Goal: Information Seeking & Learning: Learn about a topic

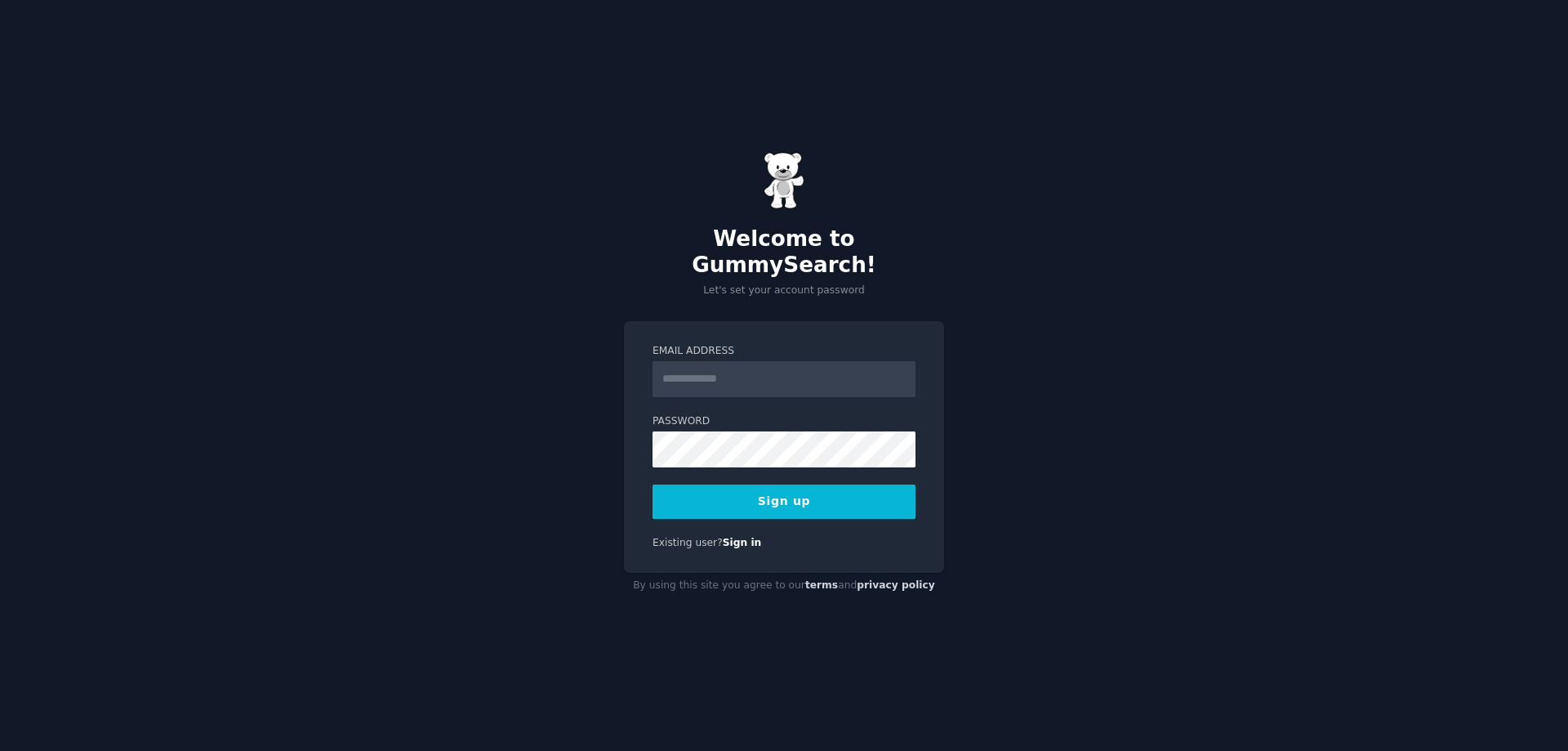
click at [705, 365] on input "Email Address" at bounding box center [784, 378] width 263 height 36
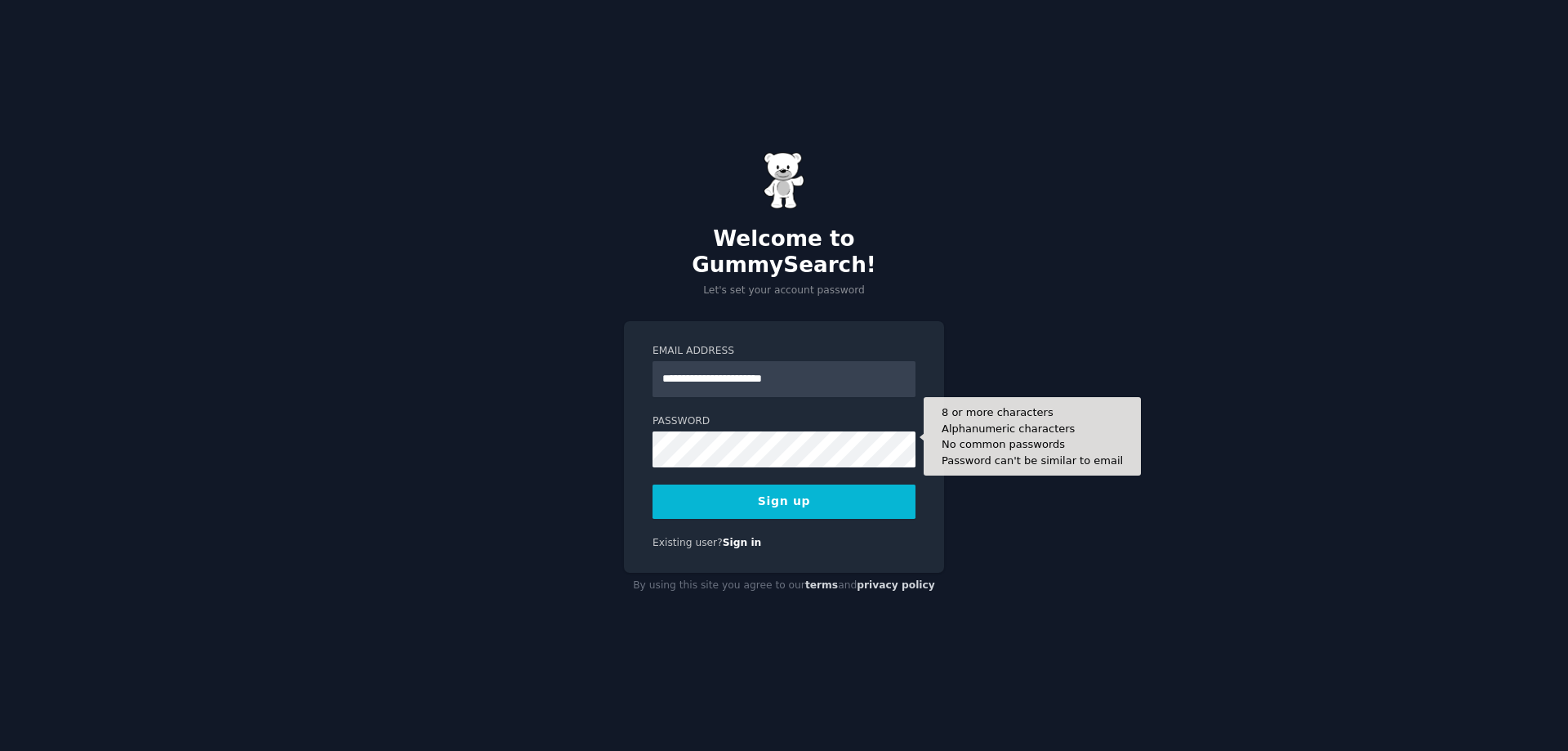
type input "**********"
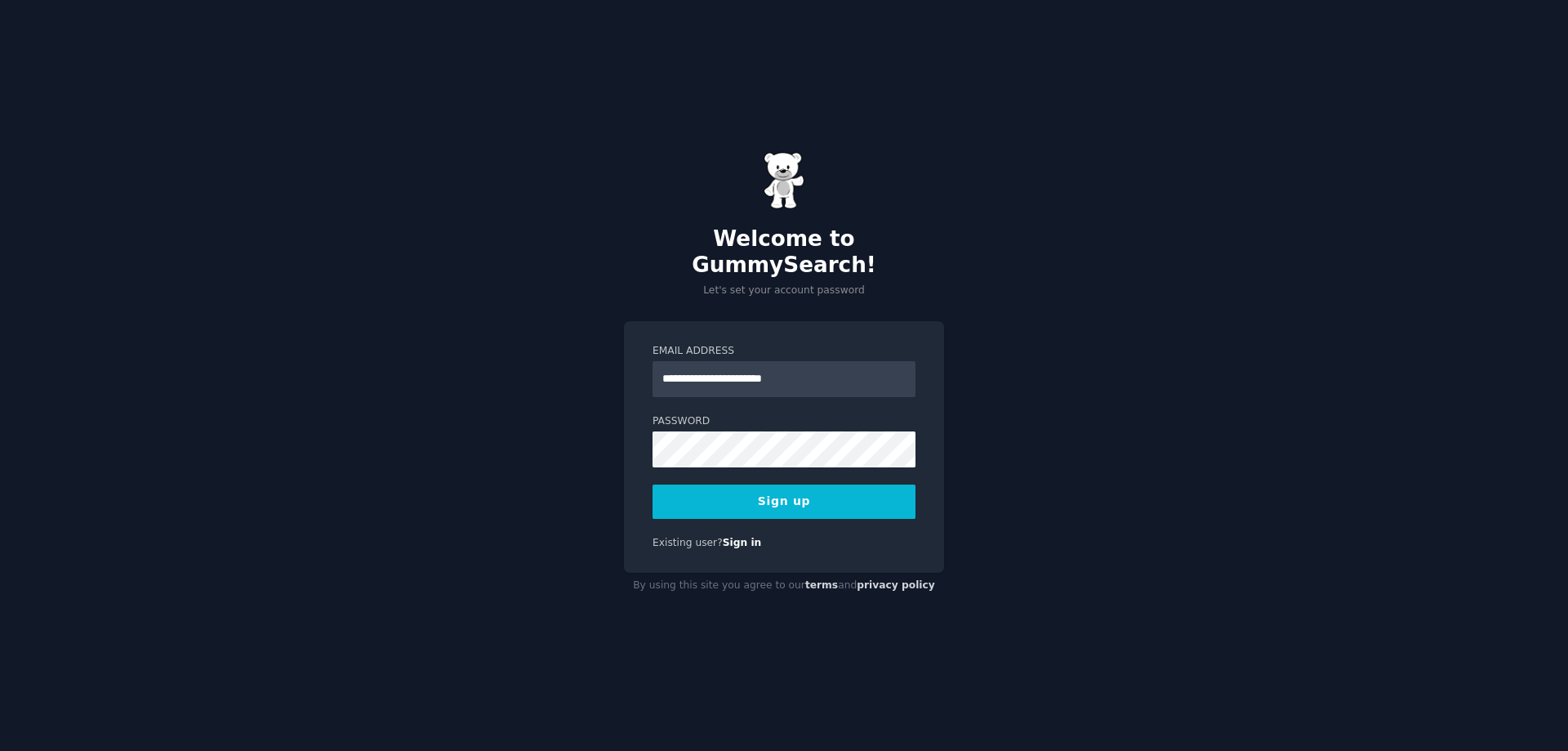
click at [705, 484] on button "Sign up" at bounding box center [784, 501] width 263 height 35
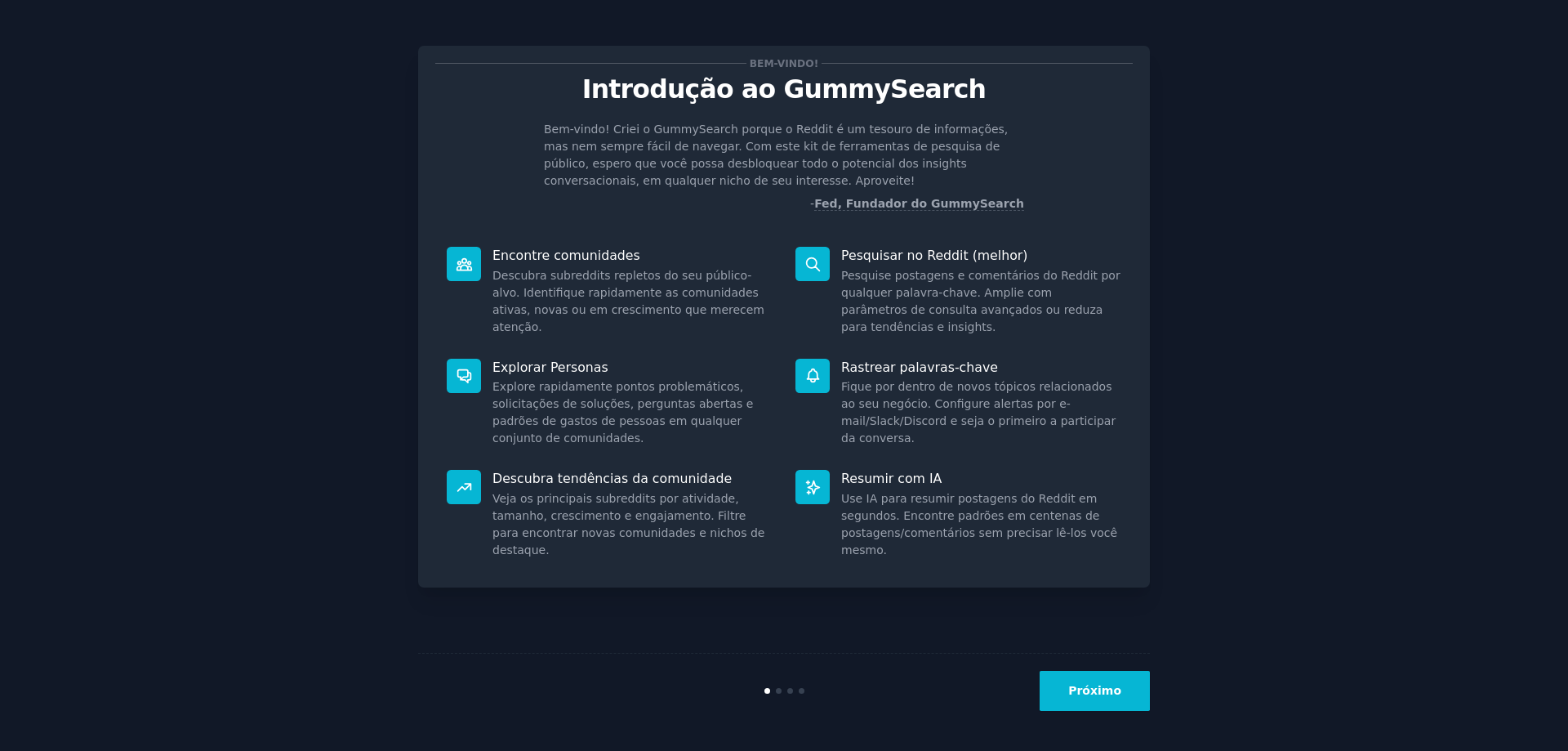
click at [551, 265] on div "Encontre comunidades Descubra subreddits repletos do seu público-alvo. Identifi…" at bounding box center [610, 290] width 349 height 112
click at [452, 261] on div at bounding box center [464, 264] width 35 height 35
click at [1082, 692] on font "Próximo" at bounding box center [1096, 690] width 53 height 13
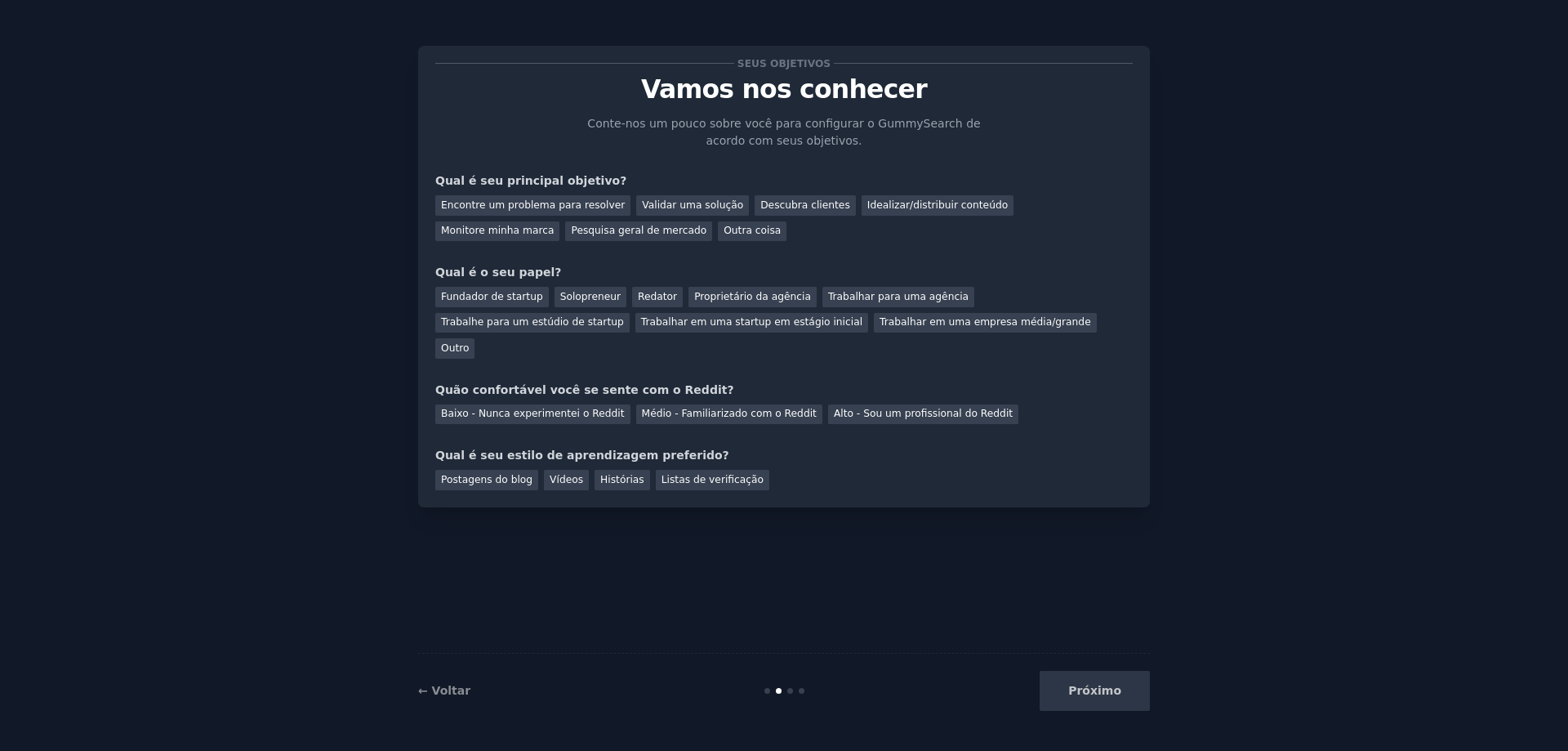
click at [615, 241] on div "Seus objetivos Vamos nos conhecer Conte-nos um pouco sobre você para configurar…" at bounding box center [784, 275] width 697 height 427
click at [724, 236] on font "Outra coisa" at bounding box center [753, 231] width 57 height 12
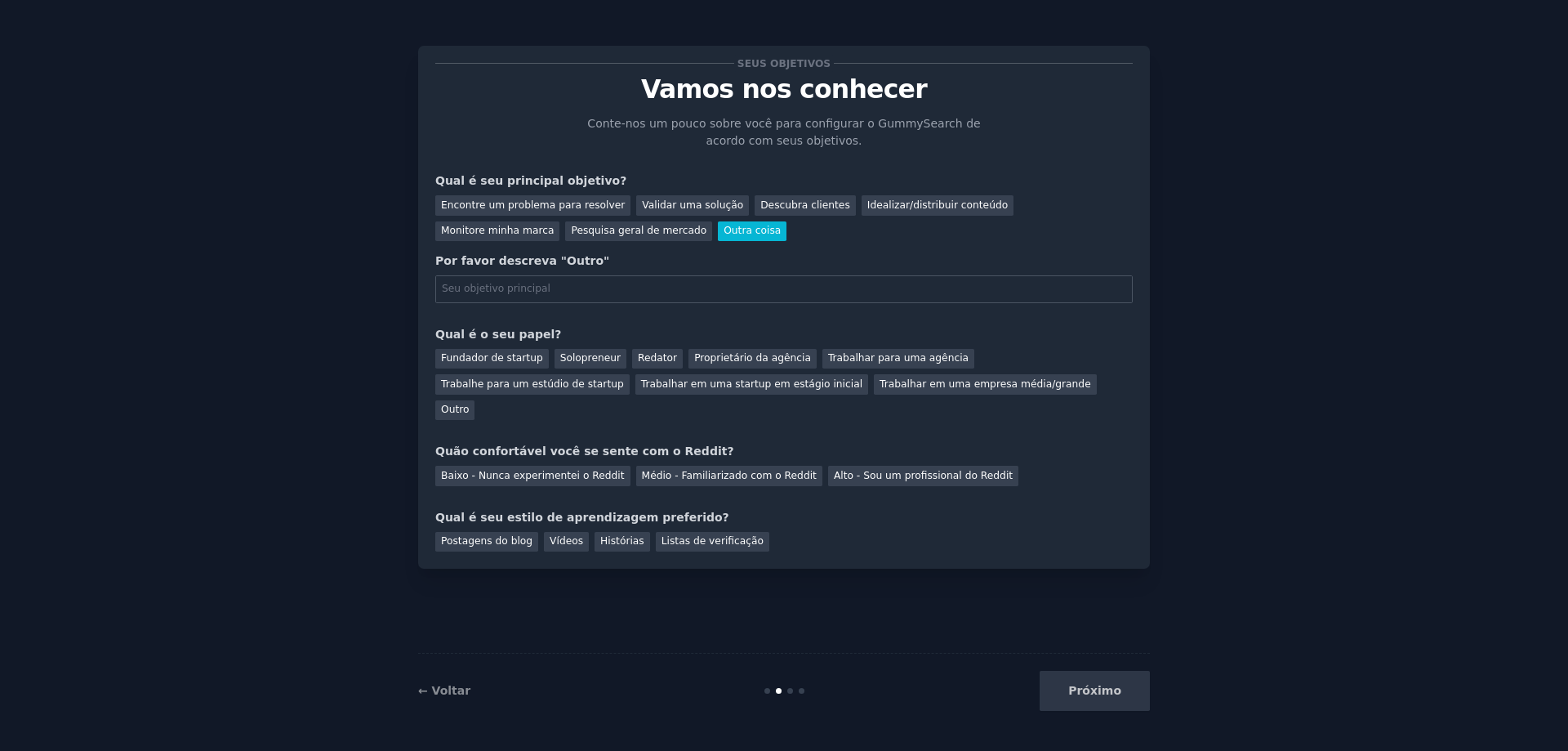
click at [781, 246] on div "Seus objetivos Vamos nos conhecer Conte-nos um pouco sobre você para configurar…" at bounding box center [784, 306] width 697 height 488
click at [571, 236] on font "Pesquisa geral de mercado" at bounding box center [638, 231] width 136 height 12
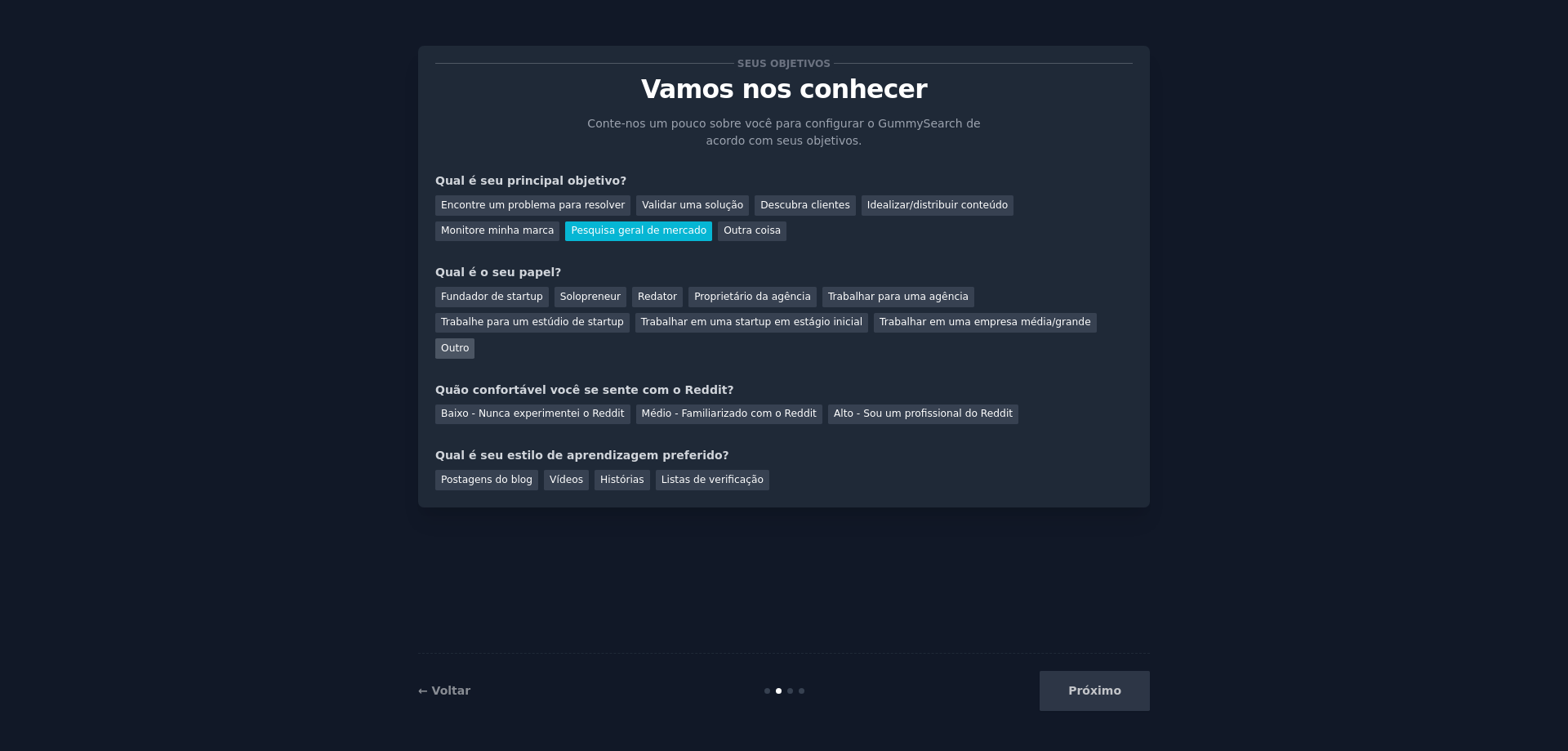
click at [474, 338] on div "Outro" at bounding box center [456, 348] width 40 height 21
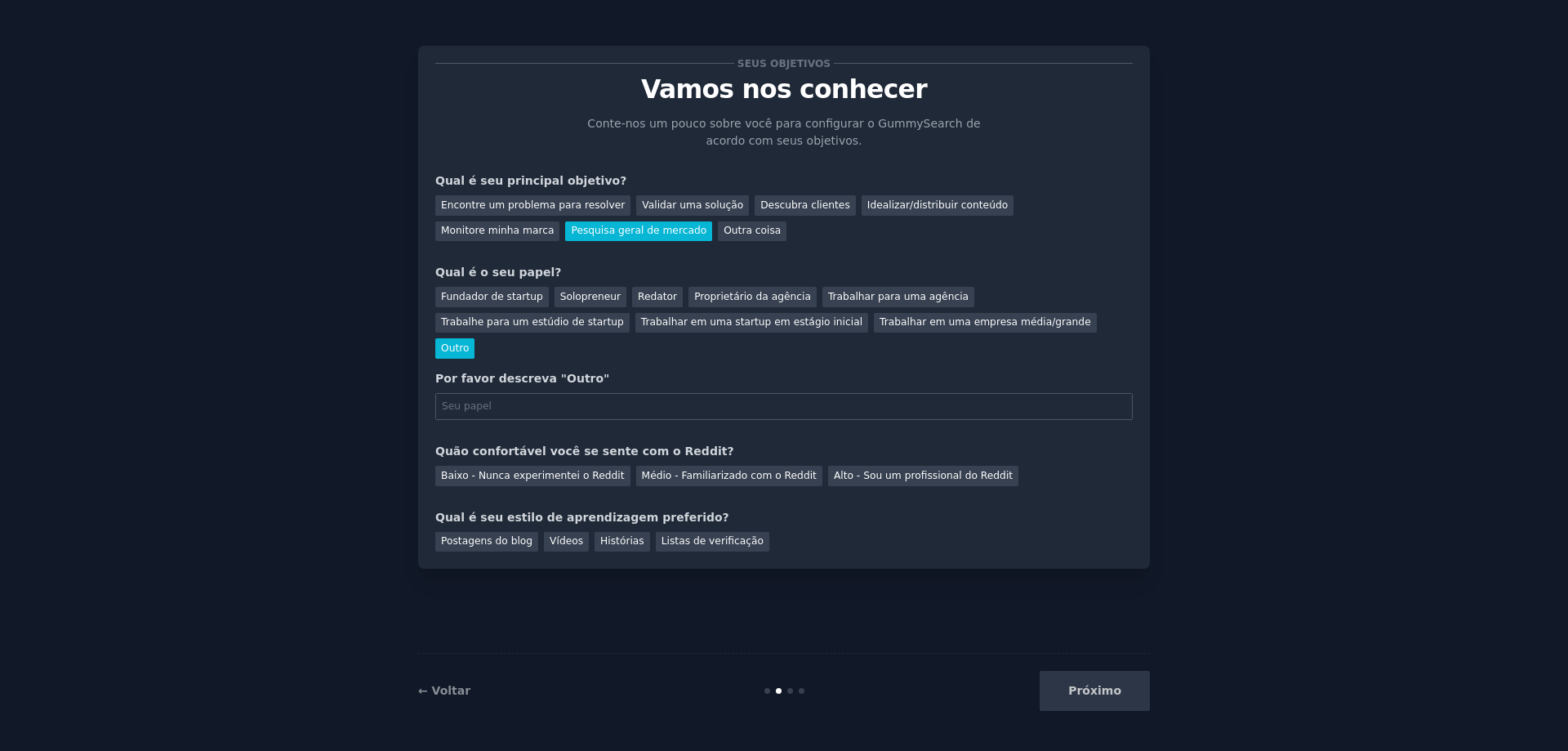
click at [582, 393] on input "text" at bounding box center [784, 407] width 697 height 28
type input "estudante"
click at [1067, 460] on div "Baixo - Nunca experimentei o Reddit Médio - Familiarizado com o Reddit Alto - S…" at bounding box center [784, 473] width 697 height 26
click at [710, 466] on div "Médio - Familiarizado com o Reddit" at bounding box center [729, 476] width 186 height 21
click at [555, 535] on font "Vídeos" at bounding box center [567, 541] width 34 height 12
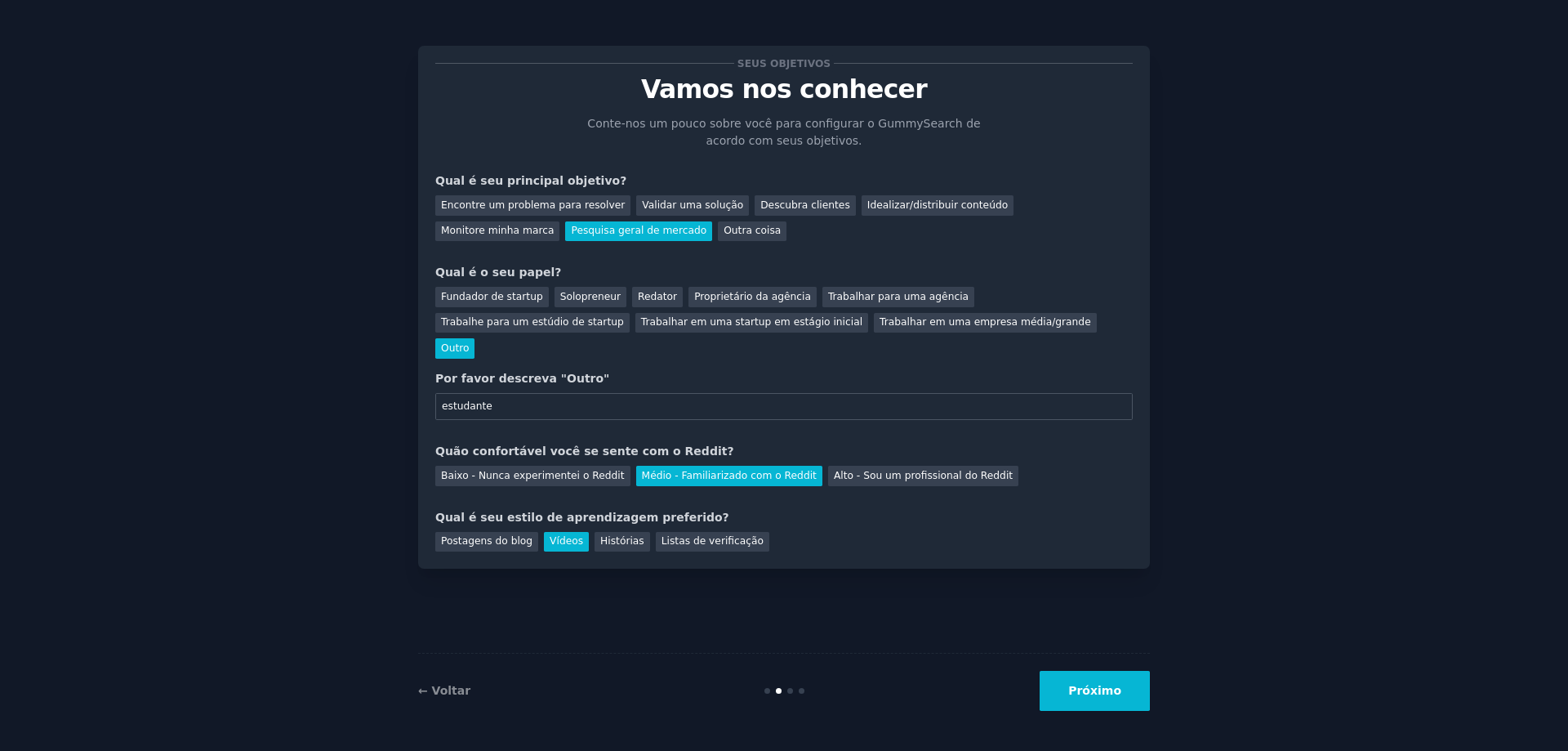
click at [1092, 697] on font "Próximo" at bounding box center [1096, 690] width 53 height 13
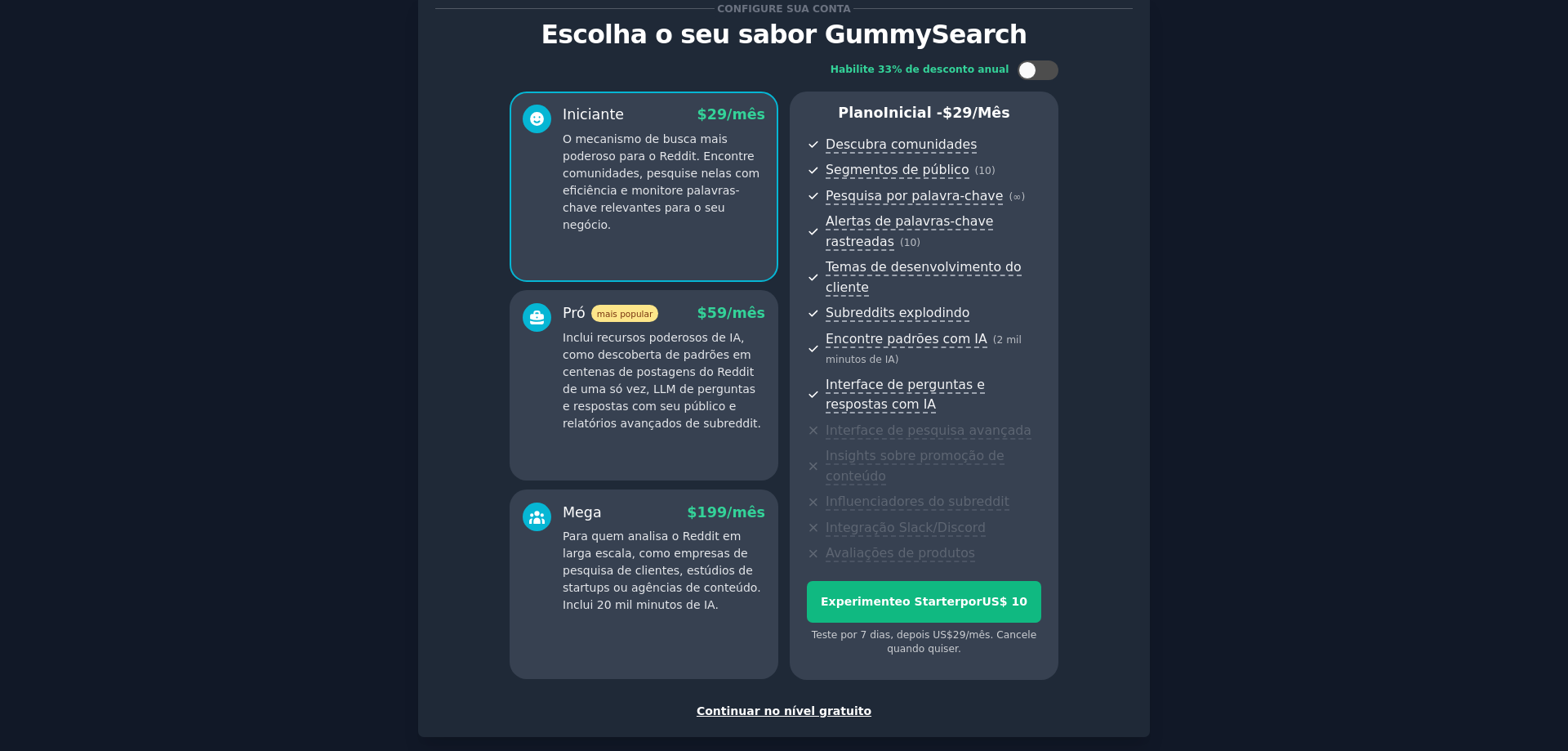
scroll to position [119, 0]
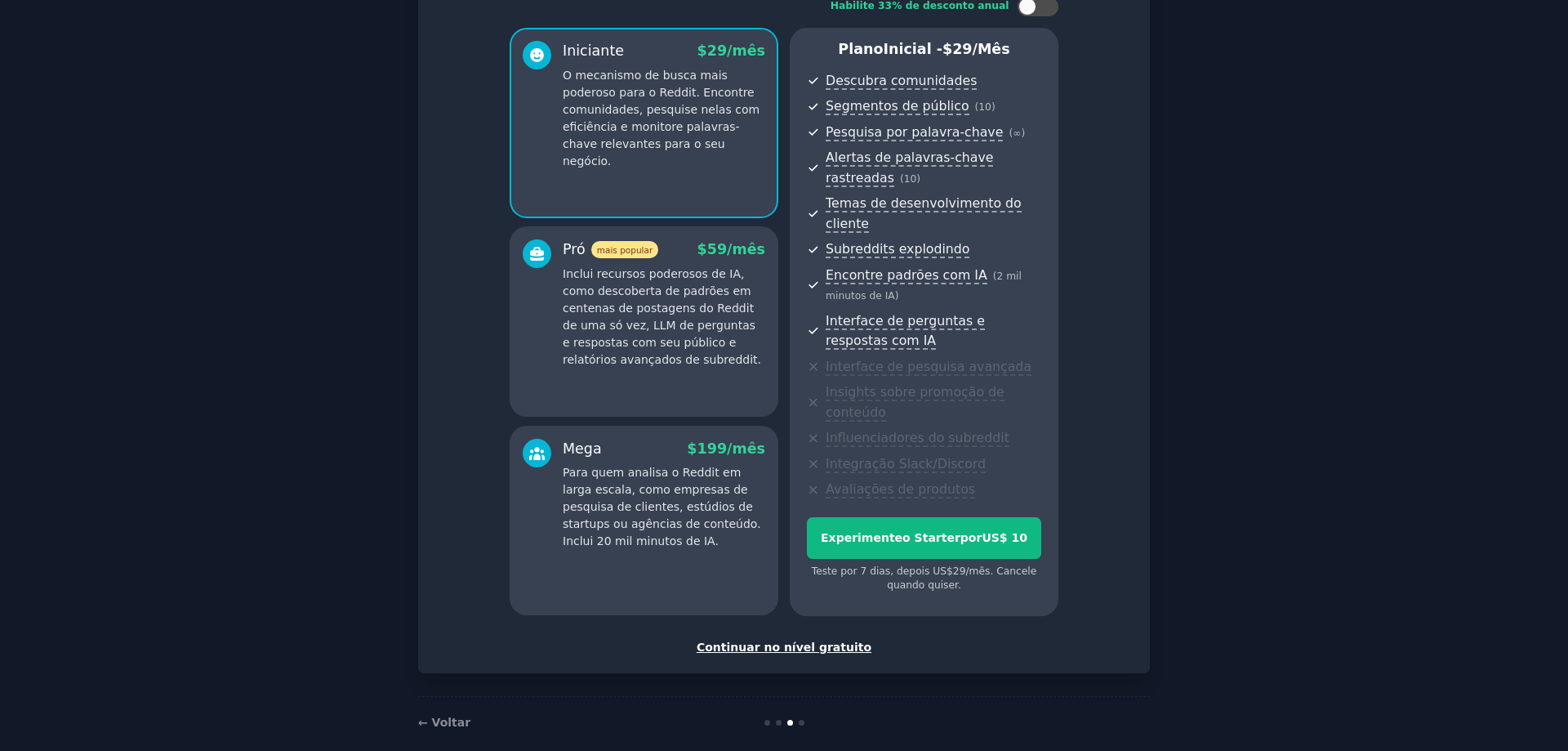
click at [800, 617] on div "Configure sua conta Escolha o seu sabor GummySearch Habilite 33% de desconto an…" at bounding box center [784, 300] width 697 height 711
click at [808, 641] on font "Continuar no nível gratuito" at bounding box center [784, 647] width 174 height 13
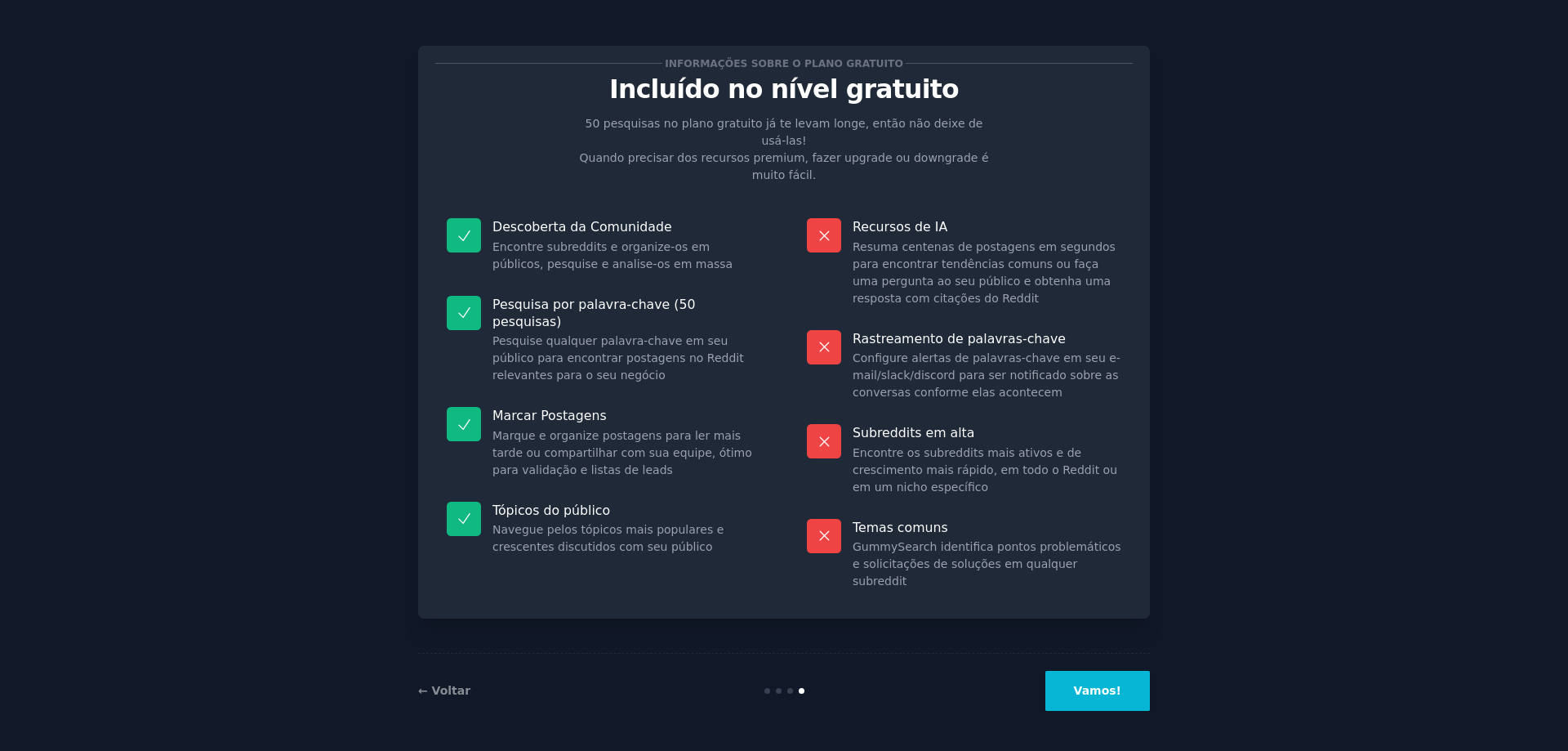
click at [1116, 704] on button "Vamos!" at bounding box center [1098, 691] width 105 height 40
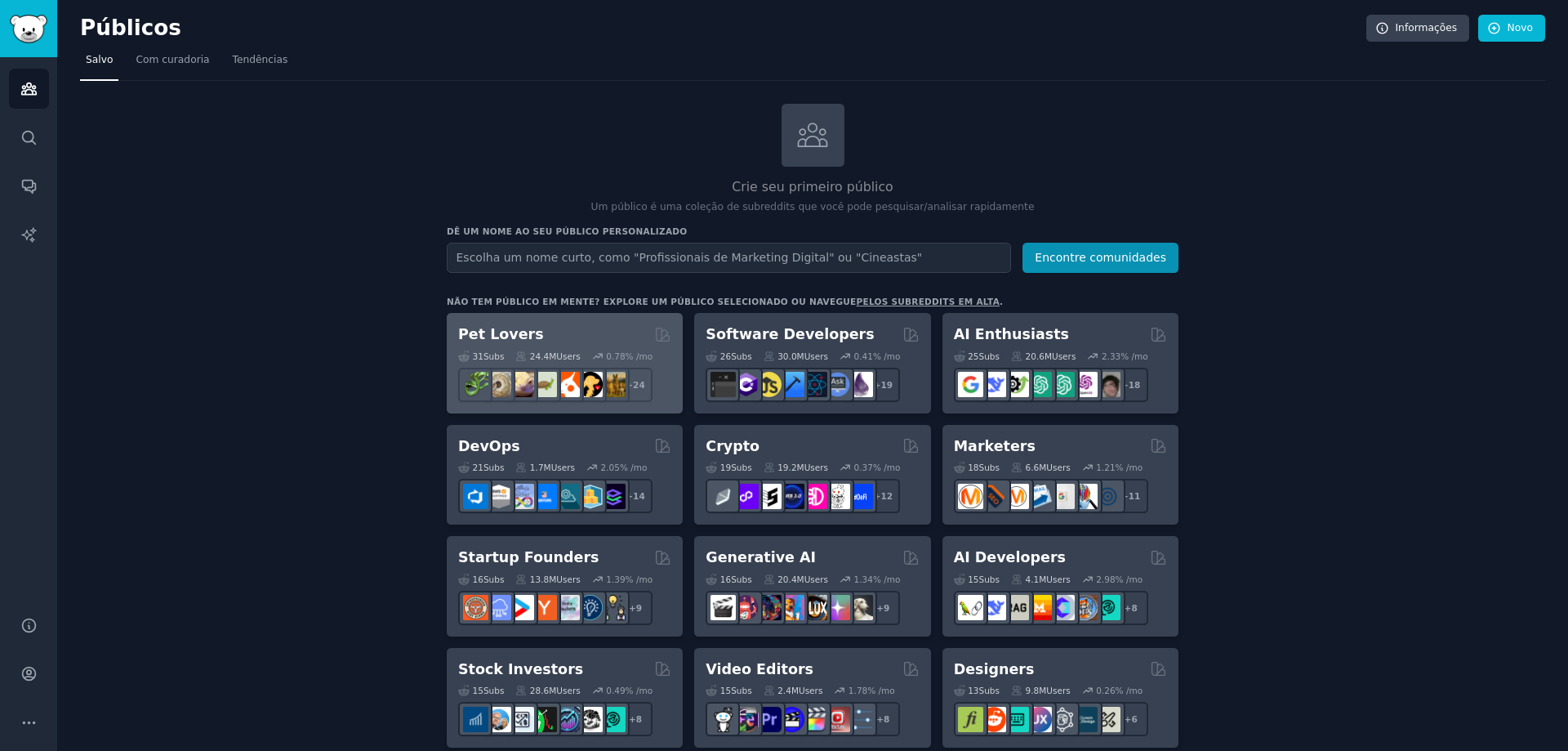
click at [574, 333] on div "Pet Lovers" at bounding box center [565, 334] width 213 height 21
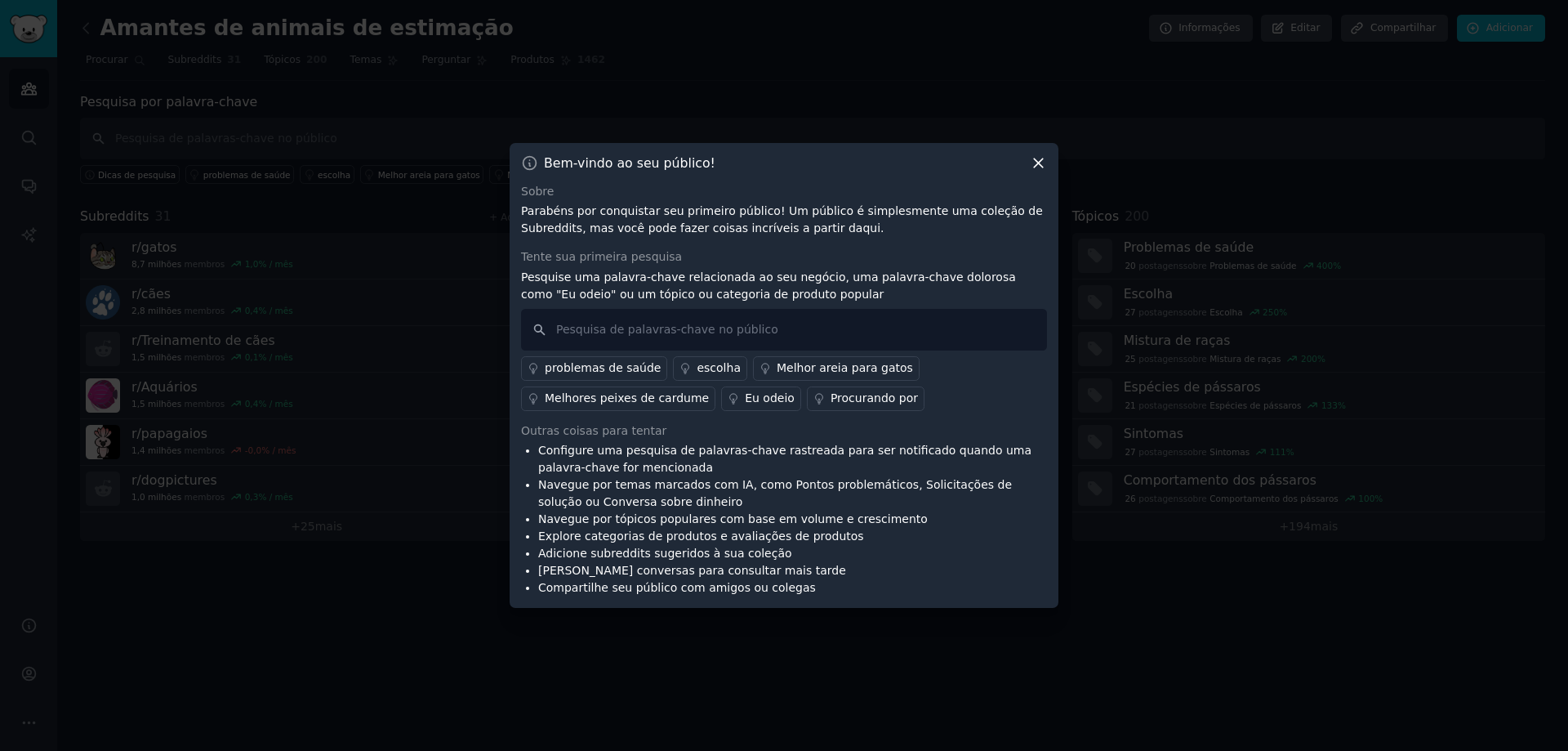
click at [1038, 161] on icon at bounding box center [1038, 162] width 9 height 9
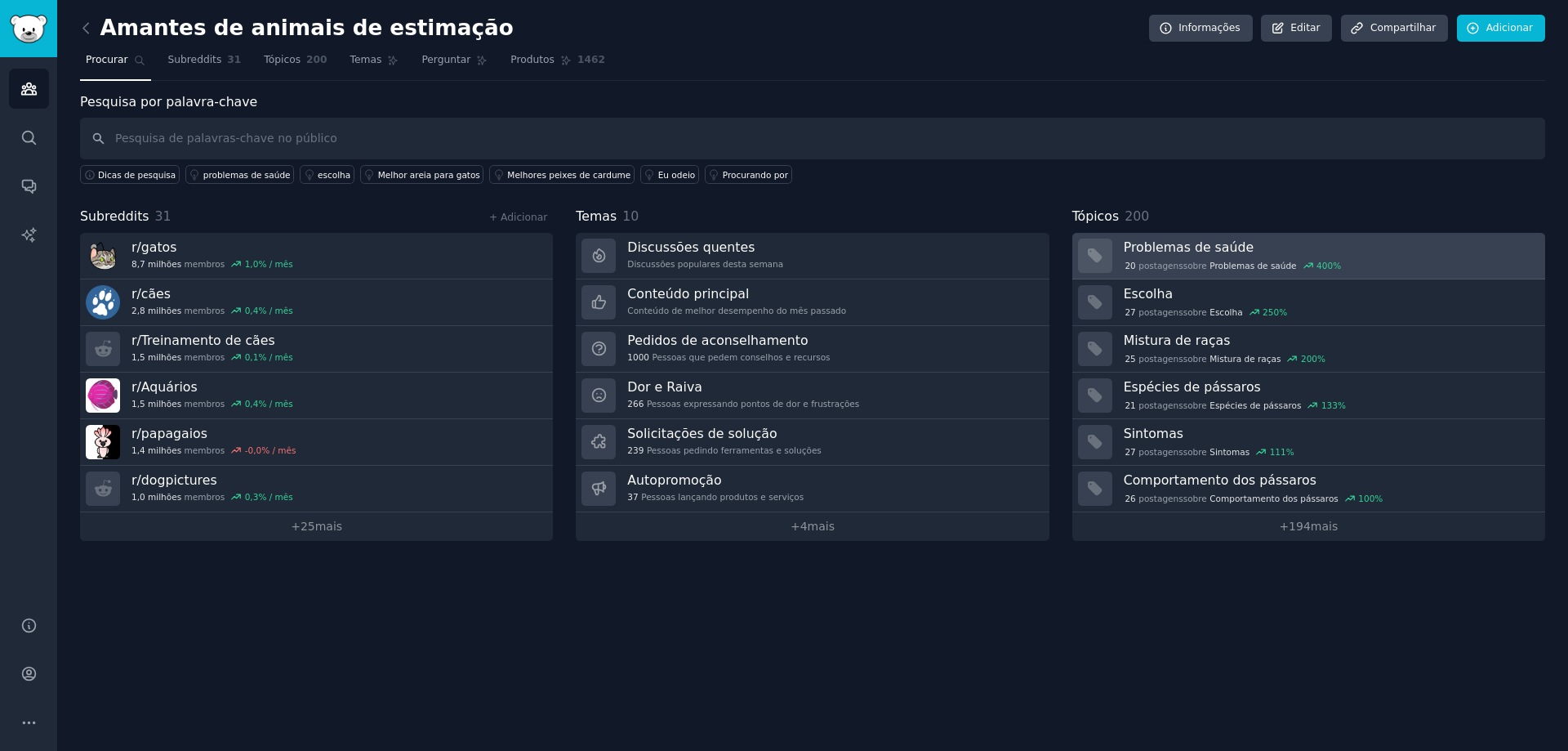
click at [1169, 243] on font "Problemas de saúde" at bounding box center [1189, 248] width 130 height 16
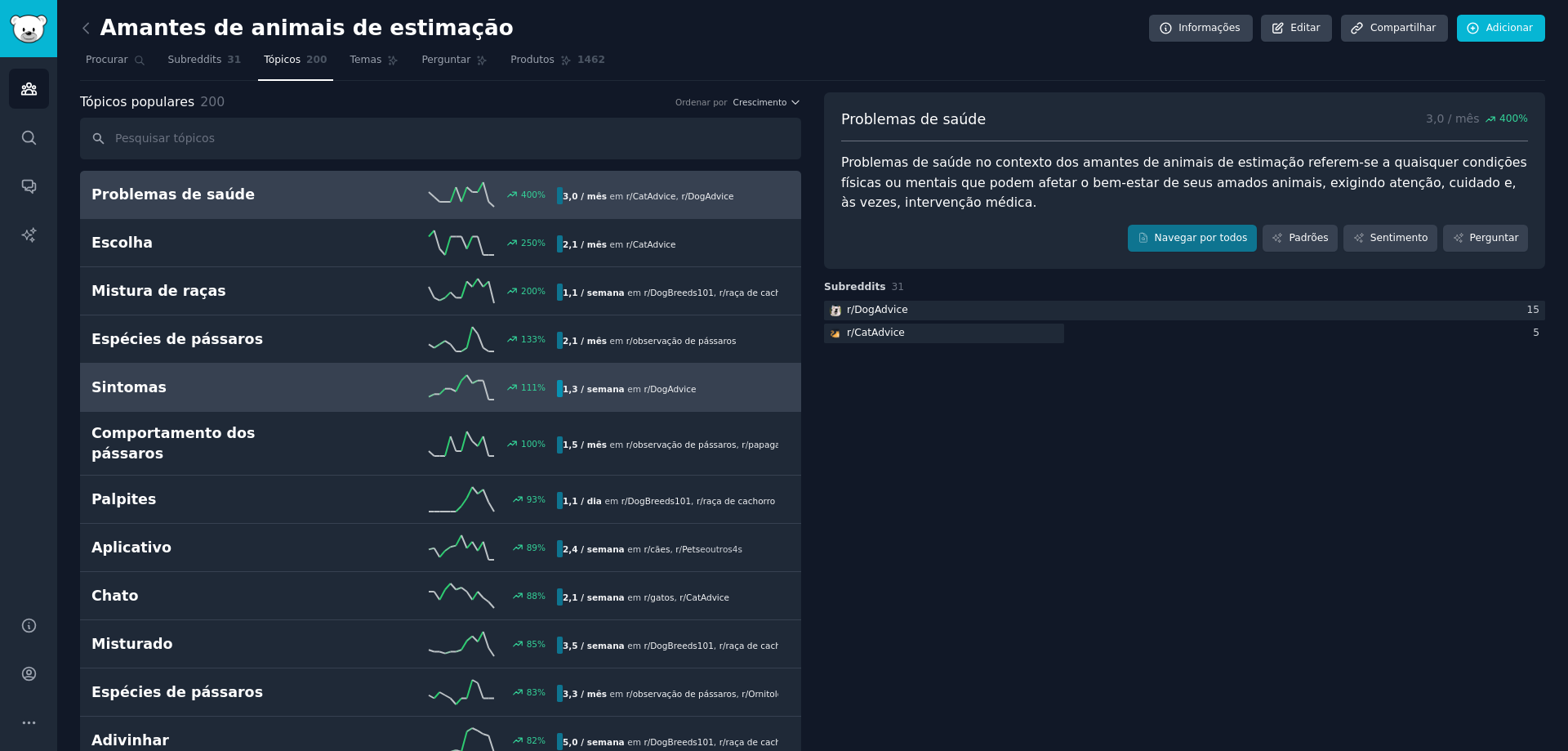
click at [308, 400] on link "Sintomas 111 % 1,3 / semana em r/ DogAdvice" at bounding box center [441, 387] width 721 height 49
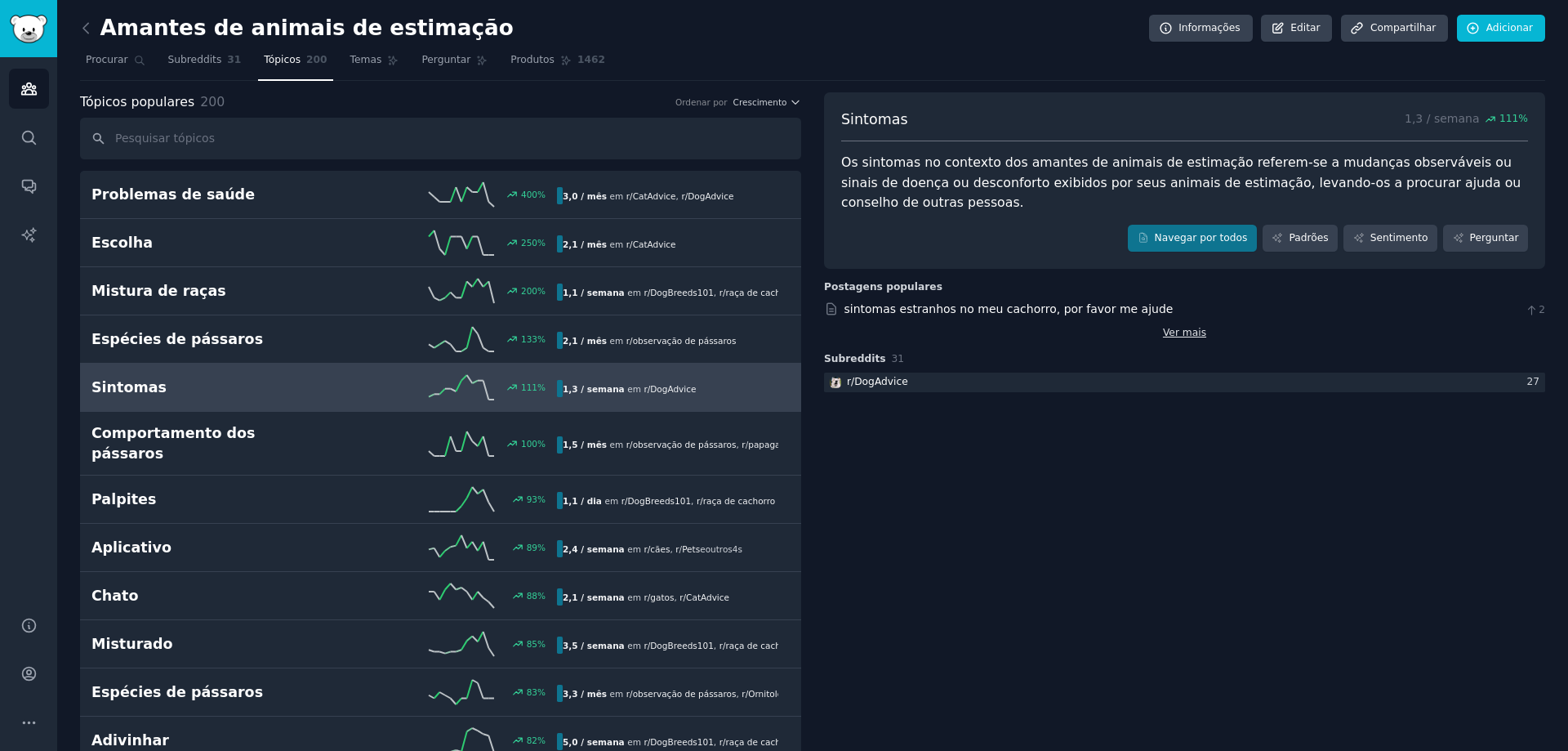
click at [1165, 327] on font "Ver mais" at bounding box center [1185, 333] width 44 height 12
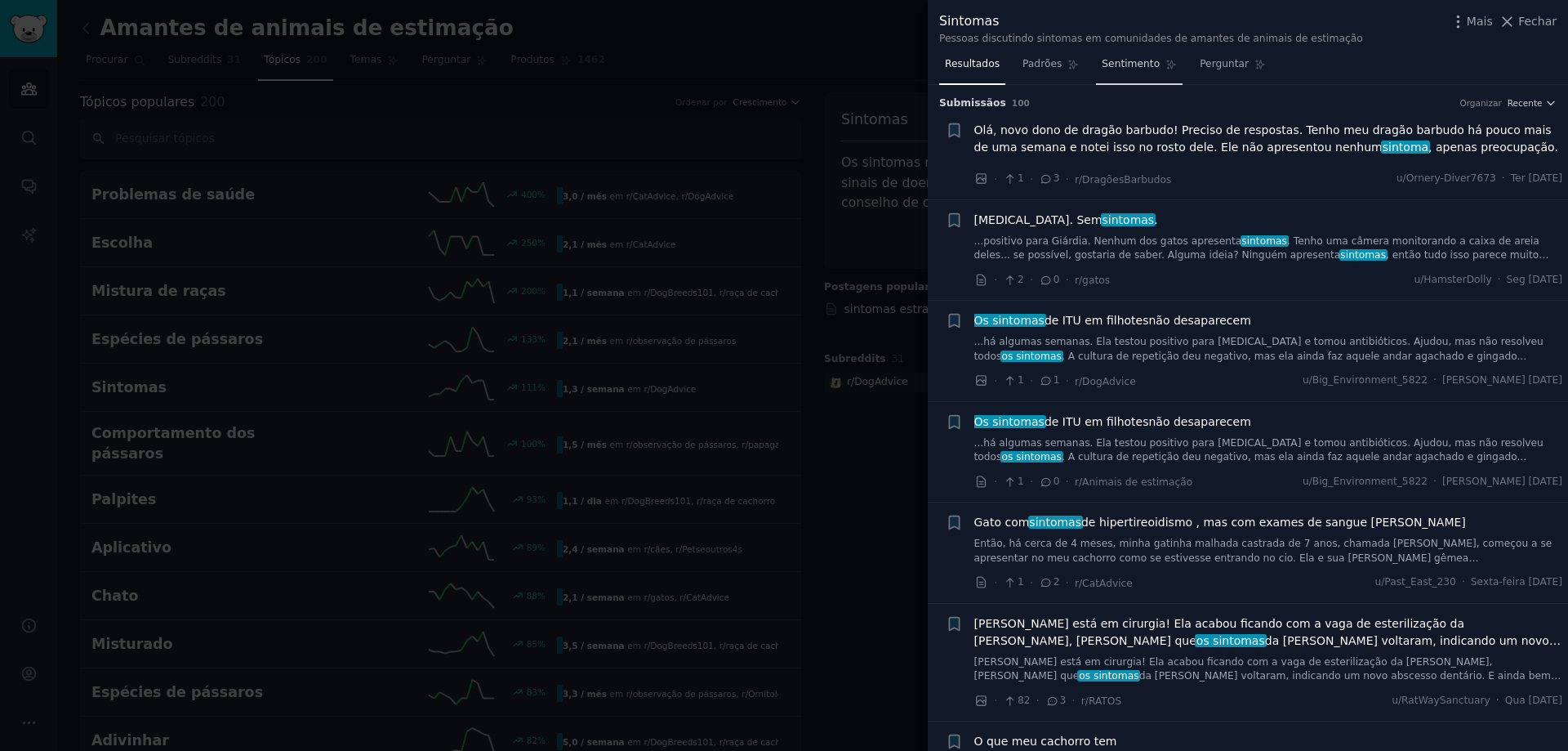
click at [1129, 70] on span "Sentimento" at bounding box center [1130, 64] width 58 height 15
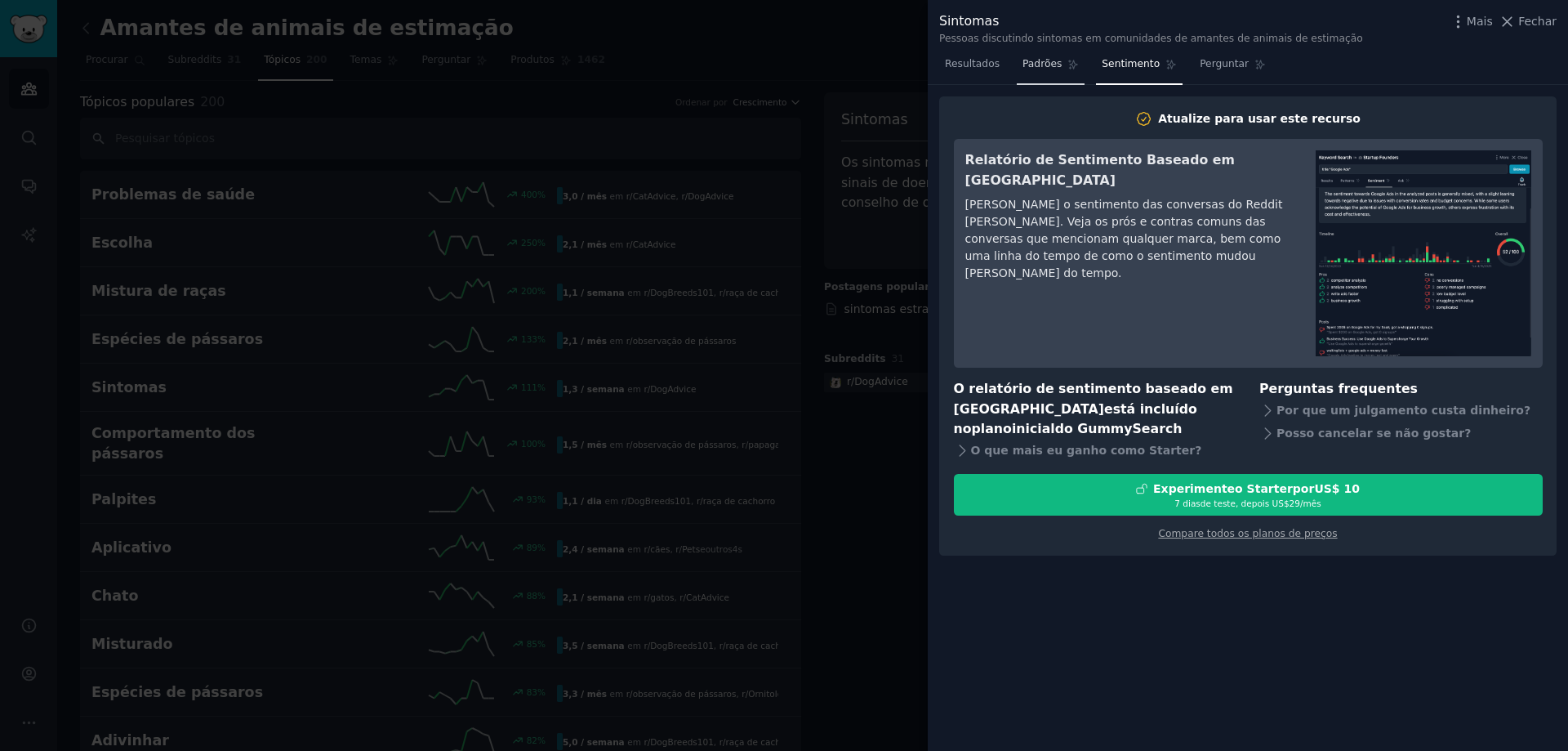
click at [1042, 66] on font "Padrões" at bounding box center [1042, 64] width 40 height 12
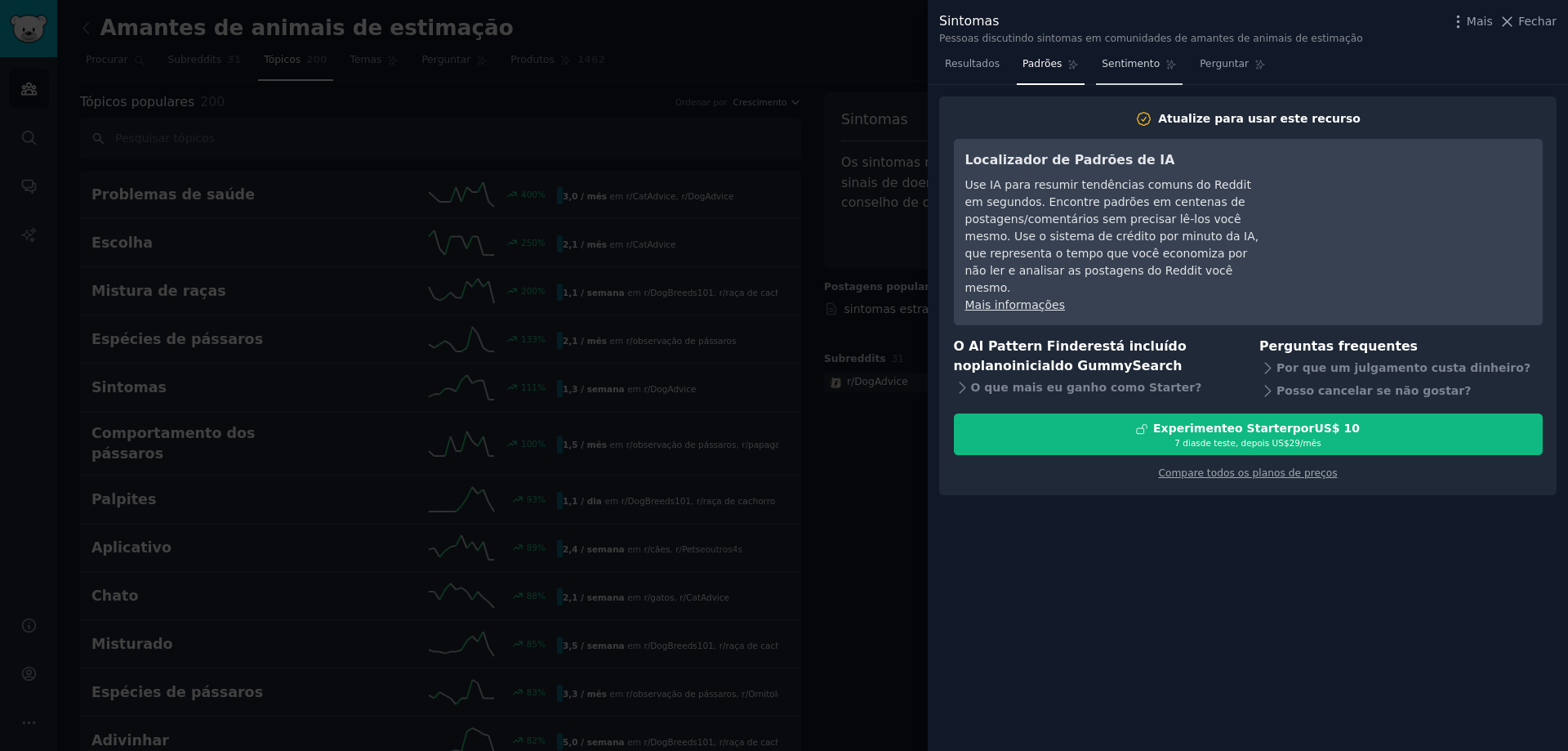
click at [1106, 67] on font "Sentimento" at bounding box center [1130, 64] width 58 height 12
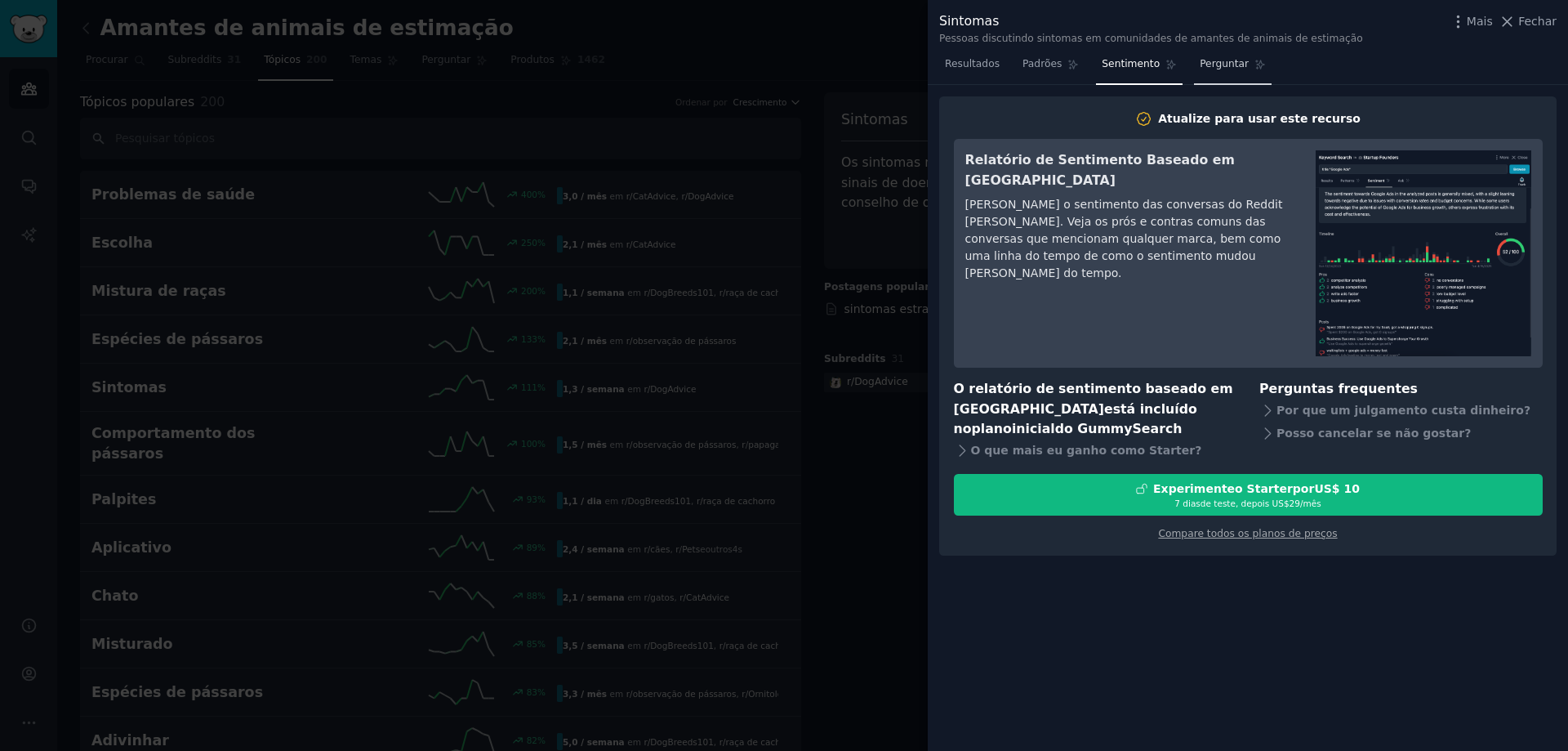
click at [1204, 64] on font "Perguntar" at bounding box center [1223, 64] width 49 height 12
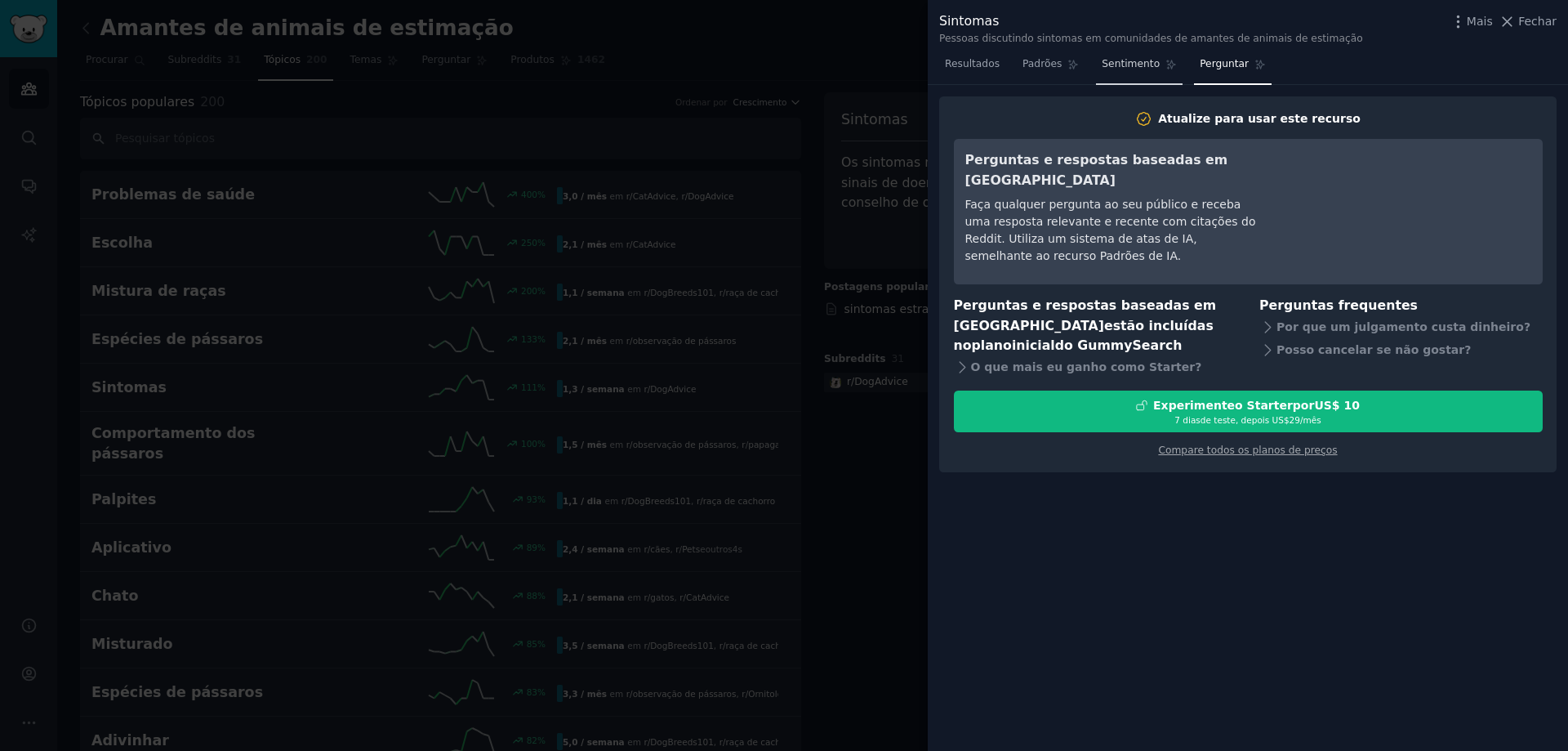
click at [1125, 63] on font "Sentimento" at bounding box center [1130, 64] width 58 height 12
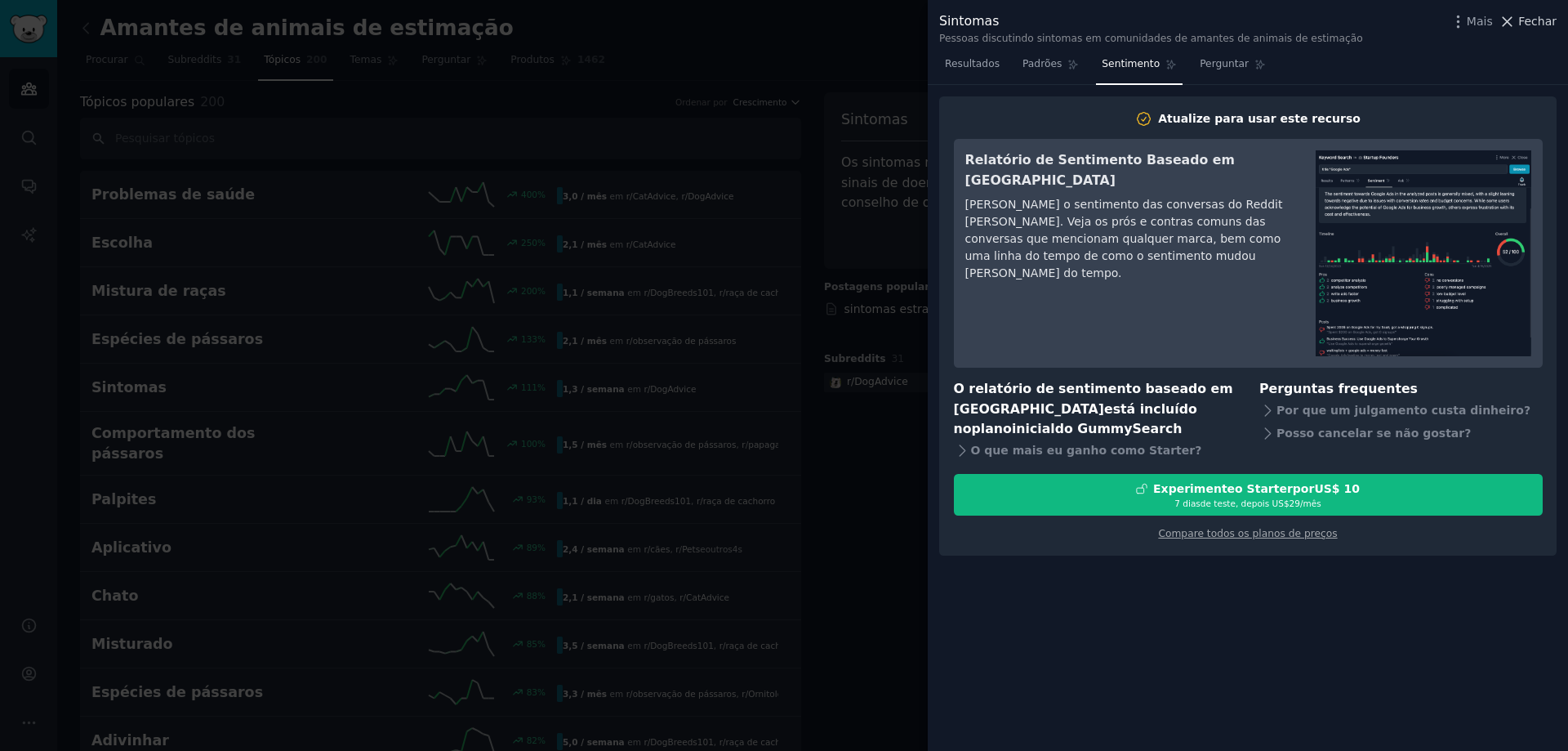
click at [1513, 19] on icon at bounding box center [1507, 21] width 17 height 17
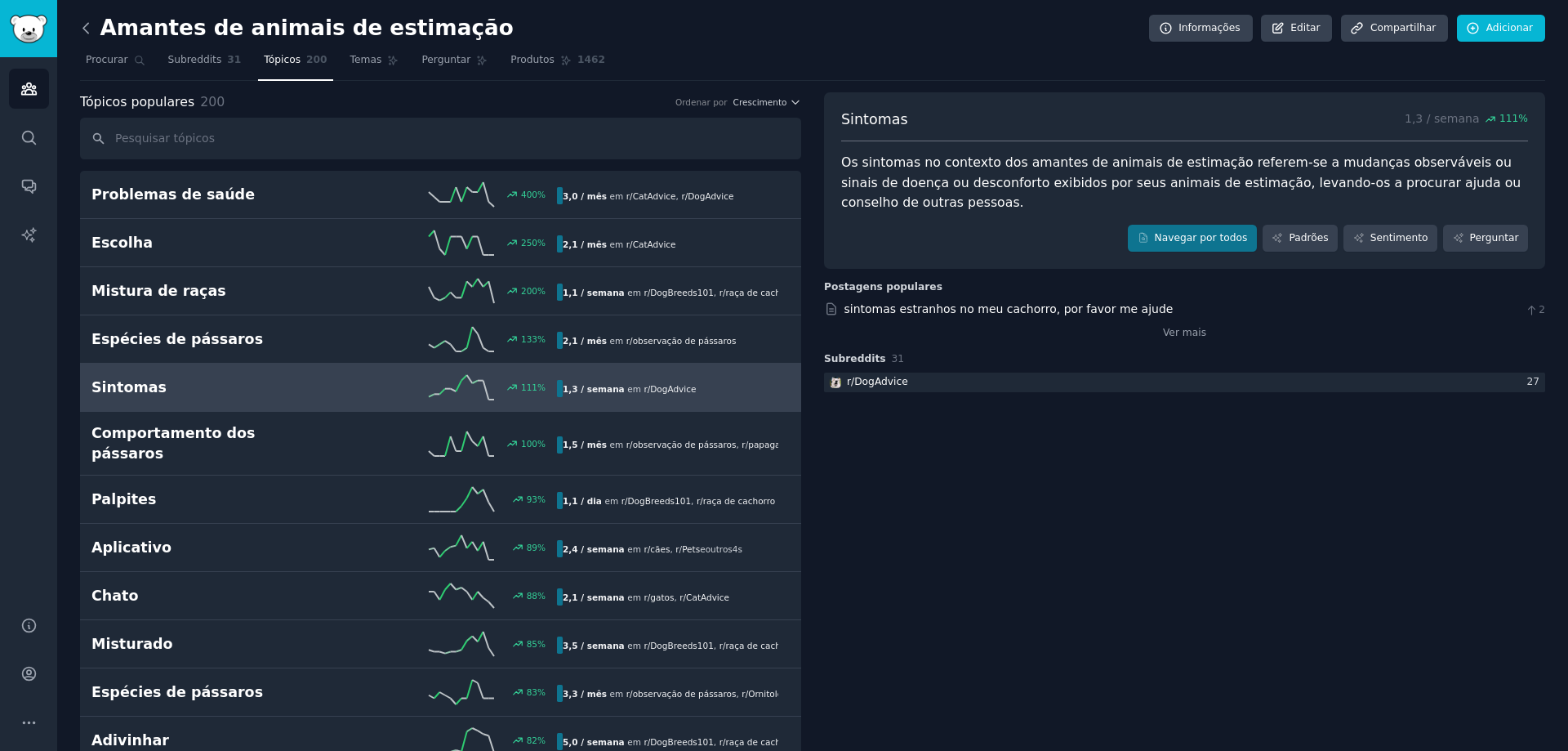
click at [88, 35] on icon at bounding box center [85, 28] width 17 height 17
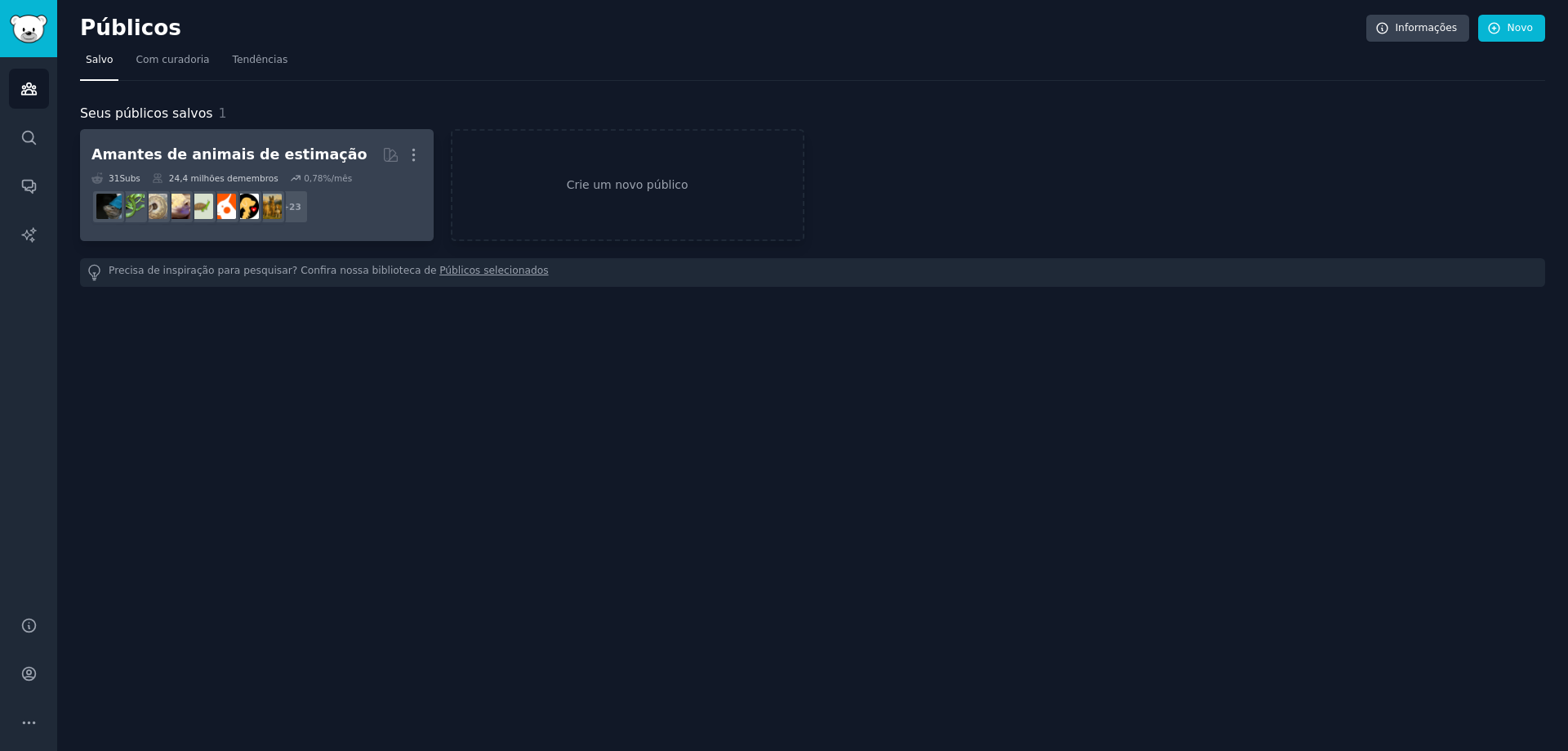
click at [226, 161] on font "Amantes de animais de estimação" at bounding box center [229, 155] width 275 height 16
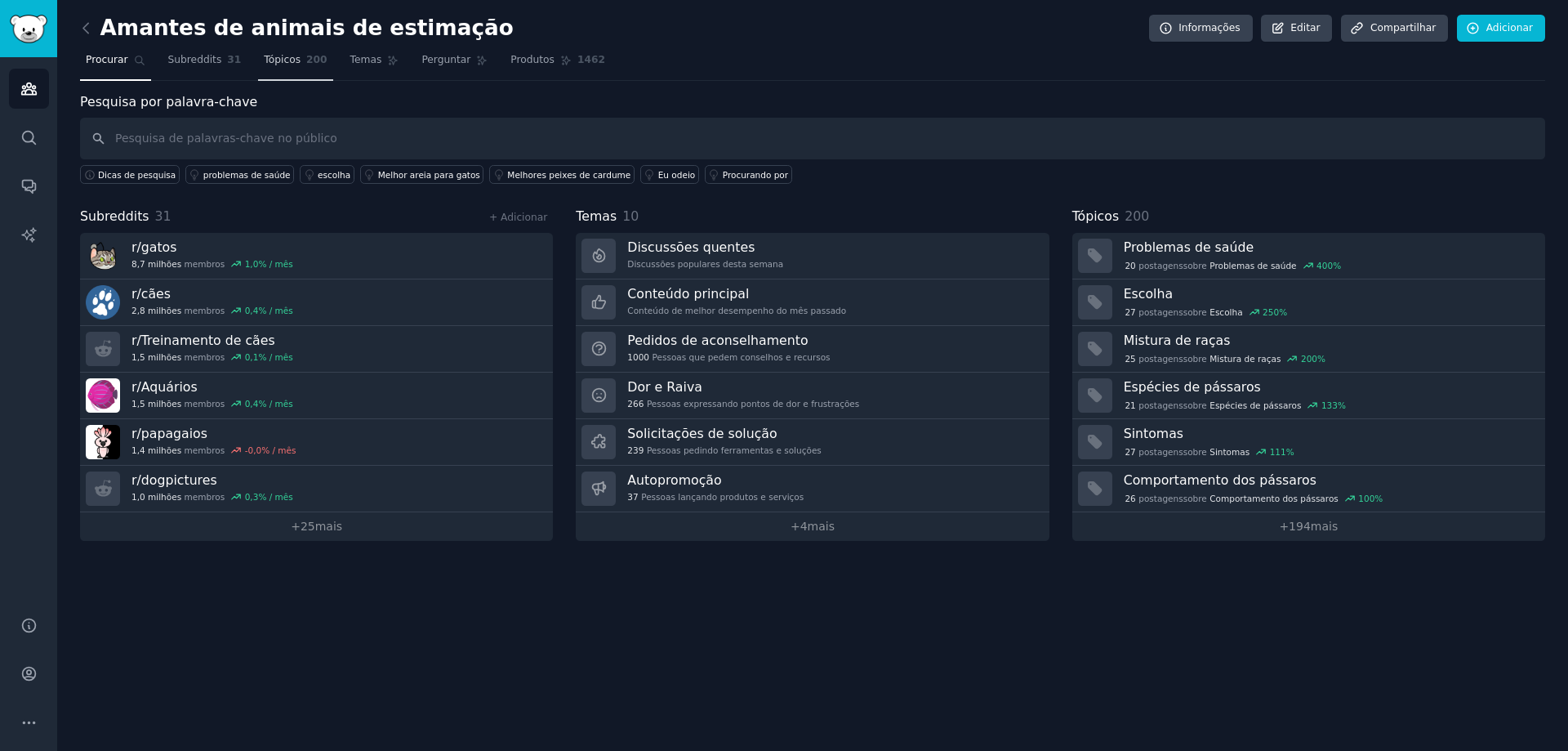
click at [278, 58] on font "Tópicos" at bounding box center [281, 59] width 37 height 12
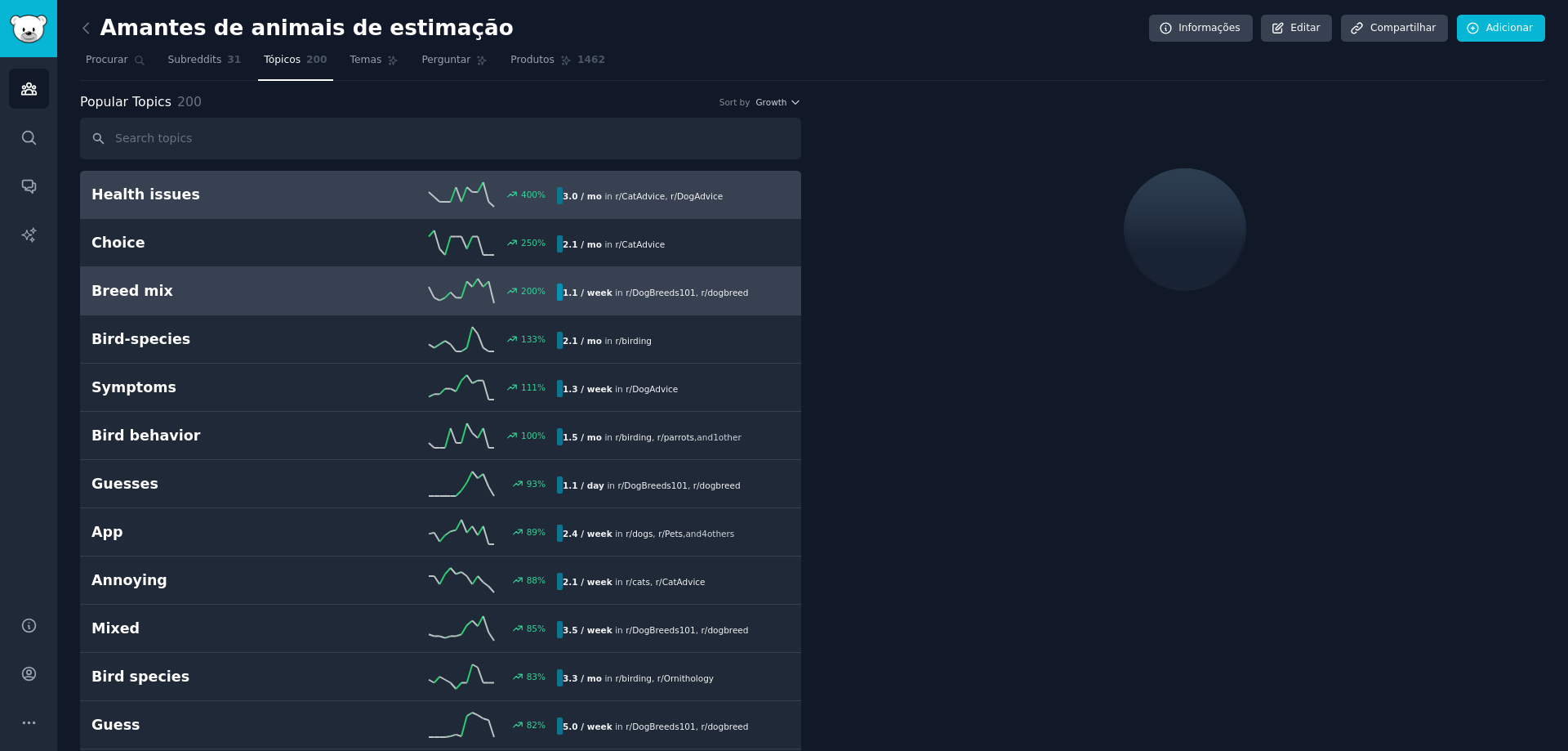
click at [157, 291] on h2 "Breed mix" at bounding box center [207, 291] width 233 height 21
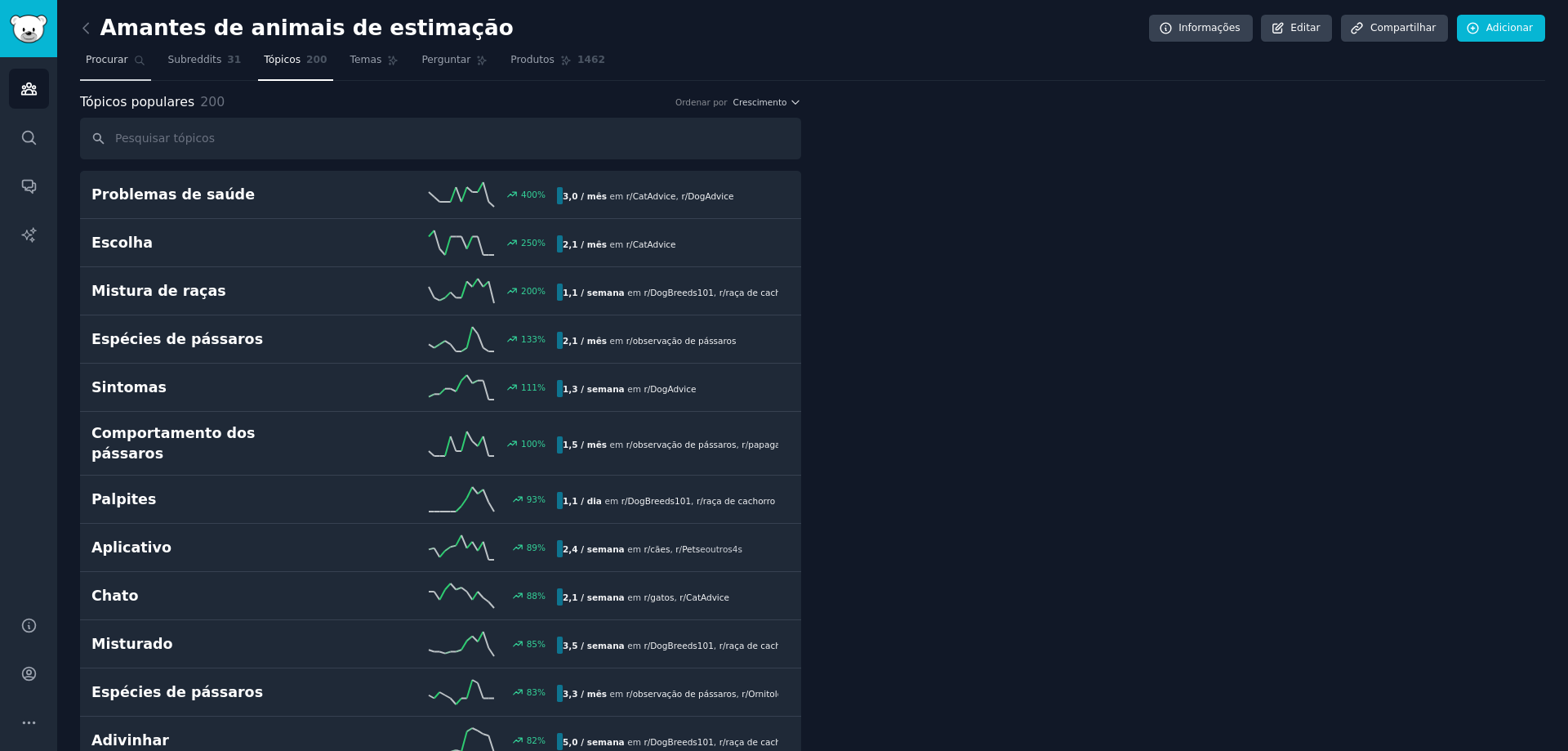
click at [116, 55] on font "Procurar" at bounding box center [107, 59] width 43 height 12
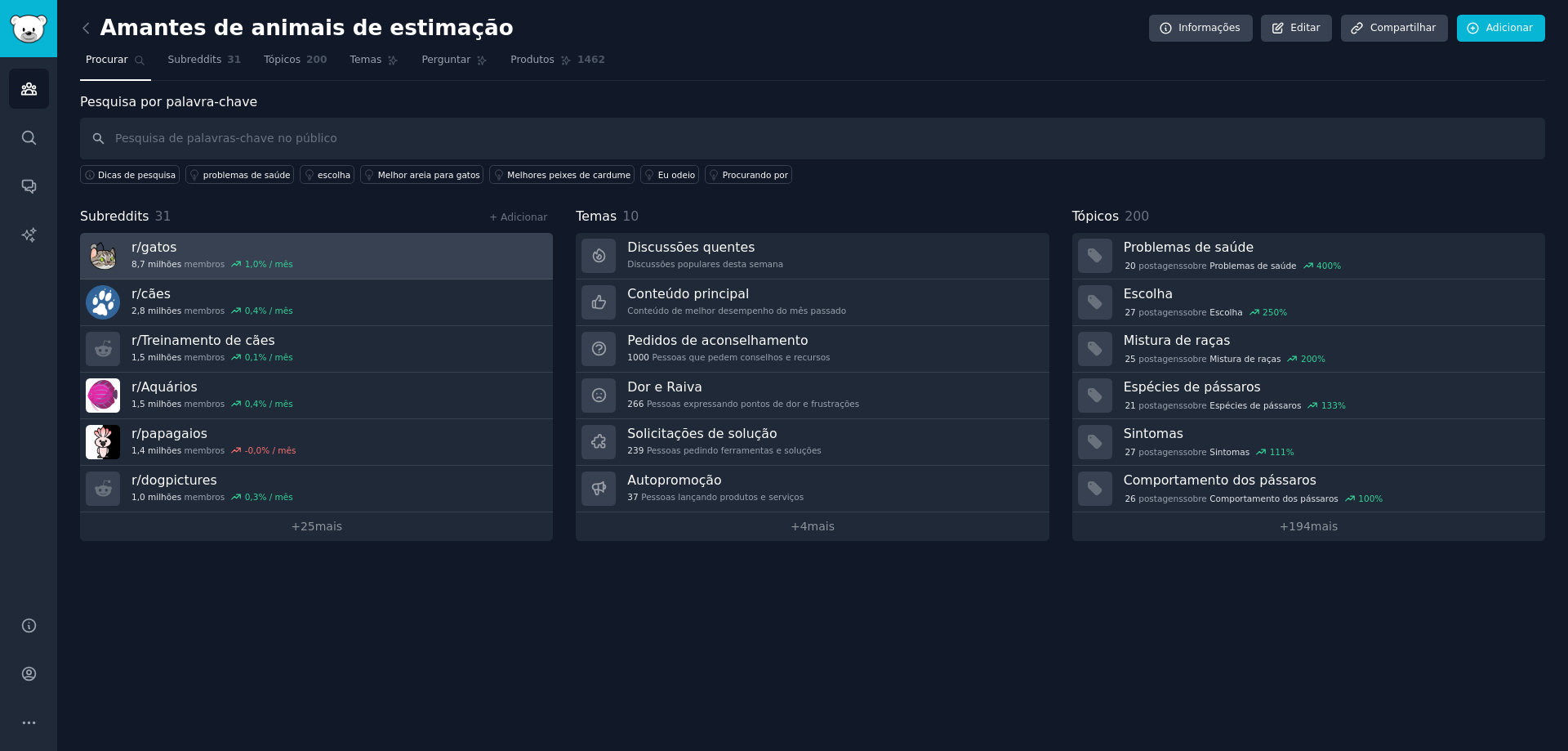
click at [158, 245] on font "gatos" at bounding box center [159, 248] width 36 height 16
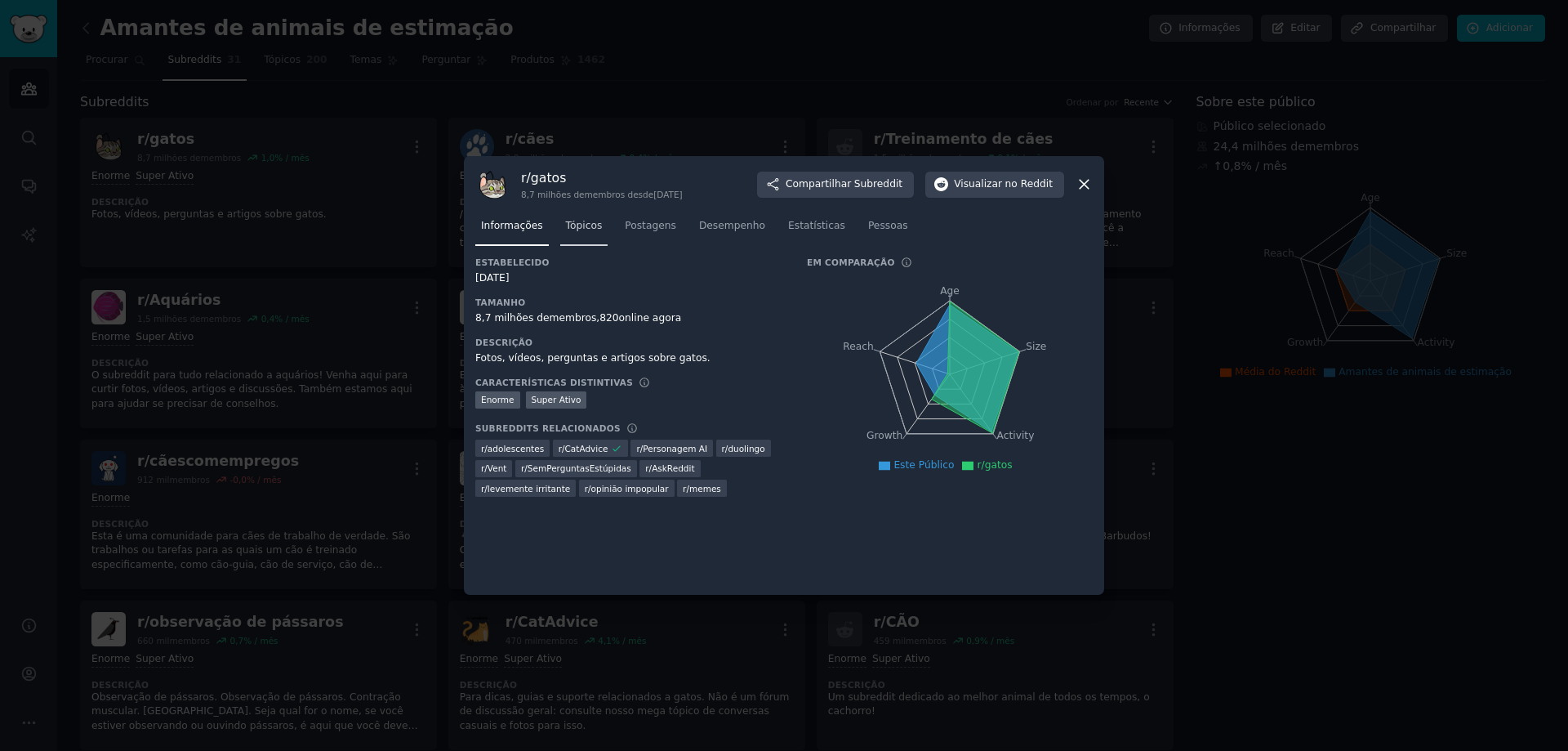
click at [575, 226] on font "Tópicos" at bounding box center [583, 226] width 37 height 12
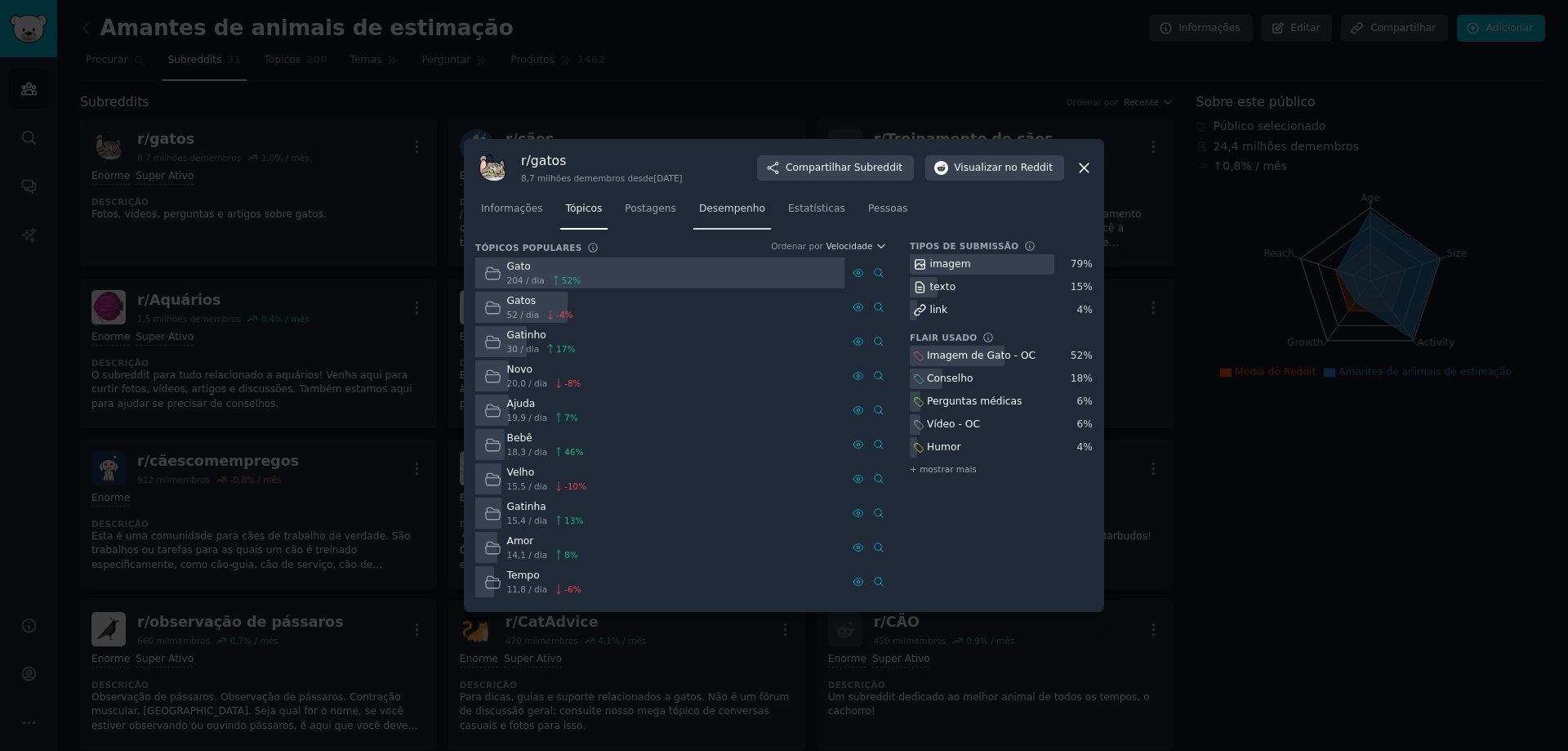
click at [708, 217] on link "Desempenho" at bounding box center [732, 213] width 77 height 34
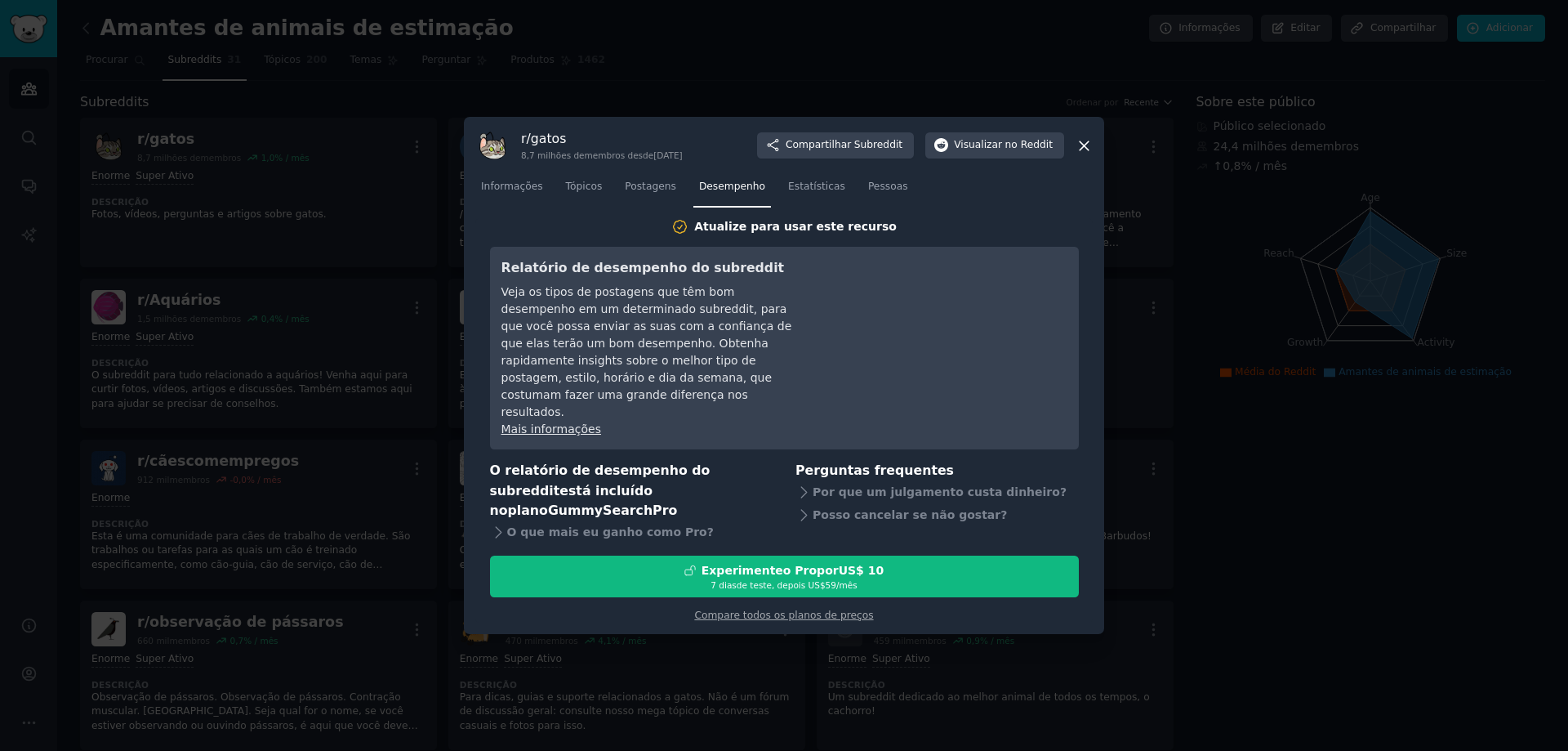
click at [749, 330] on font "Veja os tipos de postagens que têm bom desempenho em um determinado subreddit, …" at bounding box center [647, 352] width 291 height 133
click at [788, 192] on font "Estatísticas" at bounding box center [817, 186] width 57 height 12
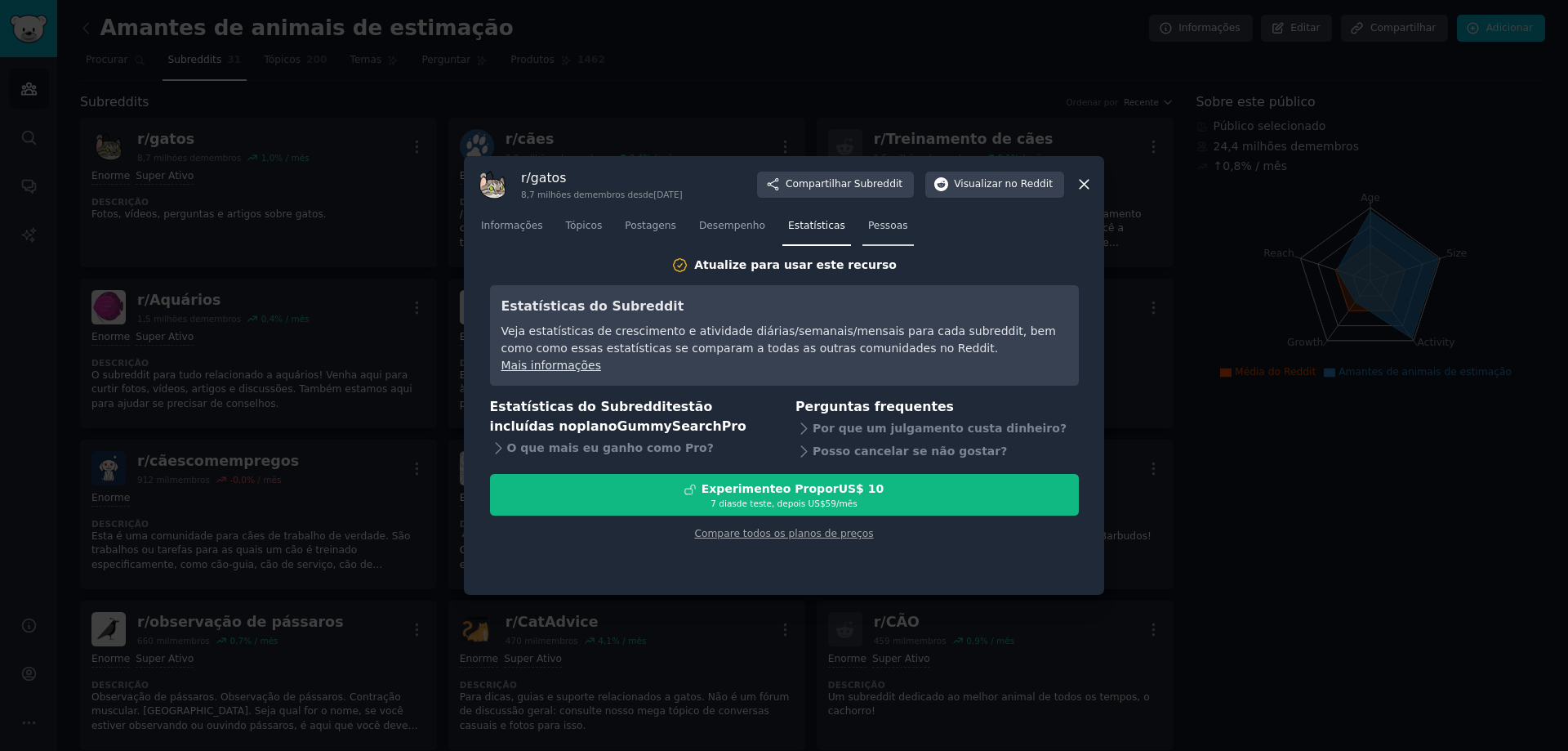
click at [869, 231] on font "Pessoas" at bounding box center [889, 226] width 40 height 12
click at [1091, 188] on icon at bounding box center [1084, 183] width 17 height 17
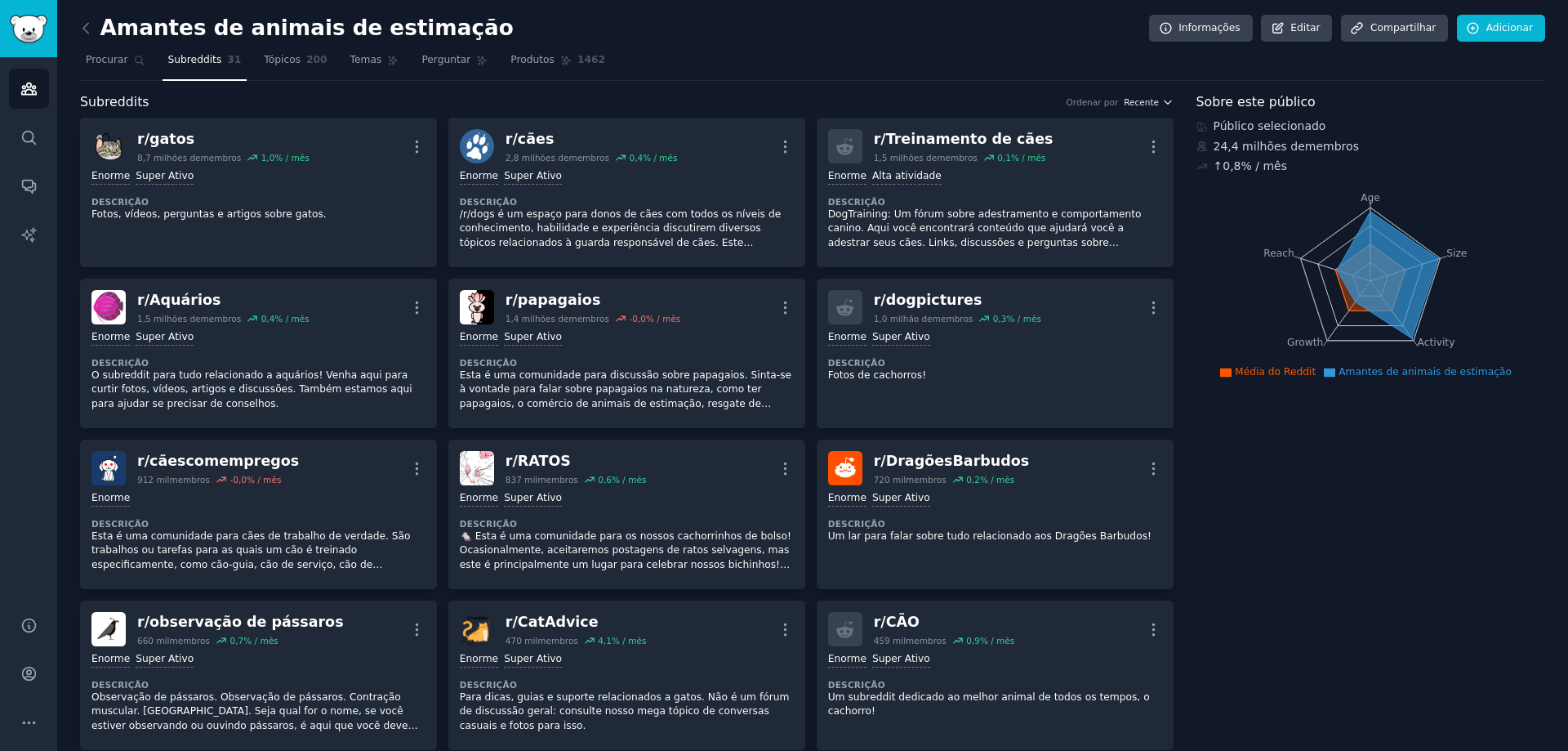
click at [1164, 104] on icon "button" at bounding box center [1167, 101] width 7 height 3
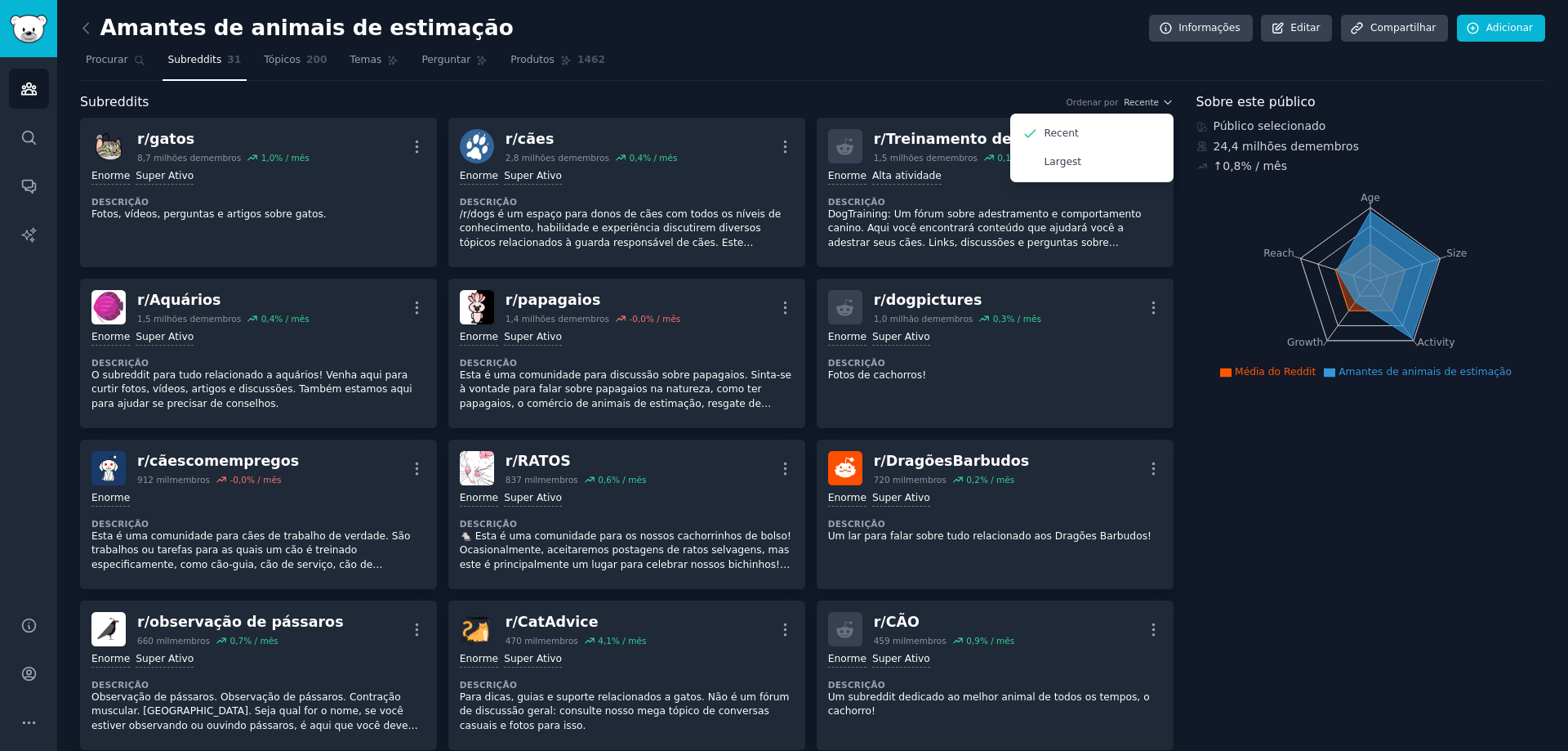
click at [988, 79] on nav "Procurar Subreddits 31 Tópicos 200 Temas Perguntar Produtos 1462" at bounding box center [812, 64] width 1465 height 34
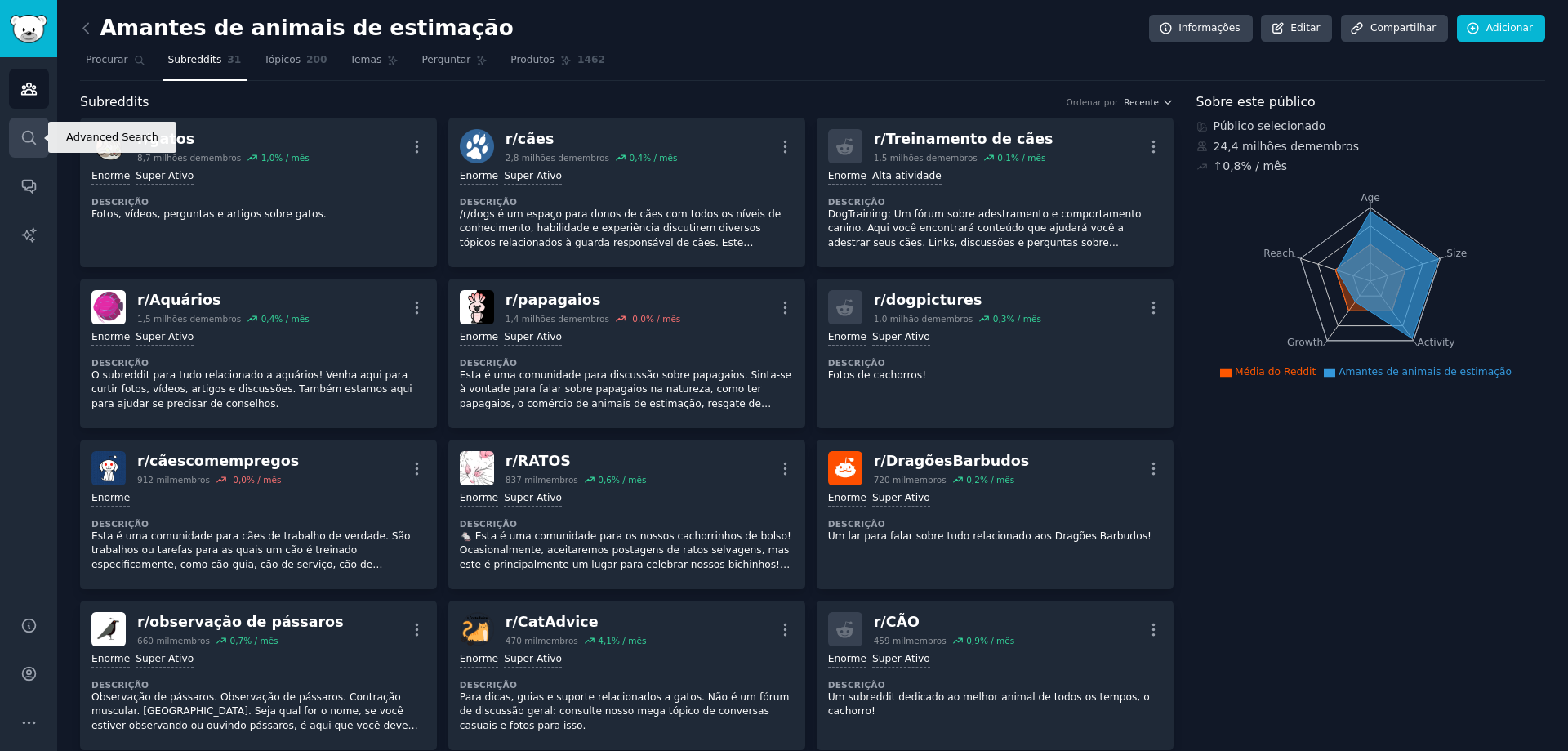
click at [27, 144] on icon "Barra lateral" at bounding box center [29, 137] width 17 height 17
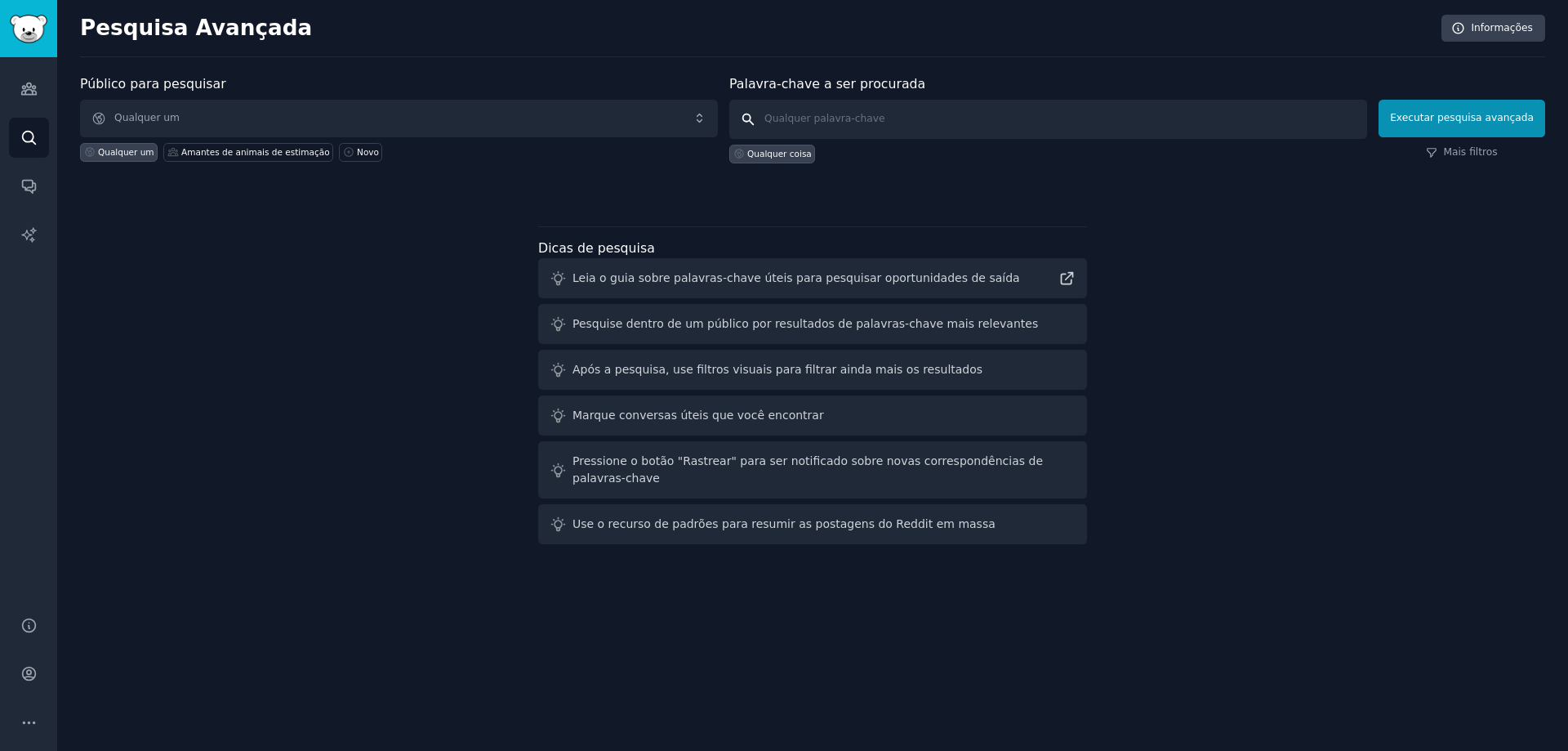
click at [1119, 114] on input "text" at bounding box center [1048, 120] width 638 height 40
click at [162, 116] on font "Qualquer um" at bounding box center [147, 118] width 65 height 12
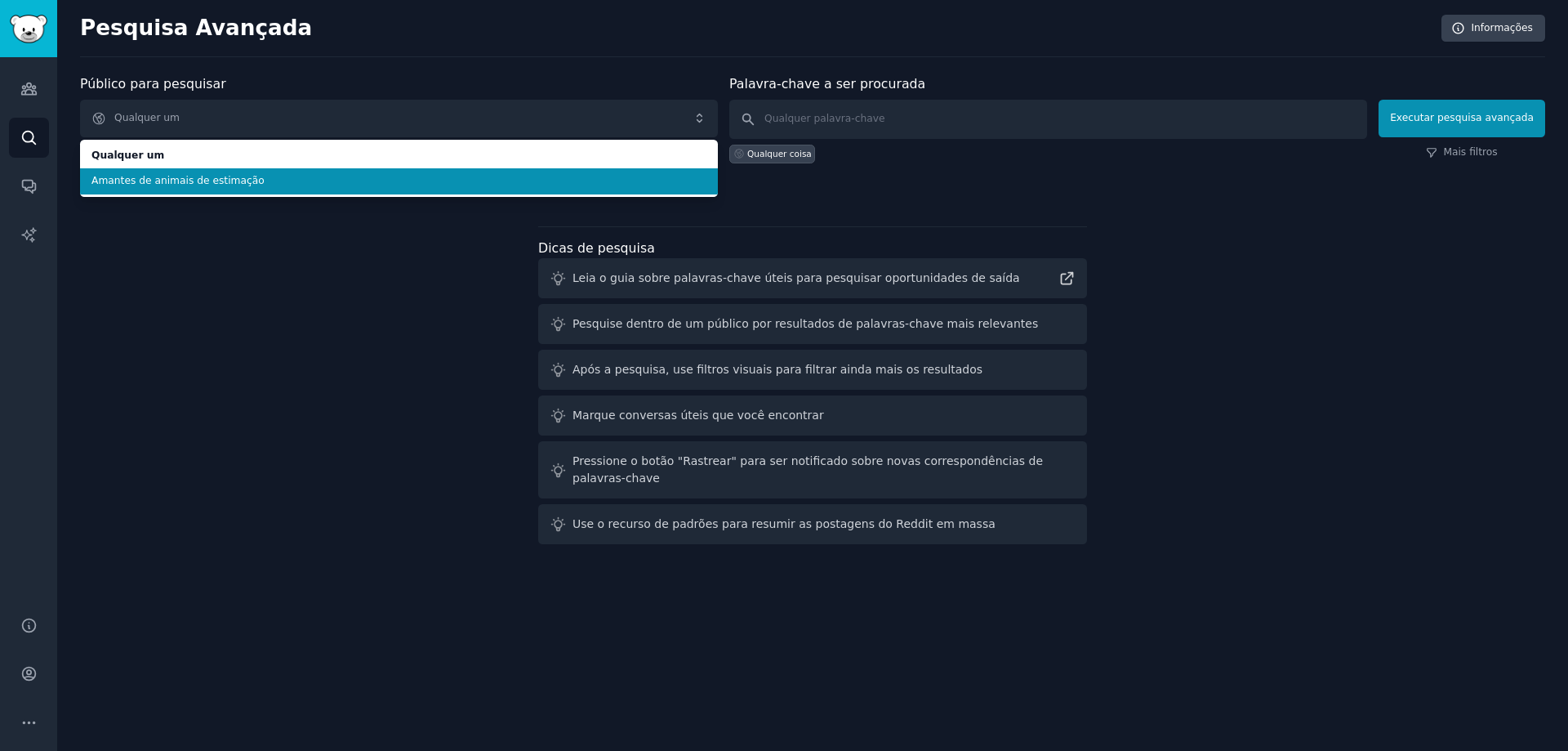
click at [166, 184] on font "Amantes de animais de estimação" at bounding box center [177, 180] width 173 height 12
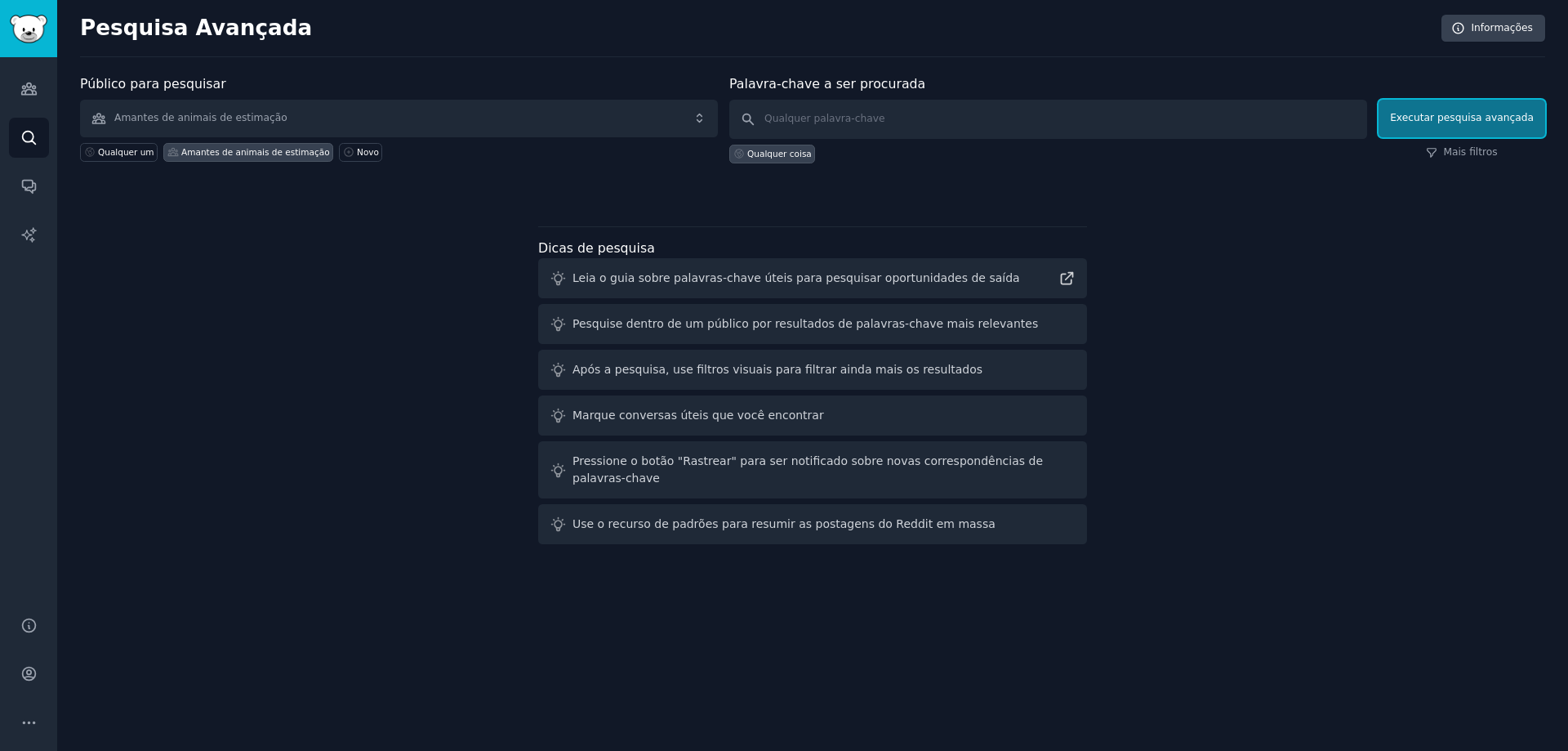
click at [1488, 129] on button "Executar pesquisa avançada" at bounding box center [1462, 119] width 166 height 38
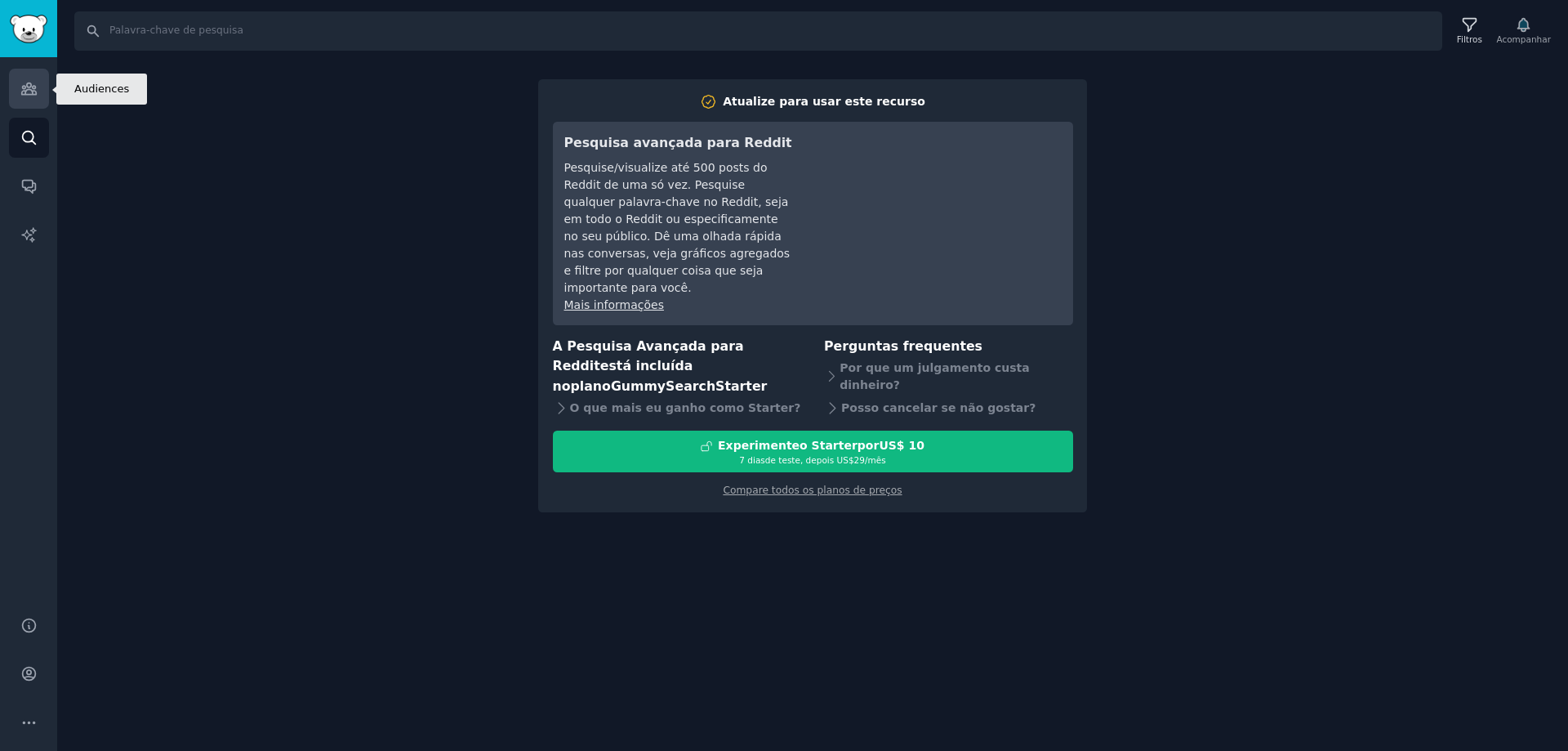
click at [25, 87] on icon "Barra lateral" at bounding box center [28, 89] width 15 height 12
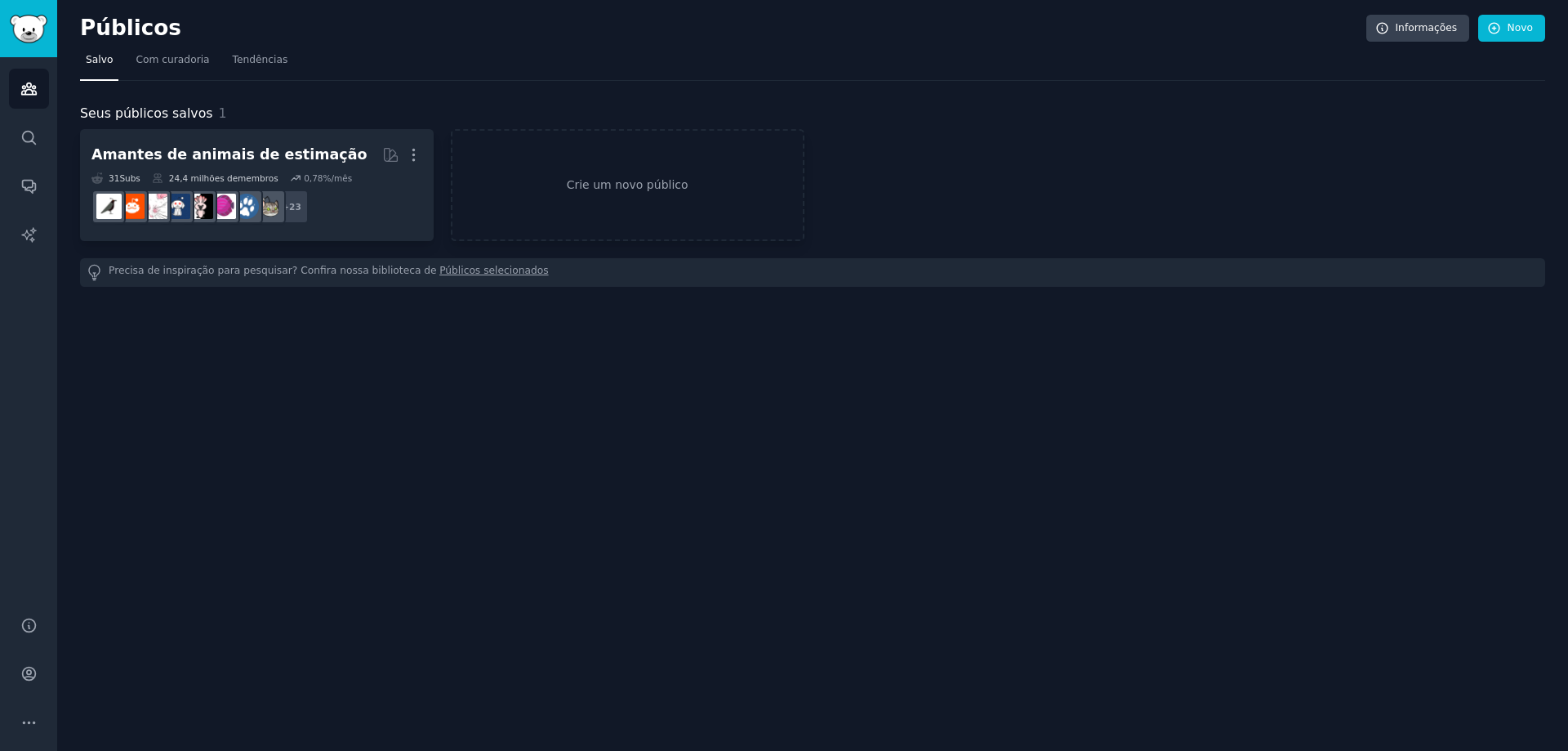
click at [359, 473] on div "Públicos Informações Novo Salvo Com curadoria Tendências Seus públicos salvos 1…" at bounding box center [813, 376] width 1512 height 751
click at [243, 58] on font "Tendências" at bounding box center [261, 59] width 55 height 12
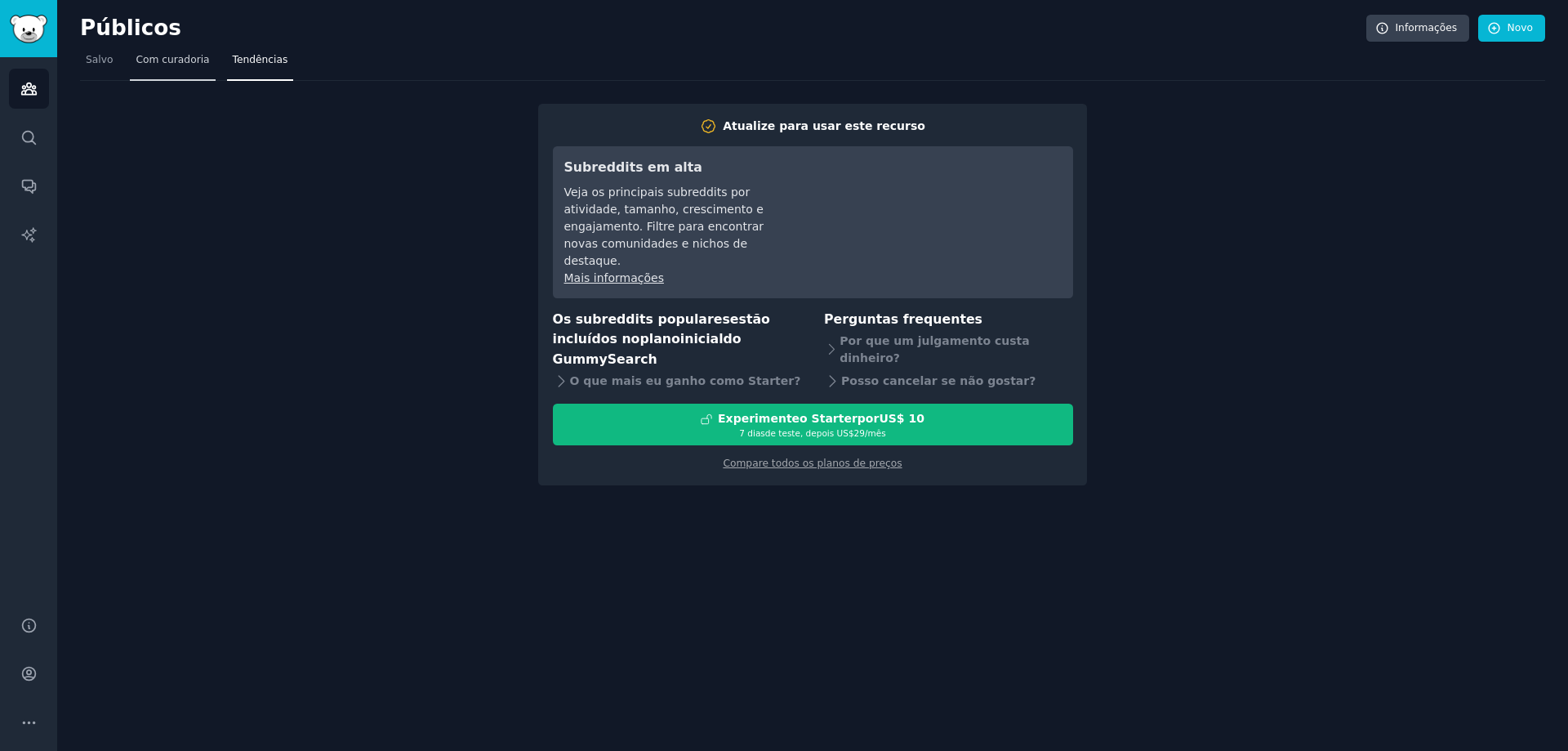
click at [179, 61] on font "Com curadoria" at bounding box center [172, 59] width 73 height 12
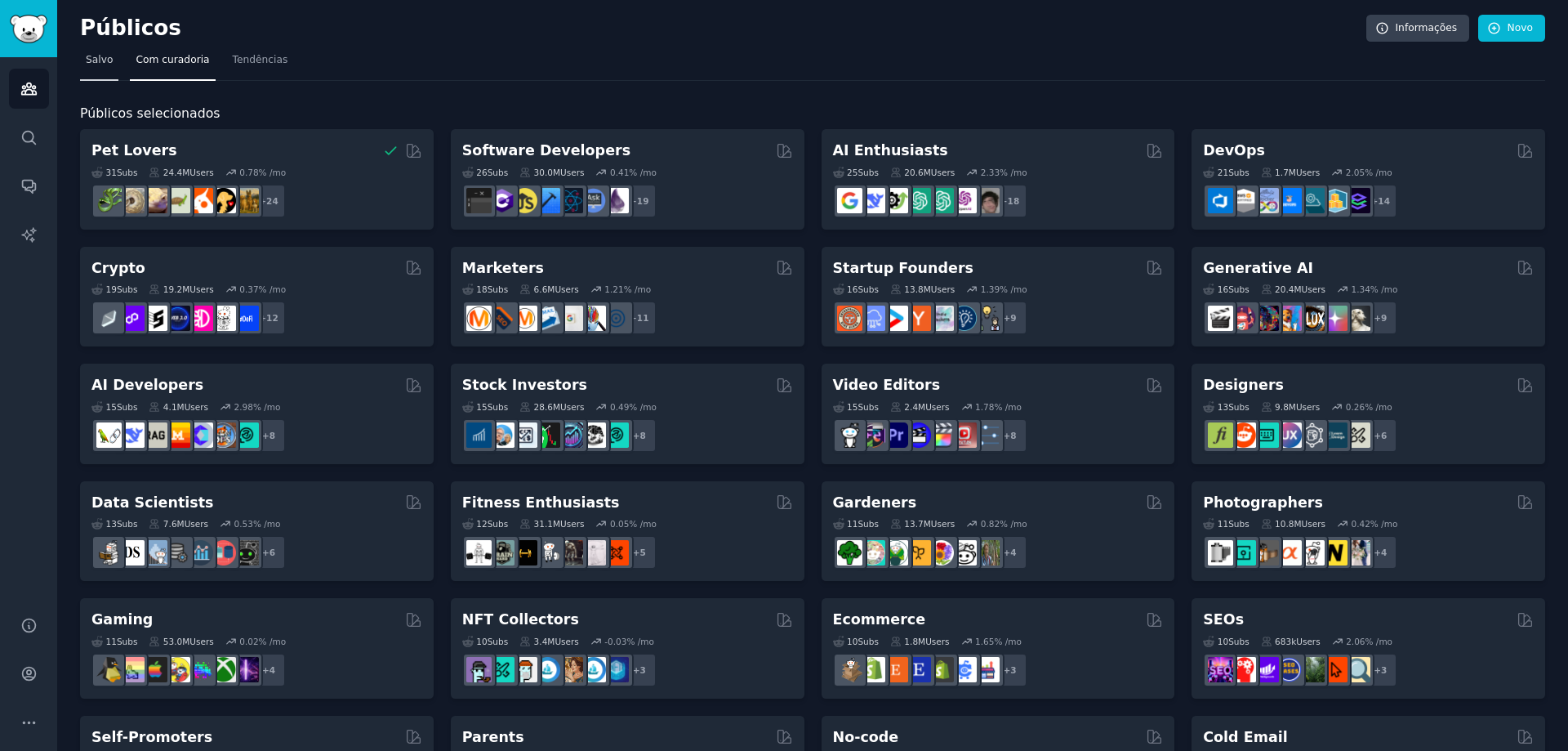
click at [81, 63] on link "Salvo" at bounding box center [99, 64] width 39 height 34
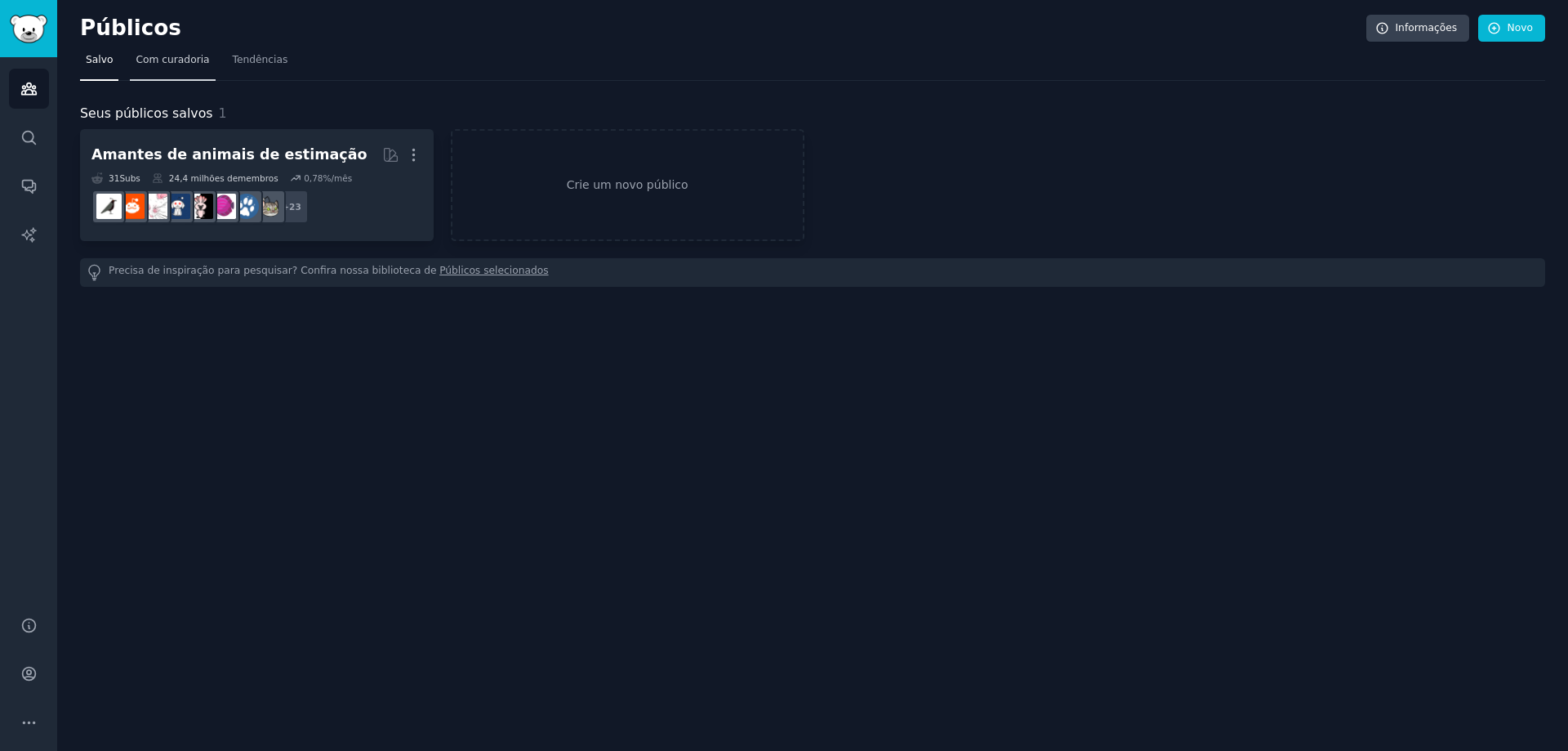
click at [168, 66] on span "Com curadoria" at bounding box center [172, 60] width 73 height 15
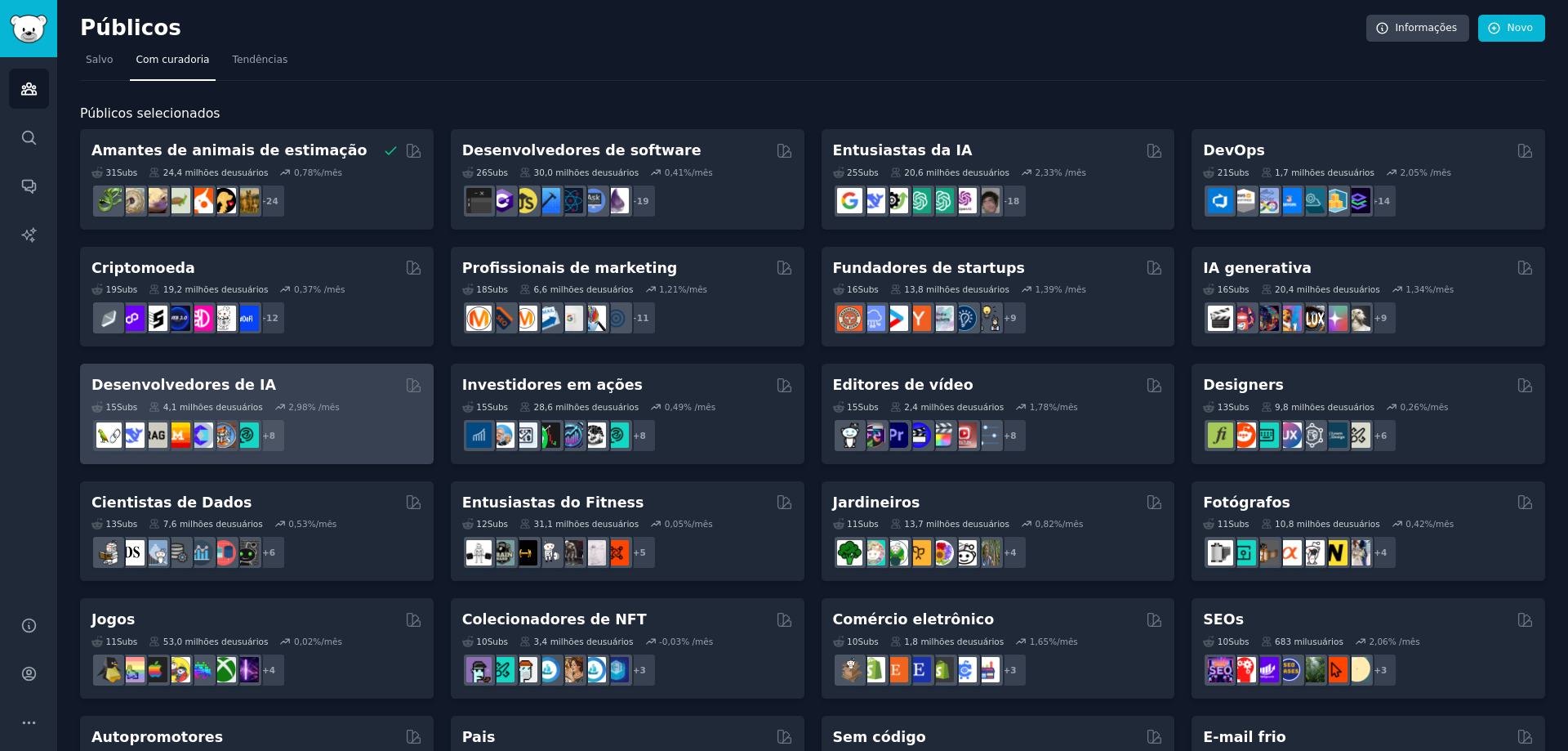
click at [374, 376] on div "Desenvolvedores de IA" at bounding box center [257, 385] width 331 height 21
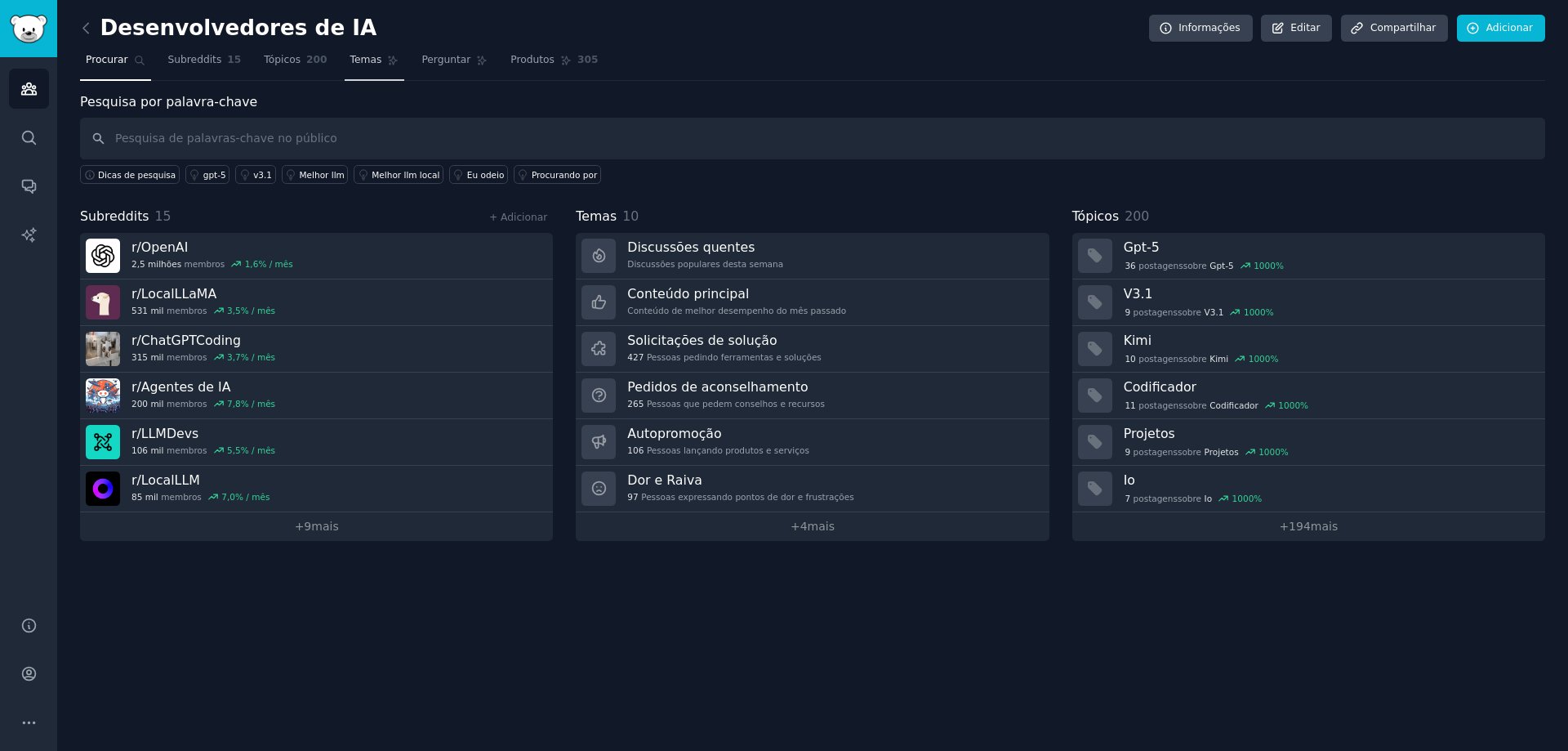
click at [352, 68] on link "Temas" at bounding box center [374, 64] width 60 height 34
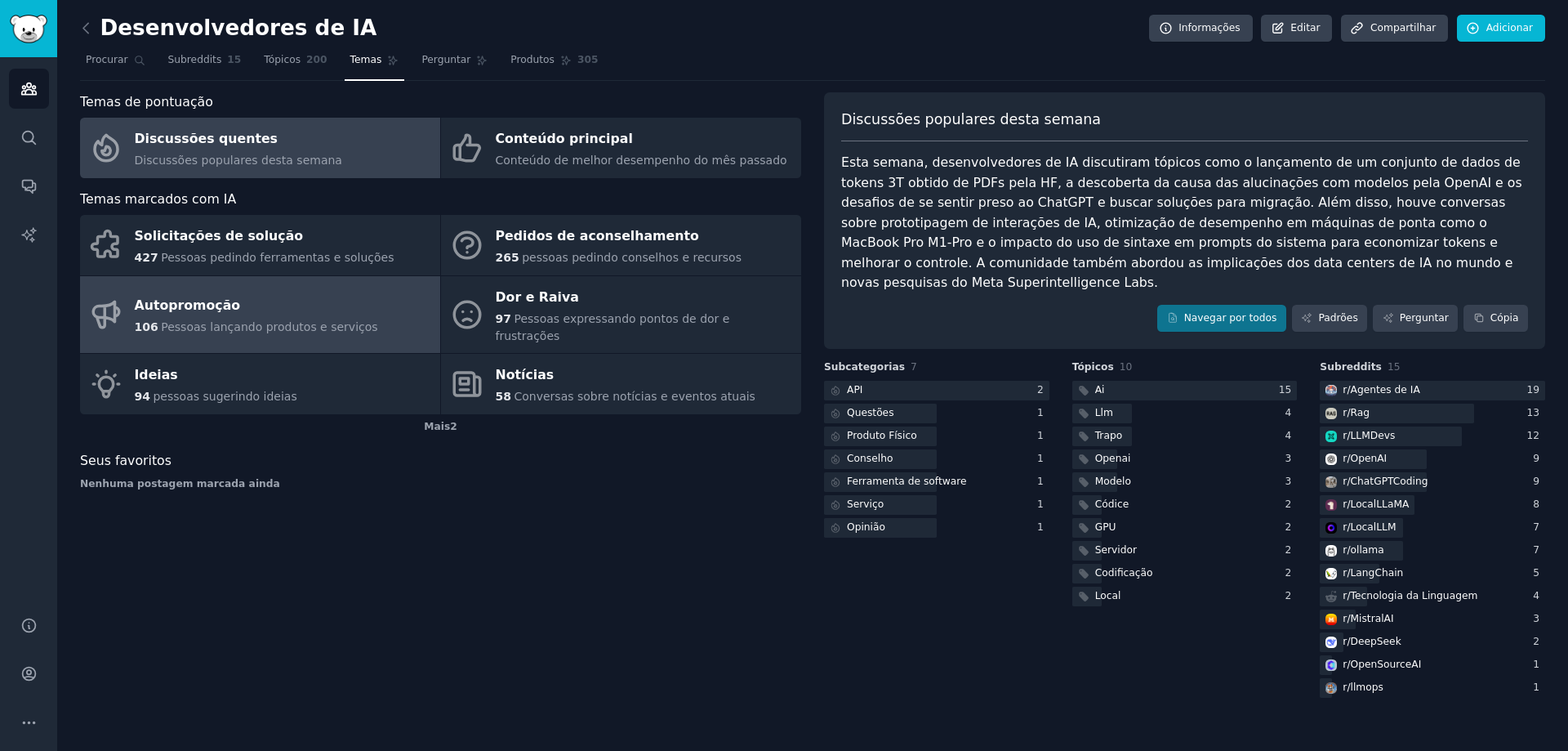
click at [258, 322] on font "Pessoas lançando produtos e serviços" at bounding box center [268, 326] width 217 height 13
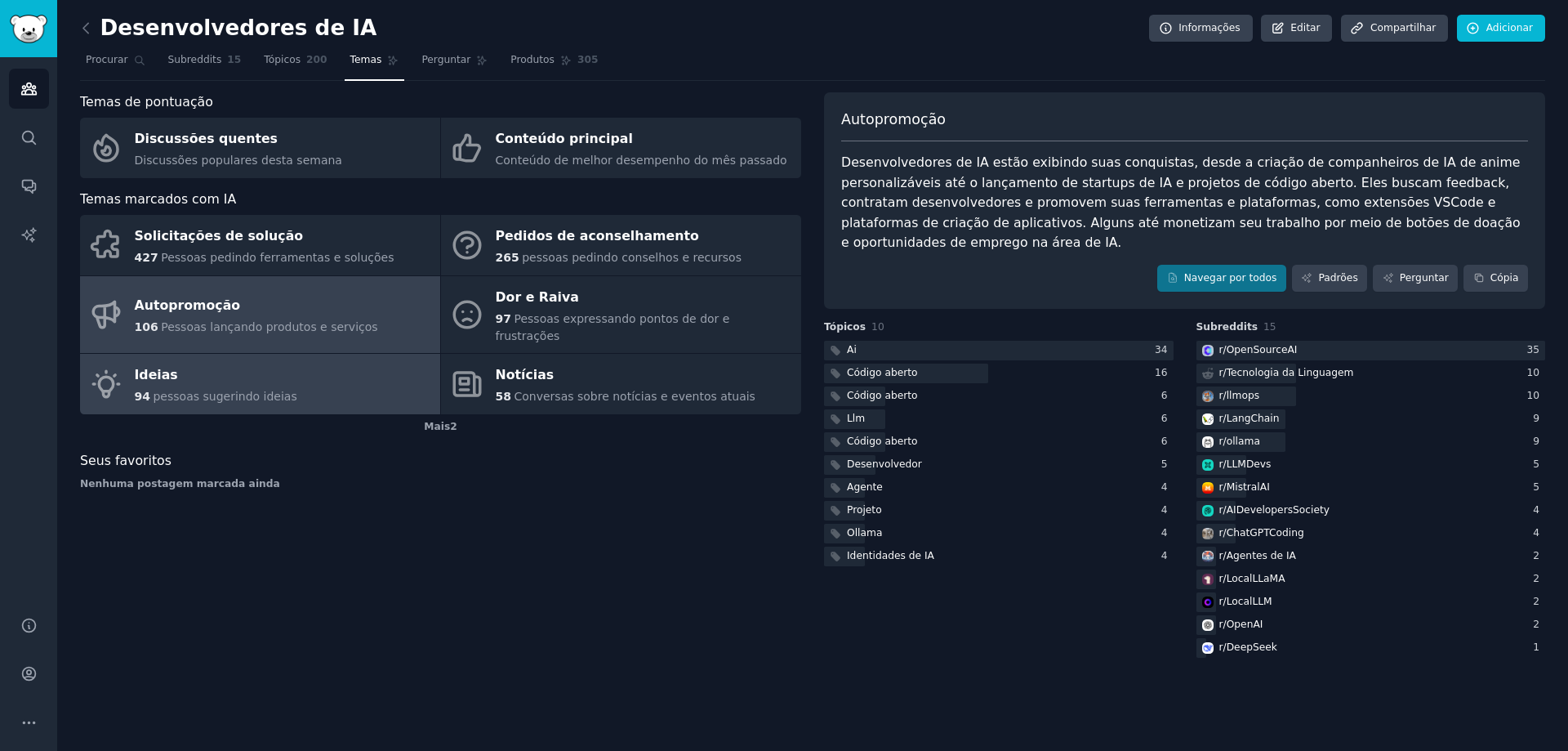
click at [193, 389] on font "pessoas sugerindo ideias" at bounding box center [224, 395] width 144 height 13
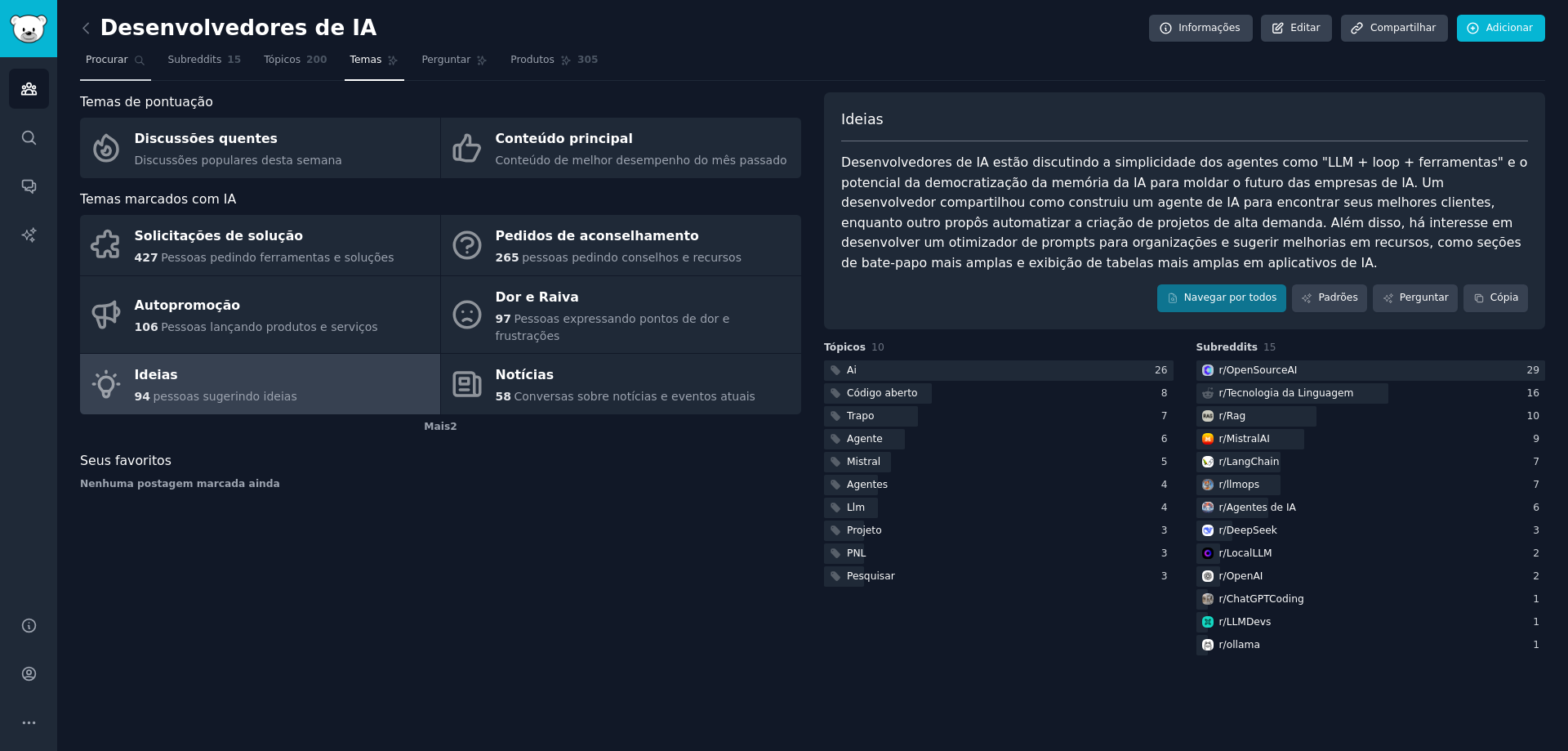
click at [104, 62] on font "Procurar" at bounding box center [107, 59] width 43 height 12
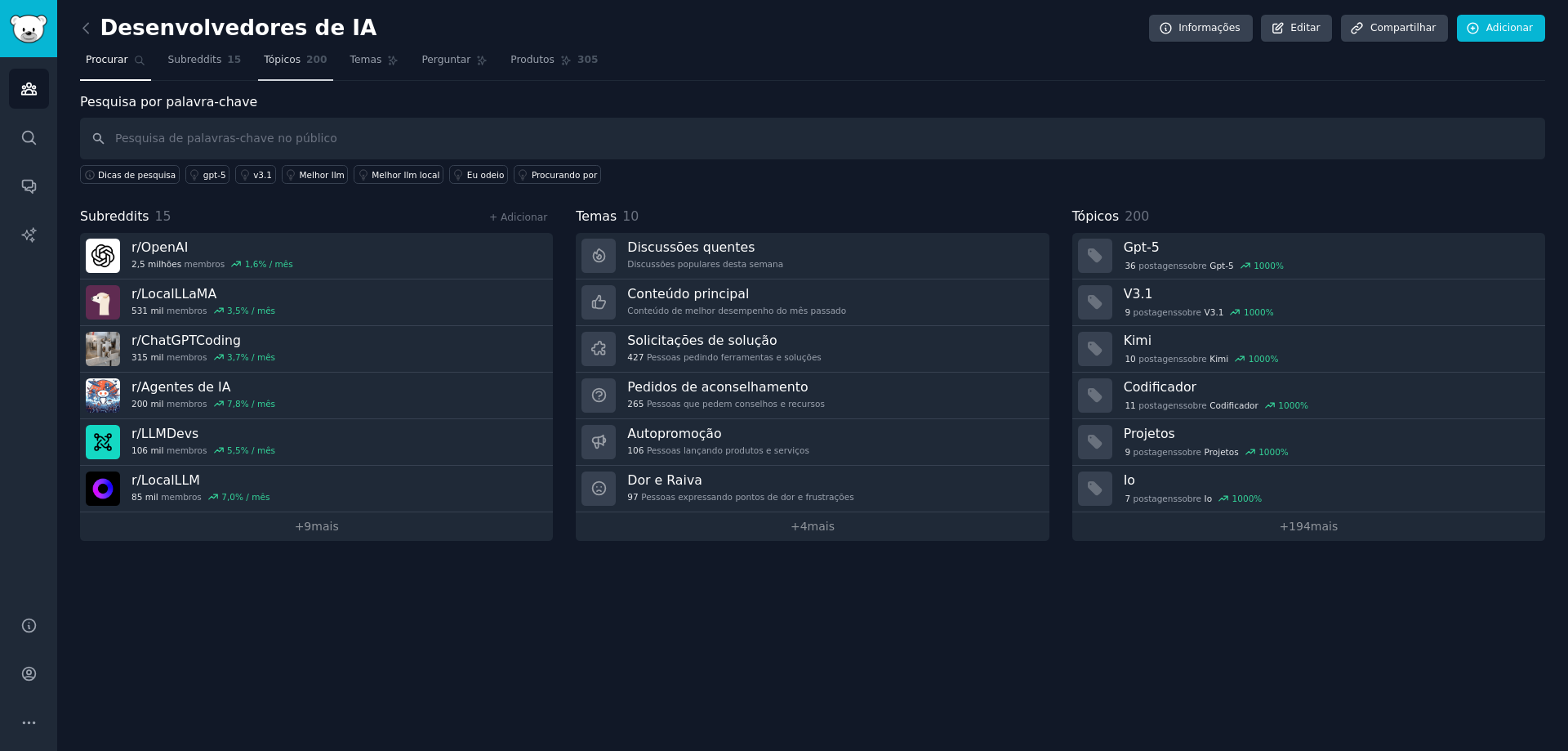
click at [277, 61] on font "Tópicos" at bounding box center [281, 59] width 37 height 12
click at [90, 27] on icon at bounding box center [85, 28] width 17 height 17
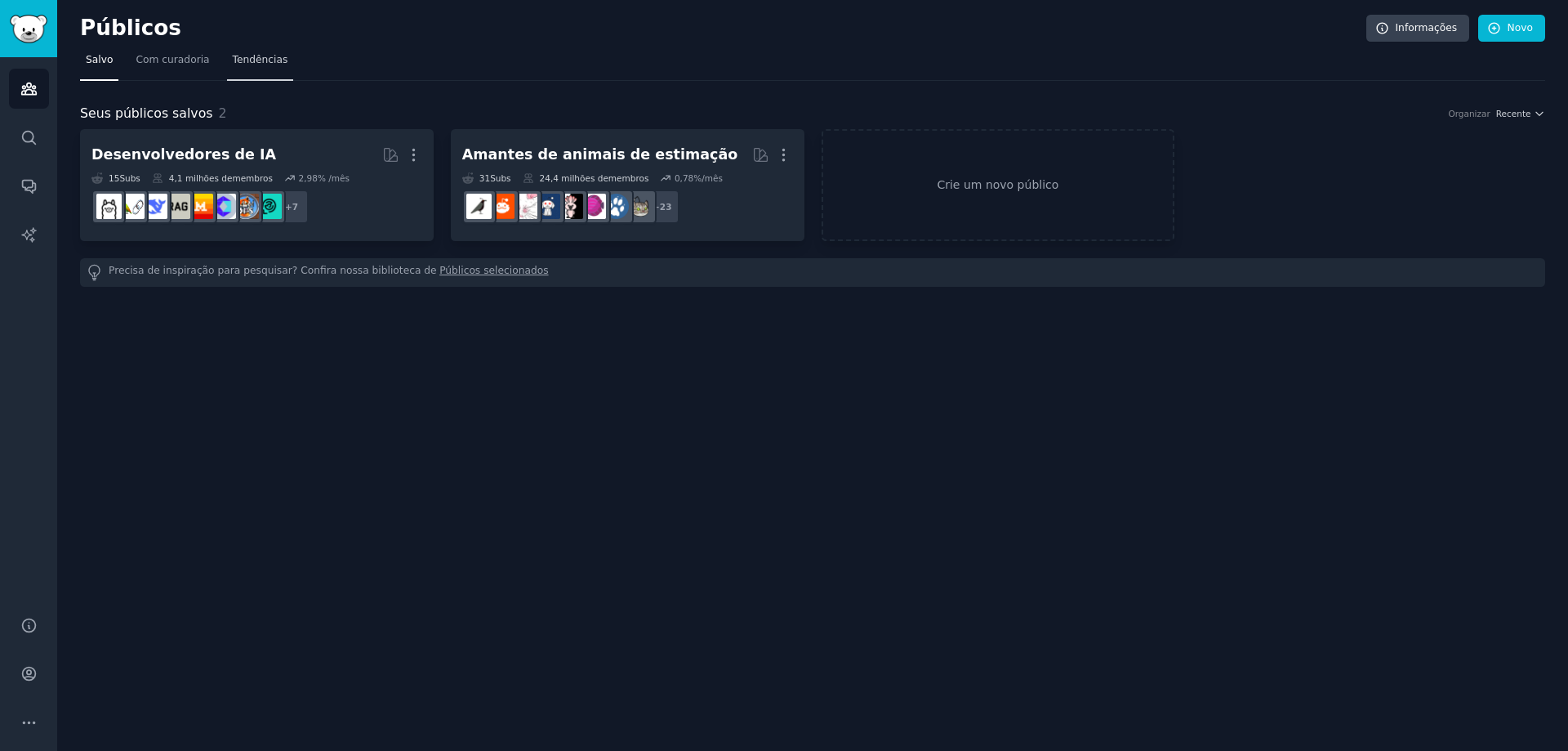
click at [234, 63] on font "Tendências" at bounding box center [261, 59] width 55 height 12
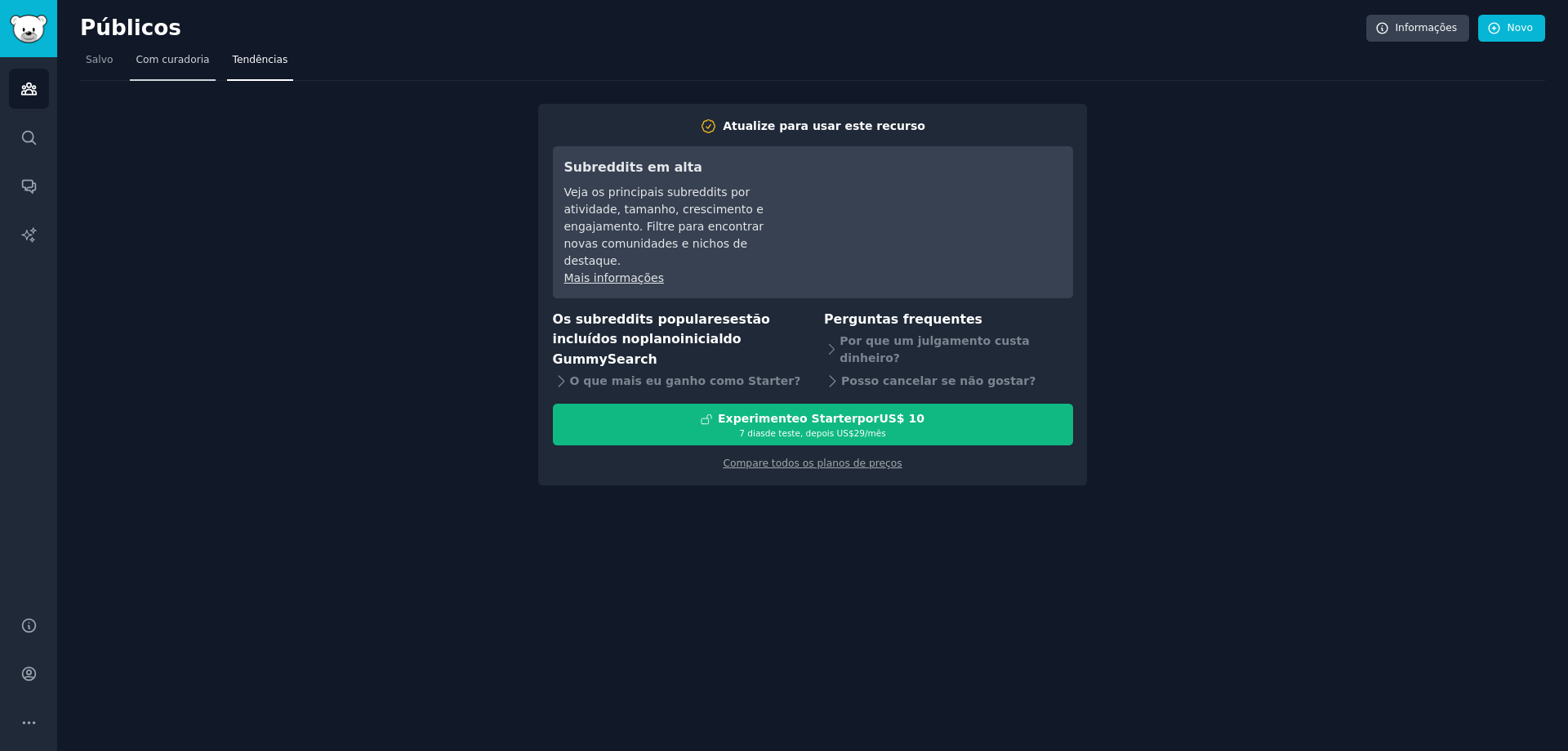
click at [160, 57] on font "Com curadoria" at bounding box center [172, 59] width 73 height 12
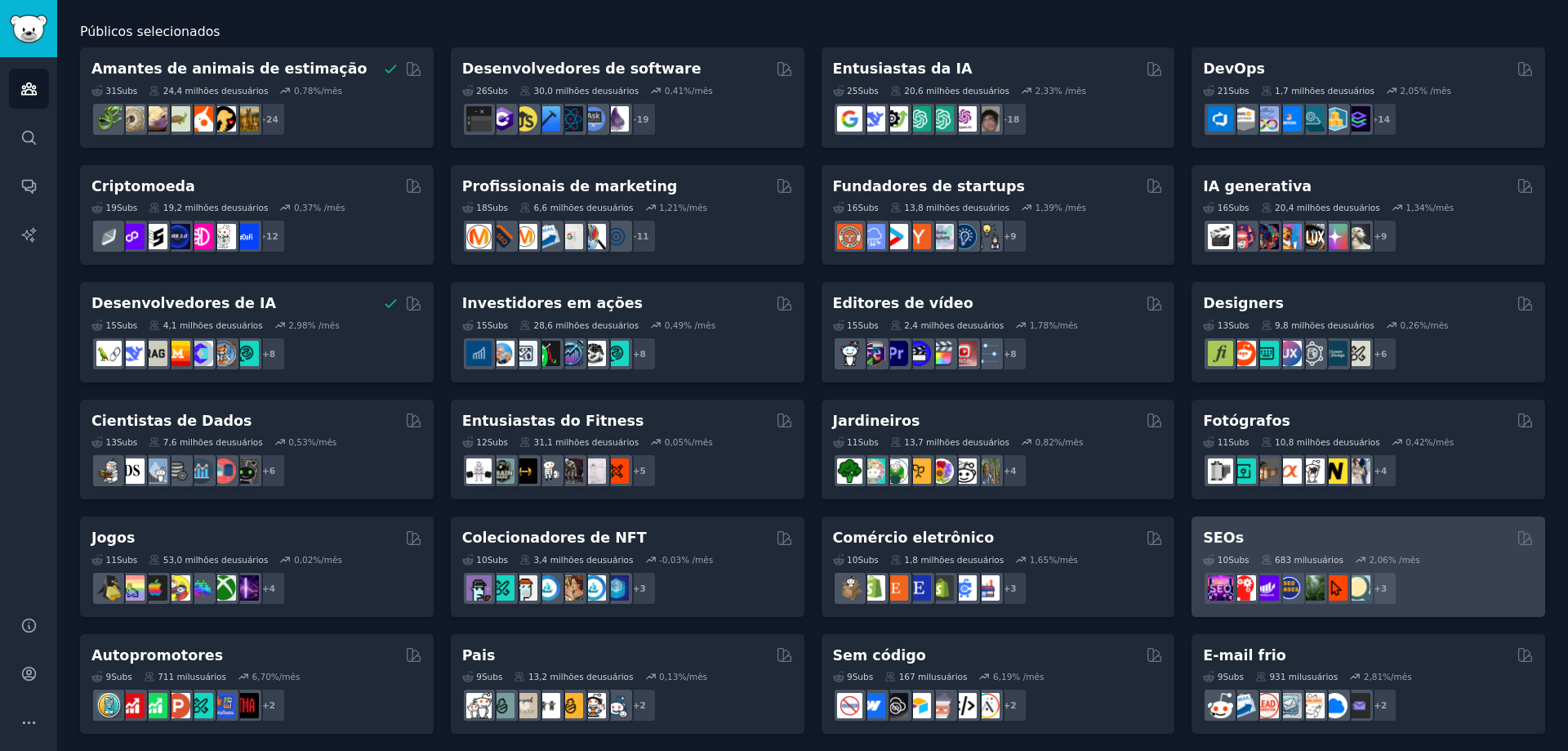
scroll to position [163, 0]
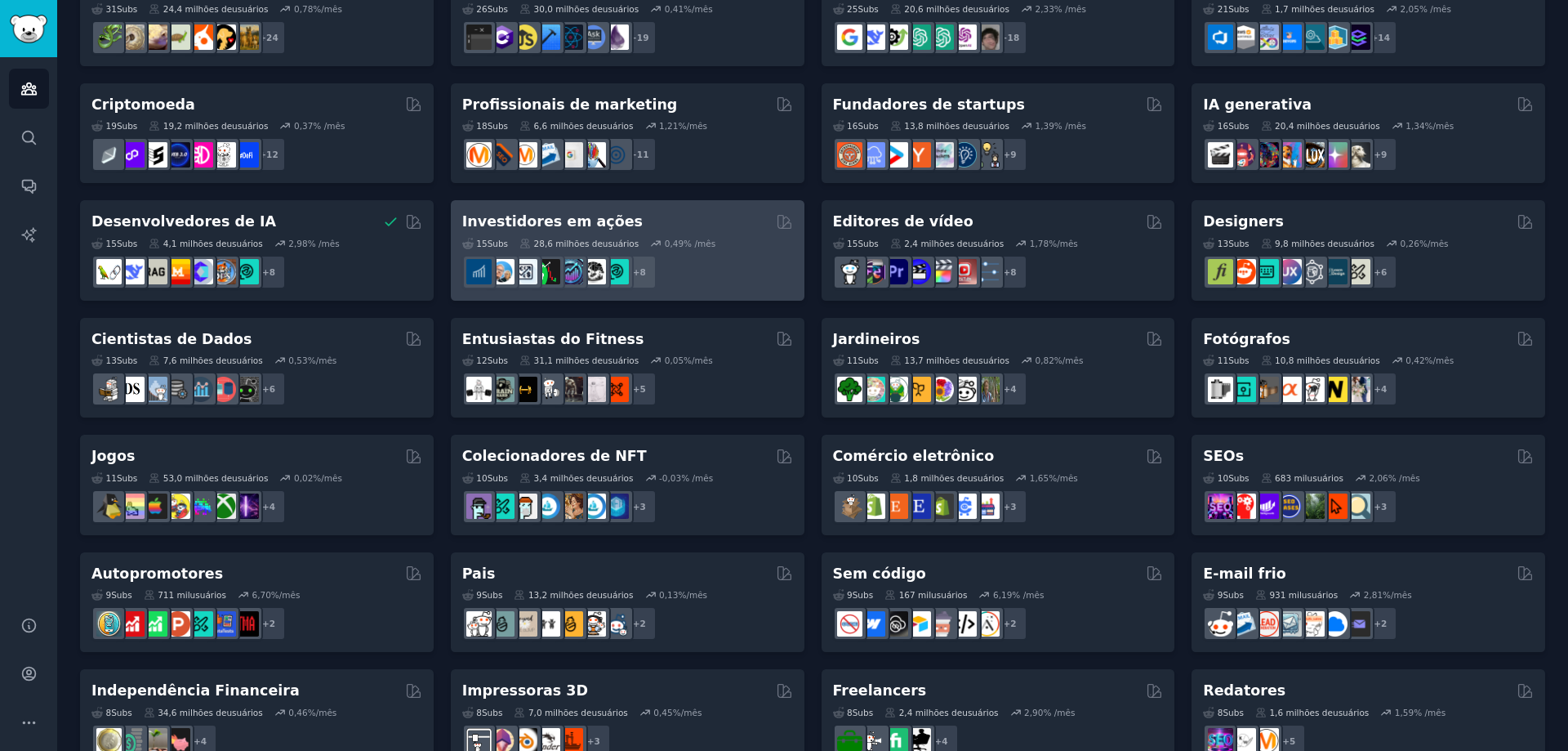
click at [690, 243] on font "% /mês" at bounding box center [699, 244] width 32 height 10
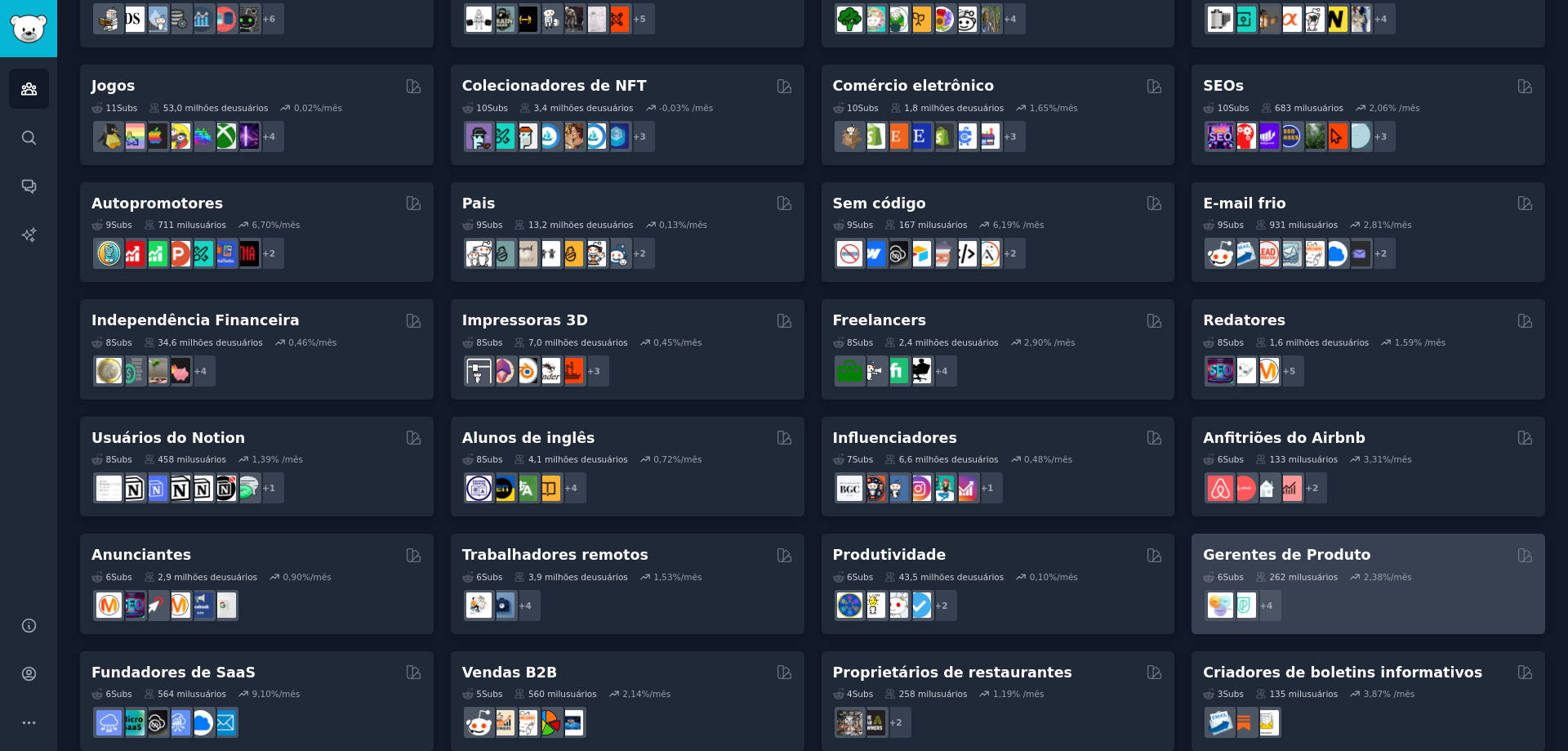
scroll to position [557, 0]
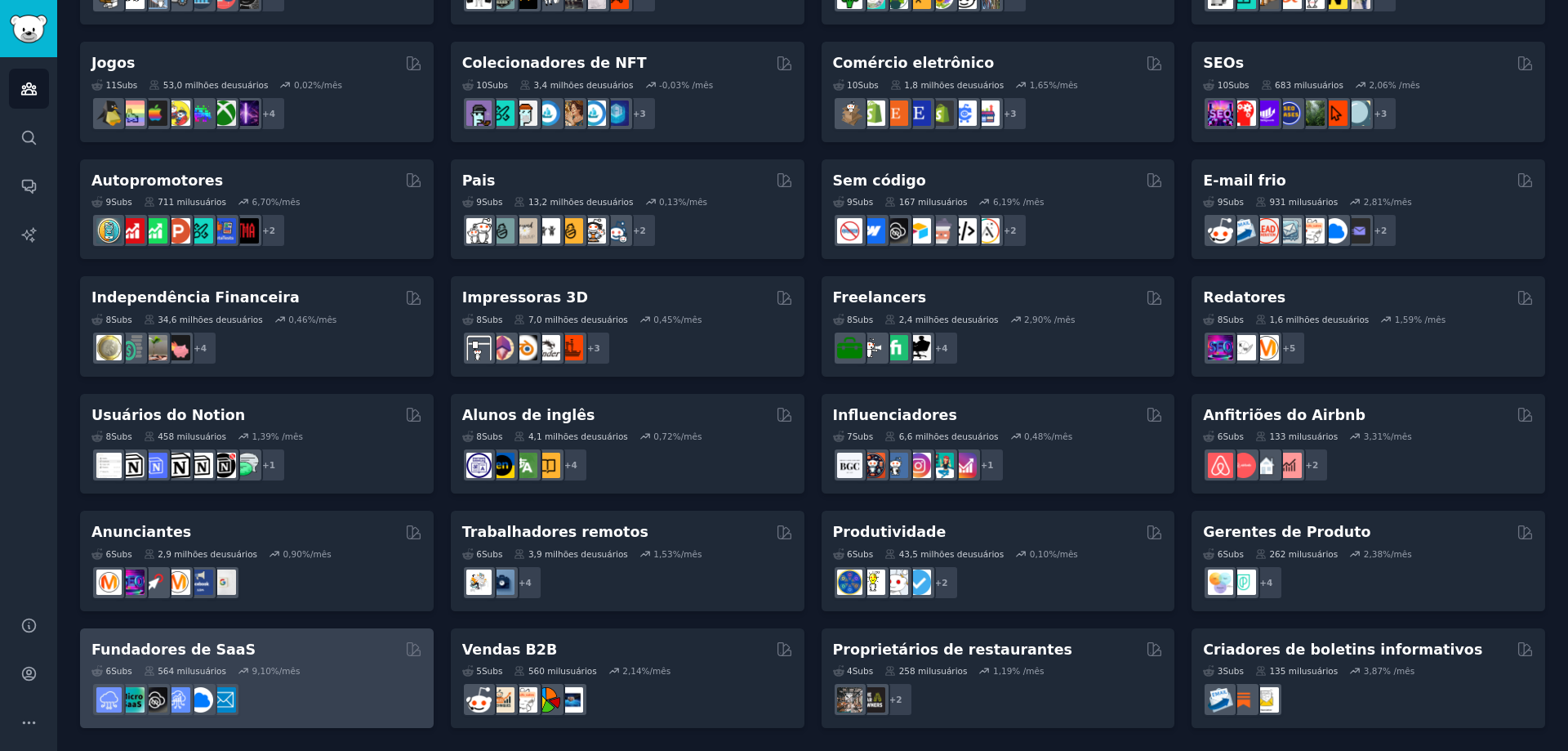
click at [238, 670] on icon at bounding box center [244, 671] width 12 height 12
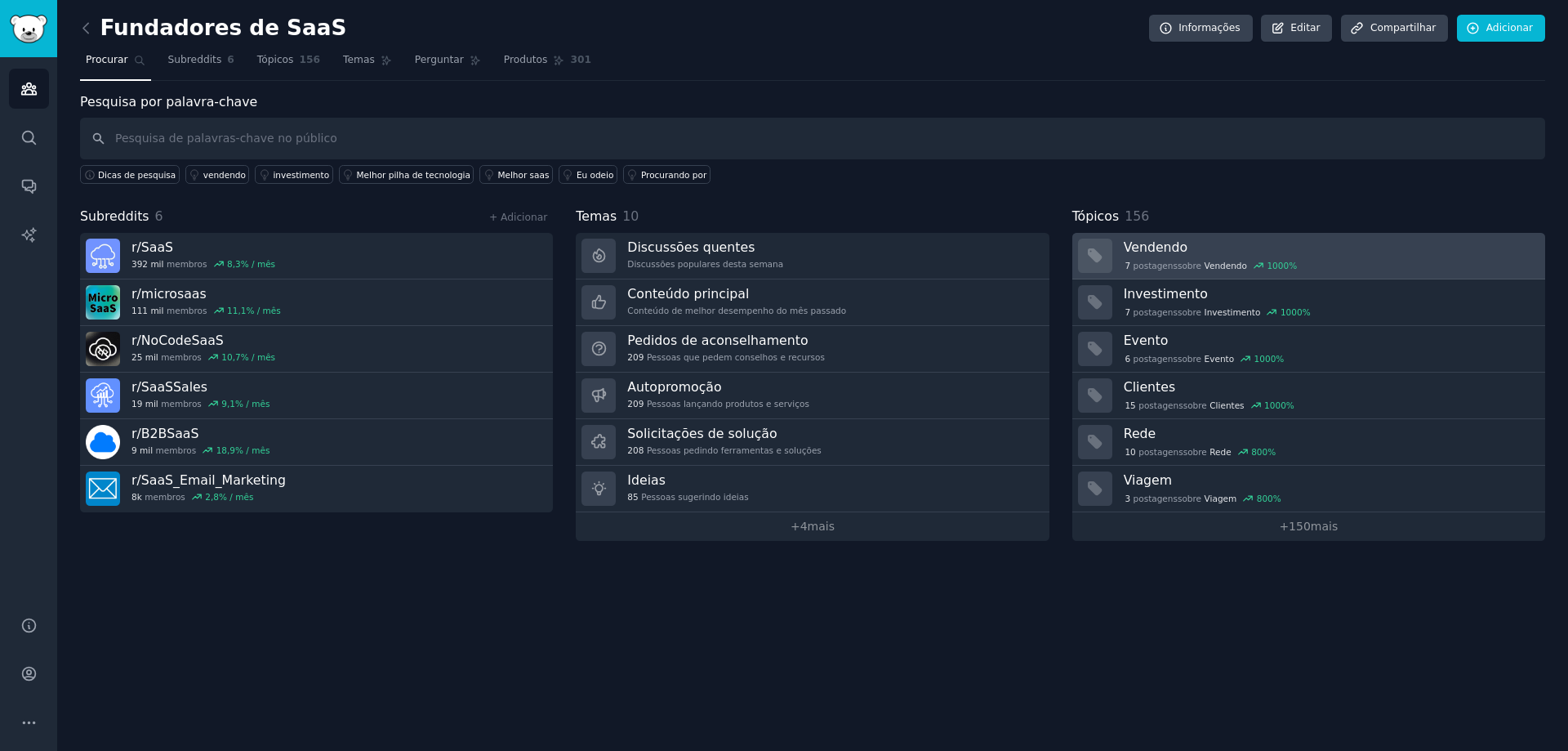
click at [1194, 267] on font "sobre" at bounding box center [1190, 266] width 24 height 10
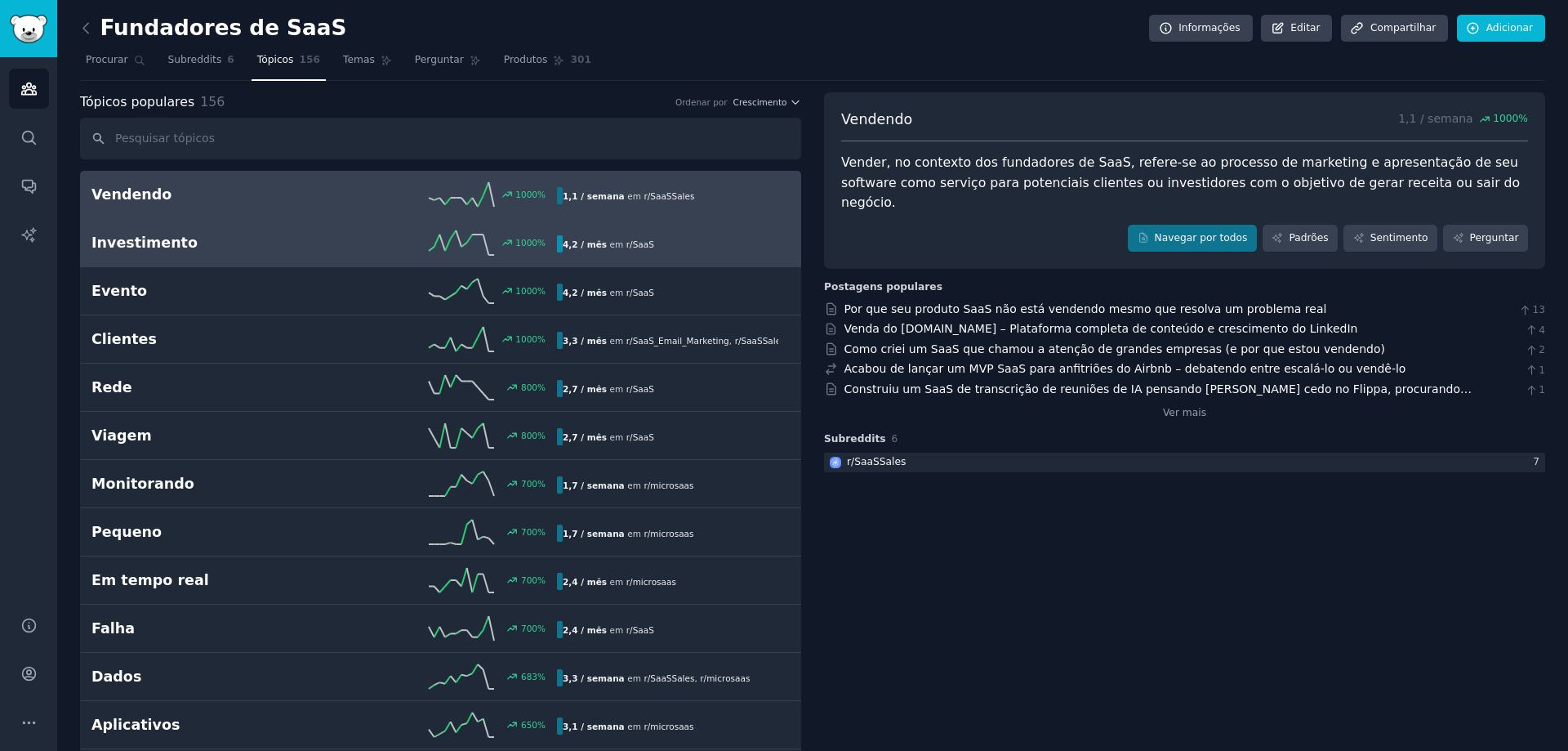
click at [239, 239] on h2 "Investimento" at bounding box center [207, 243] width 233 height 21
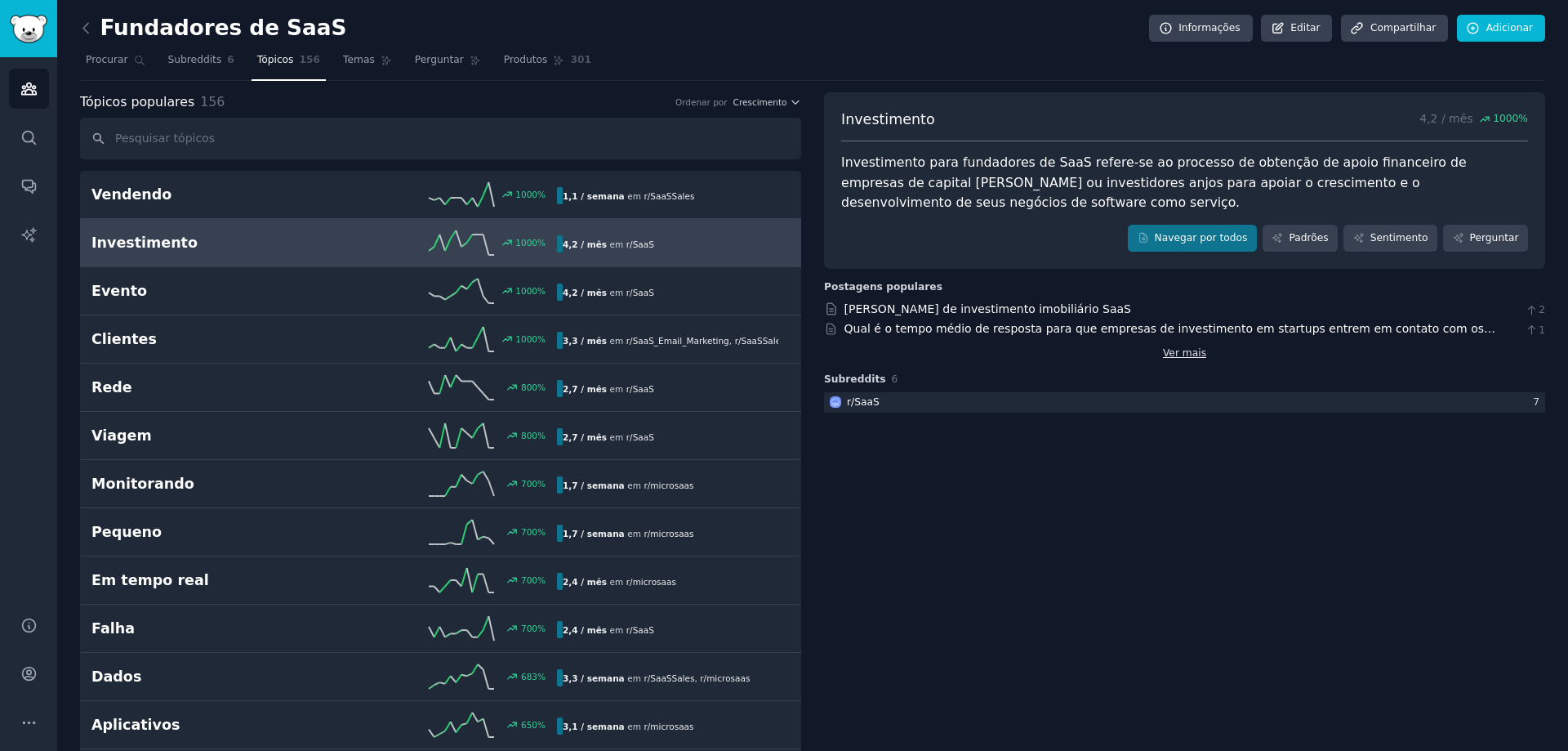
click at [1191, 347] on font "Ver mais" at bounding box center [1185, 353] width 44 height 12
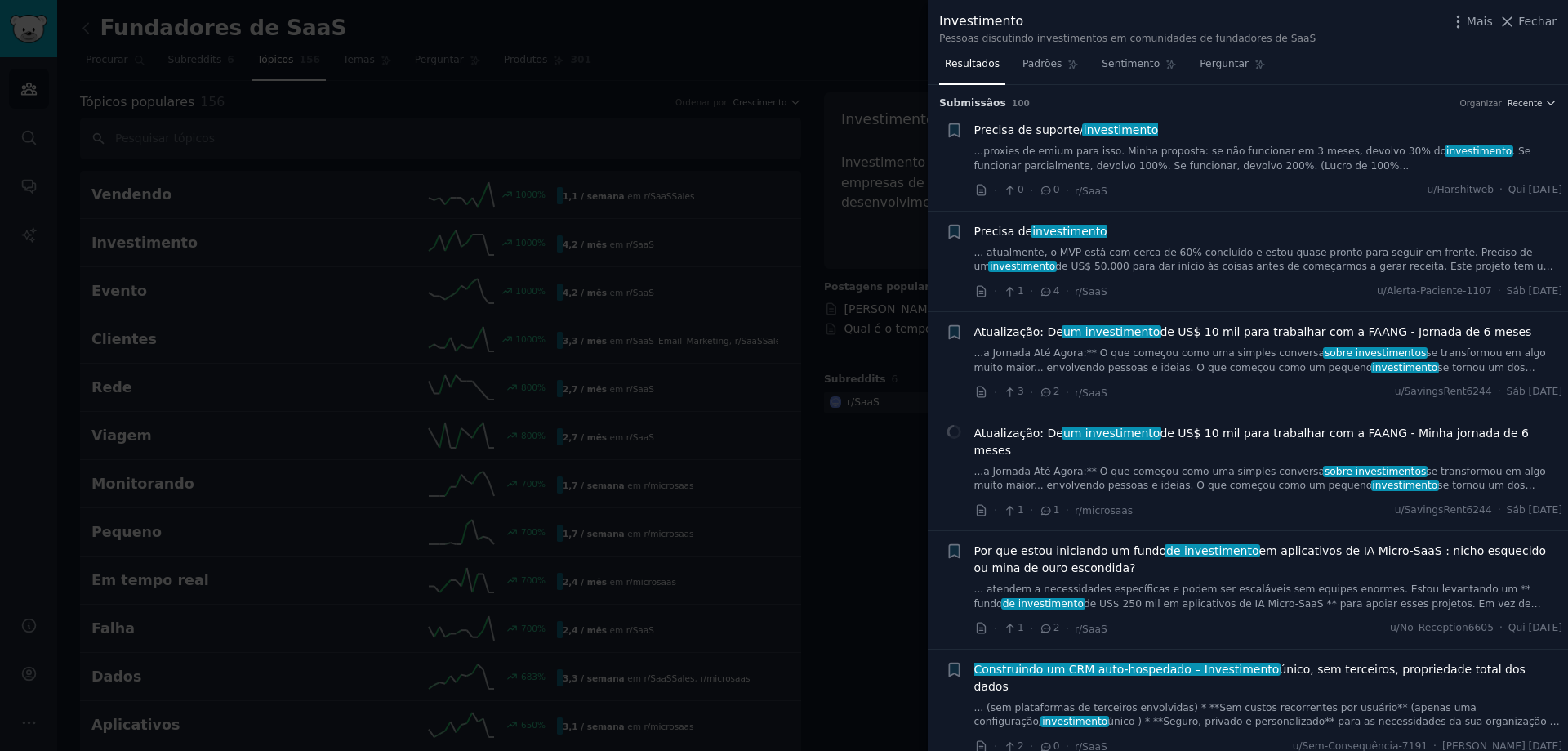
click at [881, 486] on div at bounding box center [784, 376] width 1568 height 751
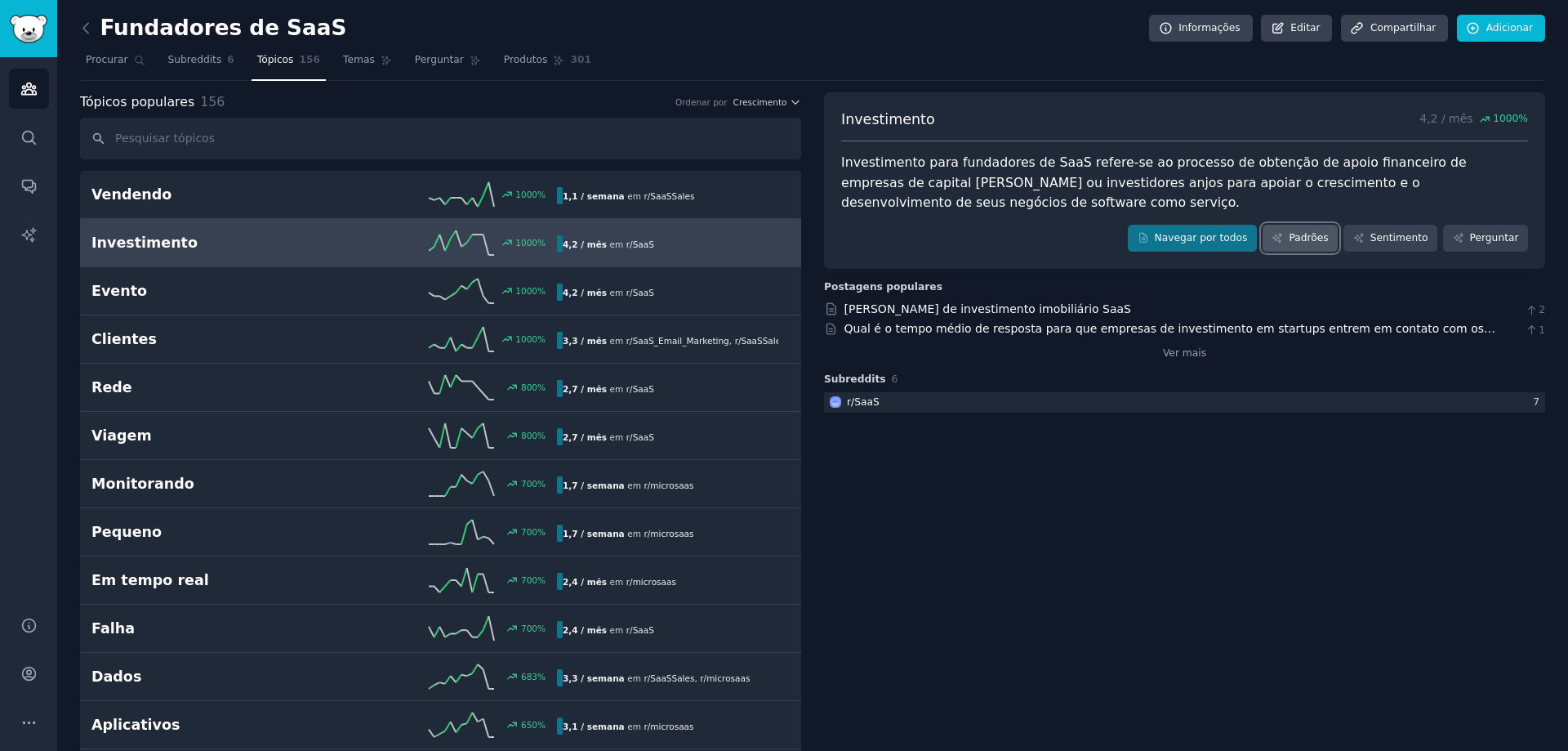
click at [1321, 232] on font "Padrões" at bounding box center [1308, 238] width 40 height 12
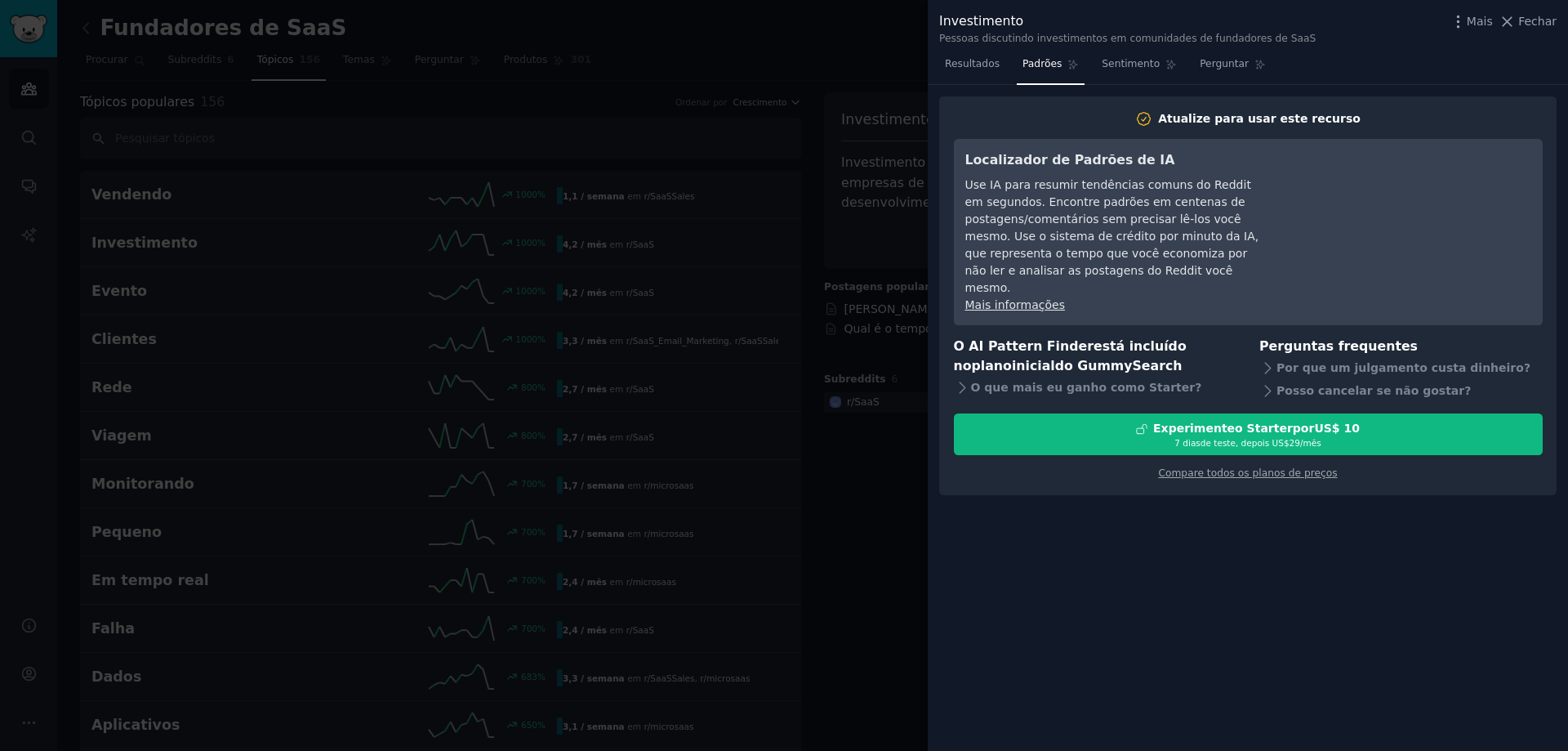
click at [881, 37] on div at bounding box center [784, 376] width 1568 height 751
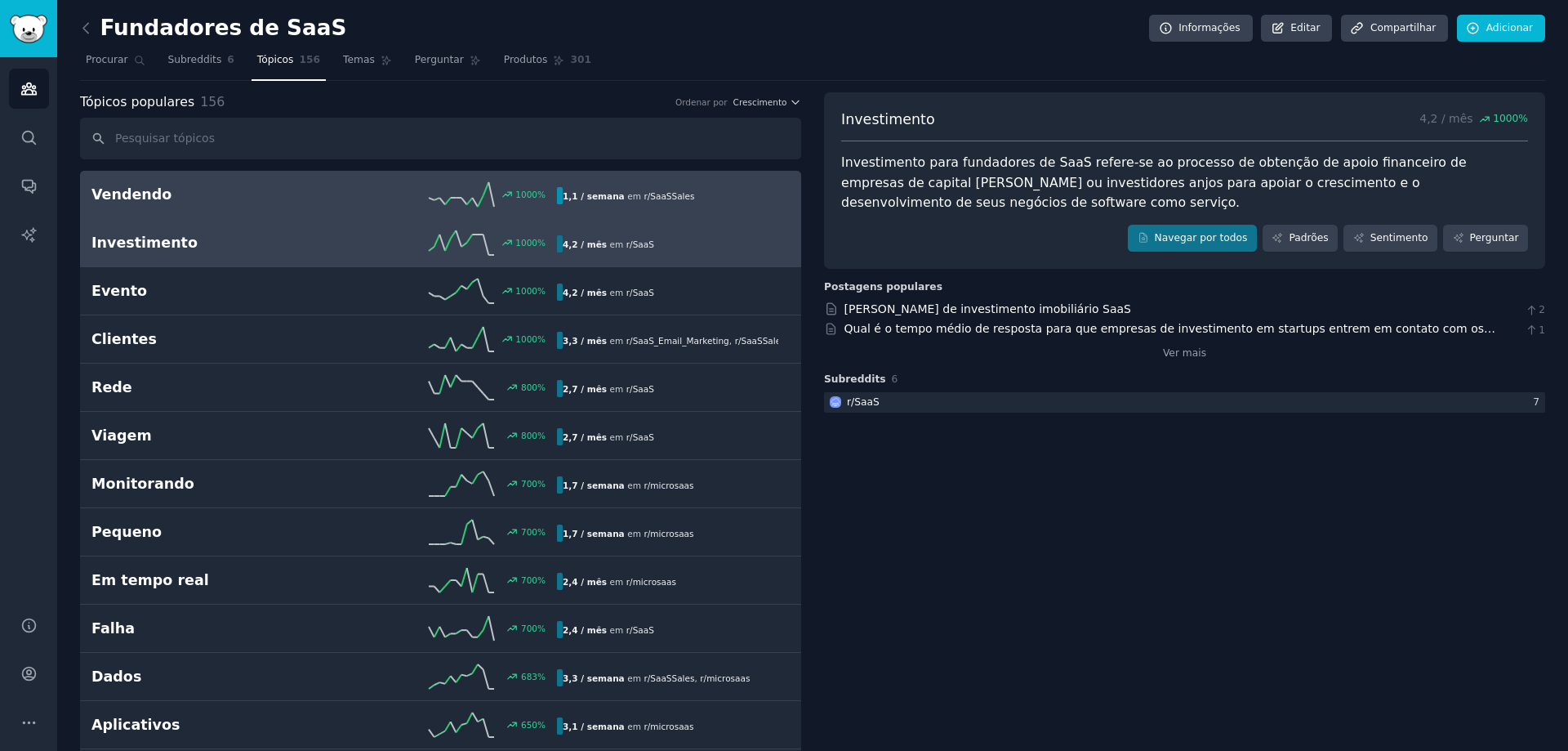
click at [148, 203] on font "Vendendo" at bounding box center [131, 194] width 80 height 16
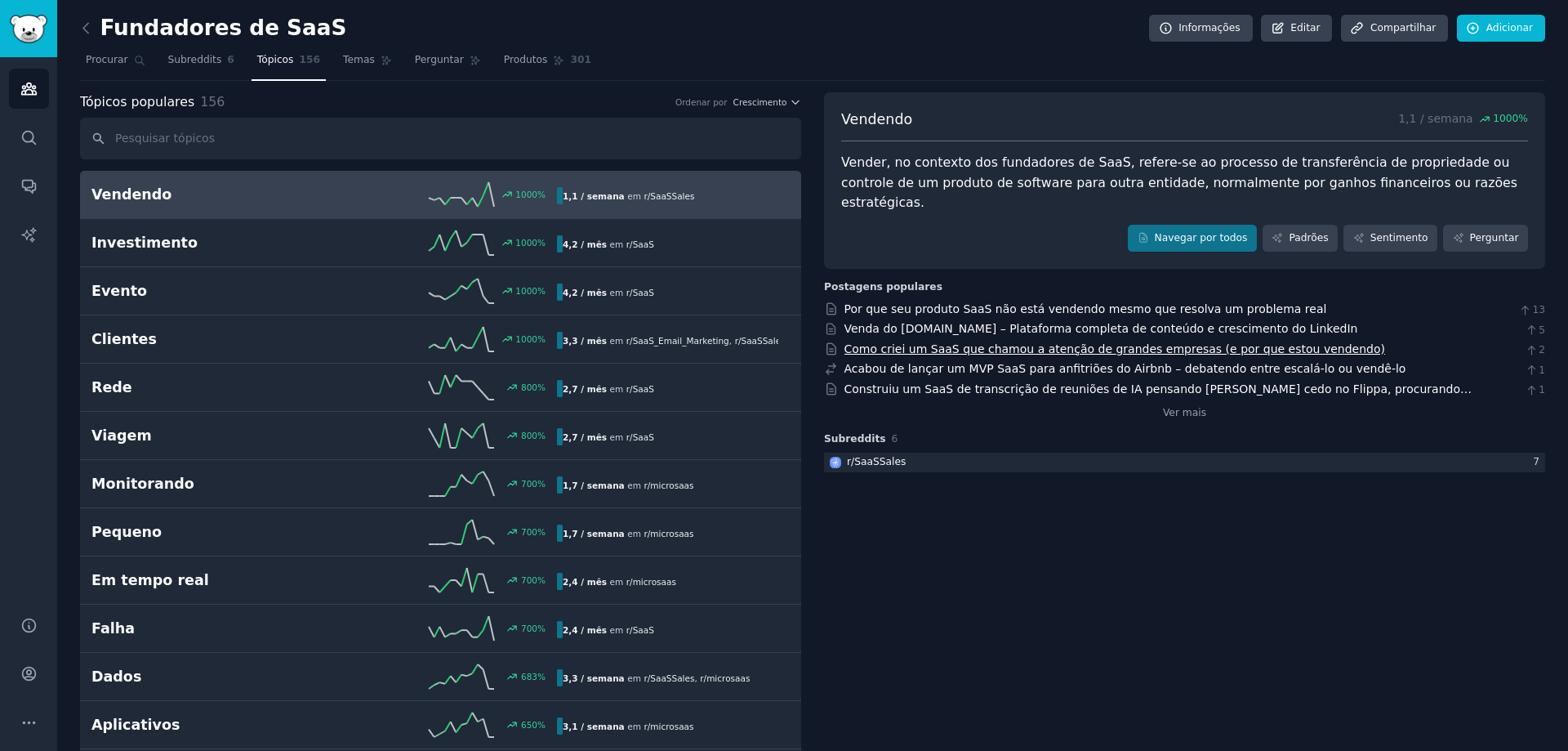
click at [1157, 343] on font "Como criei um SaaS que chamou a atenção de grandes empresas (e por que estou ve…" at bounding box center [1115, 349] width 541 height 13
click at [1171, 407] on font "Ver mais" at bounding box center [1185, 413] width 44 height 12
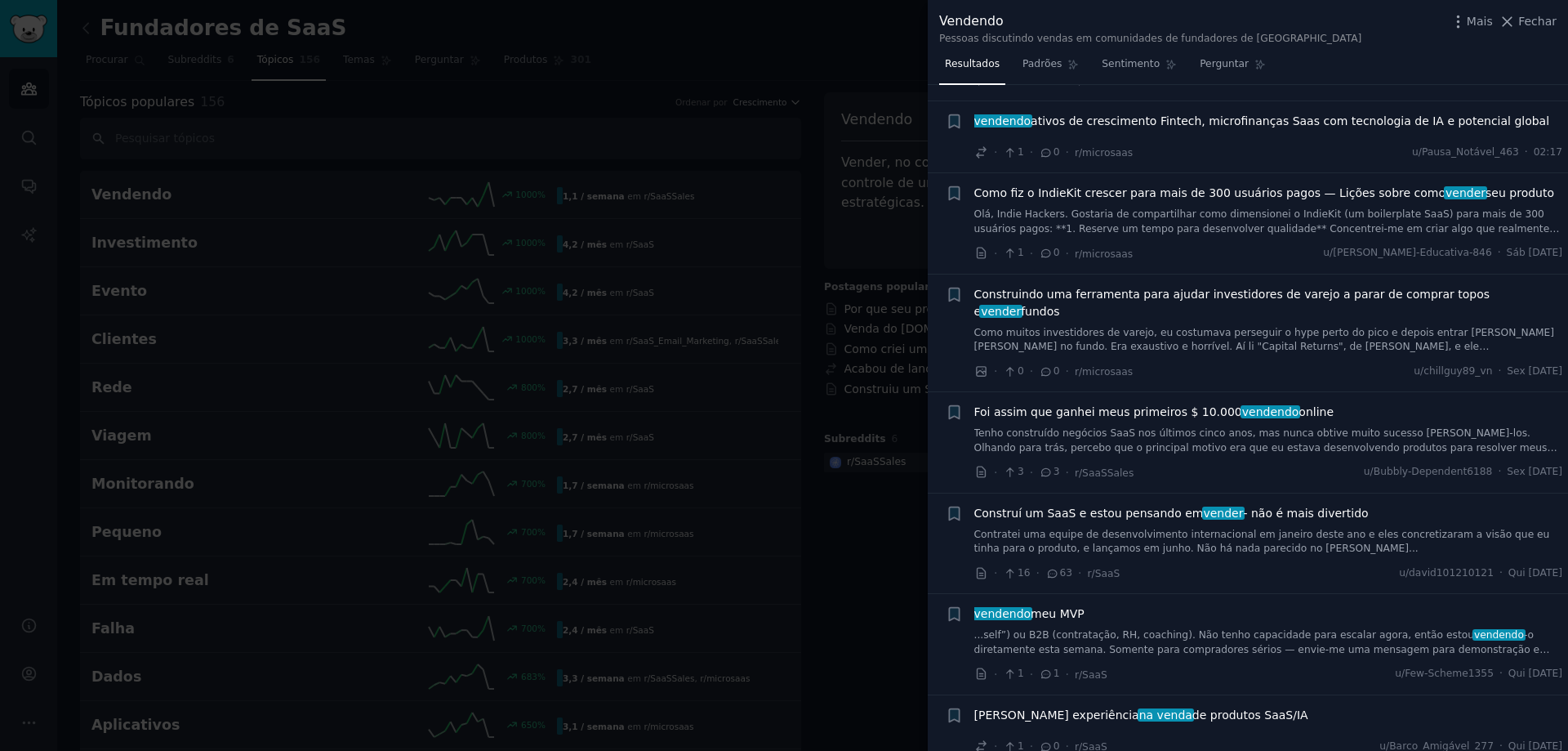
scroll to position [163, 0]
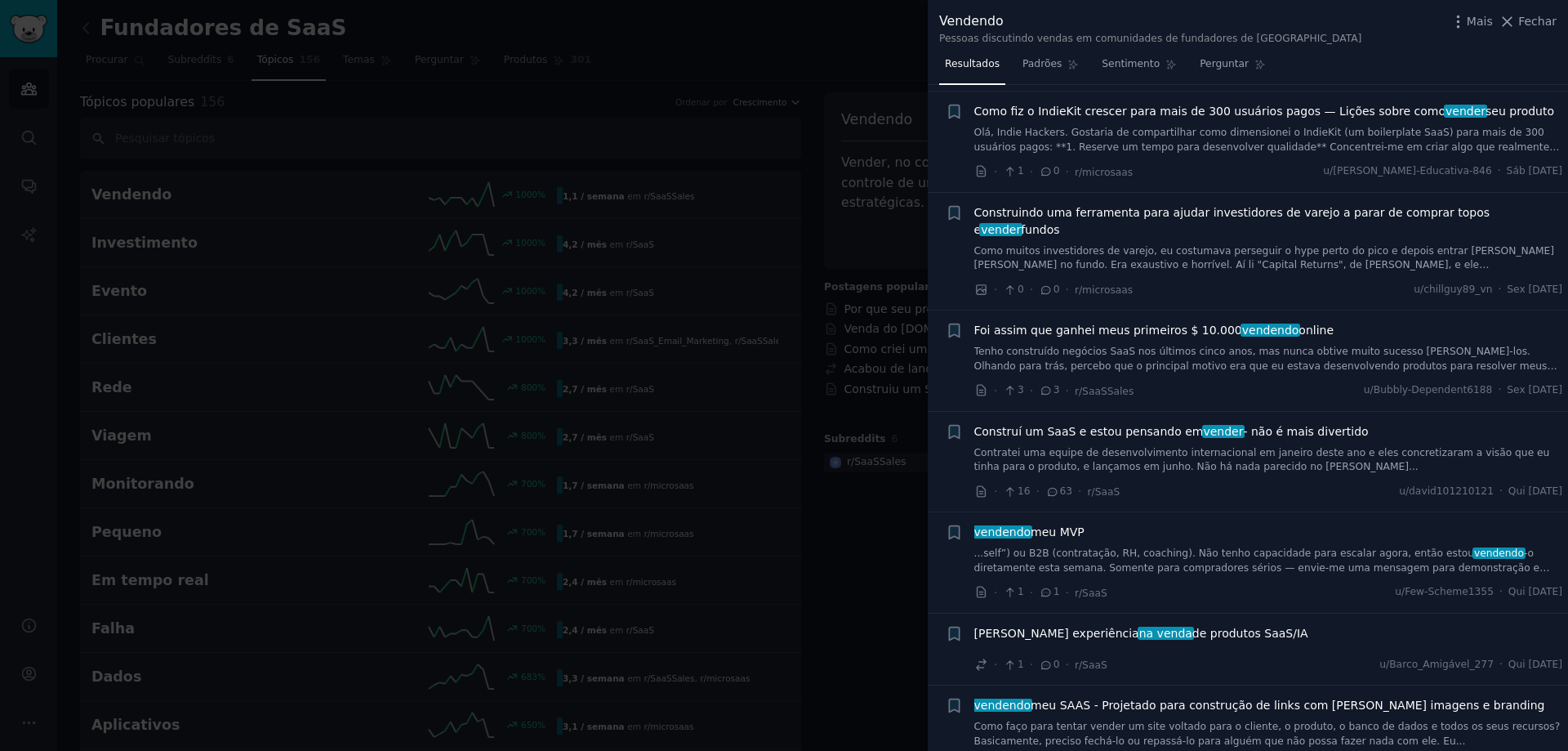
click at [1191, 447] on font "Contratei uma equipe de desenvolvimento internacional em janeiro deste ano e el…" at bounding box center [1262, 460] width 575 height 26
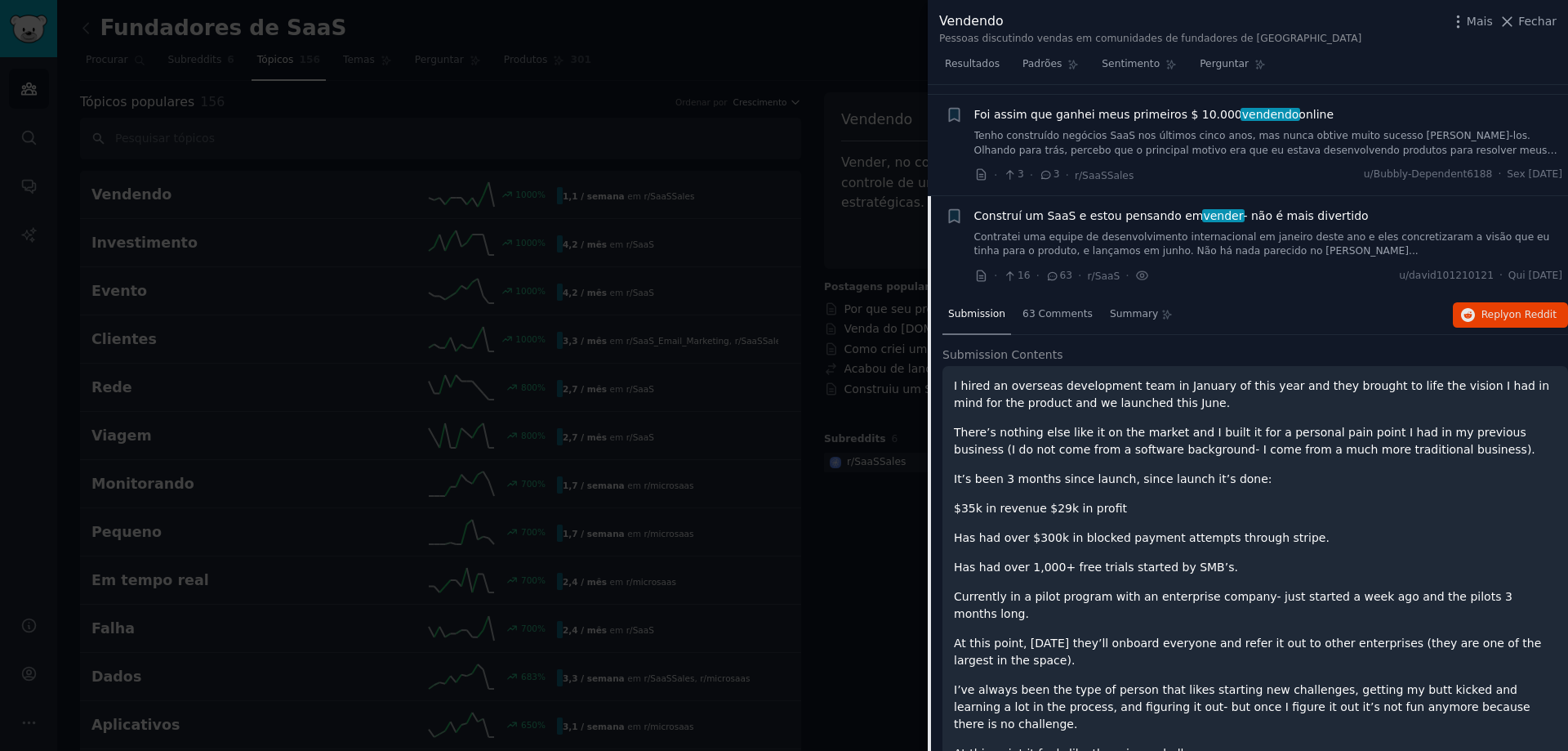
scroll to position [473, 0]
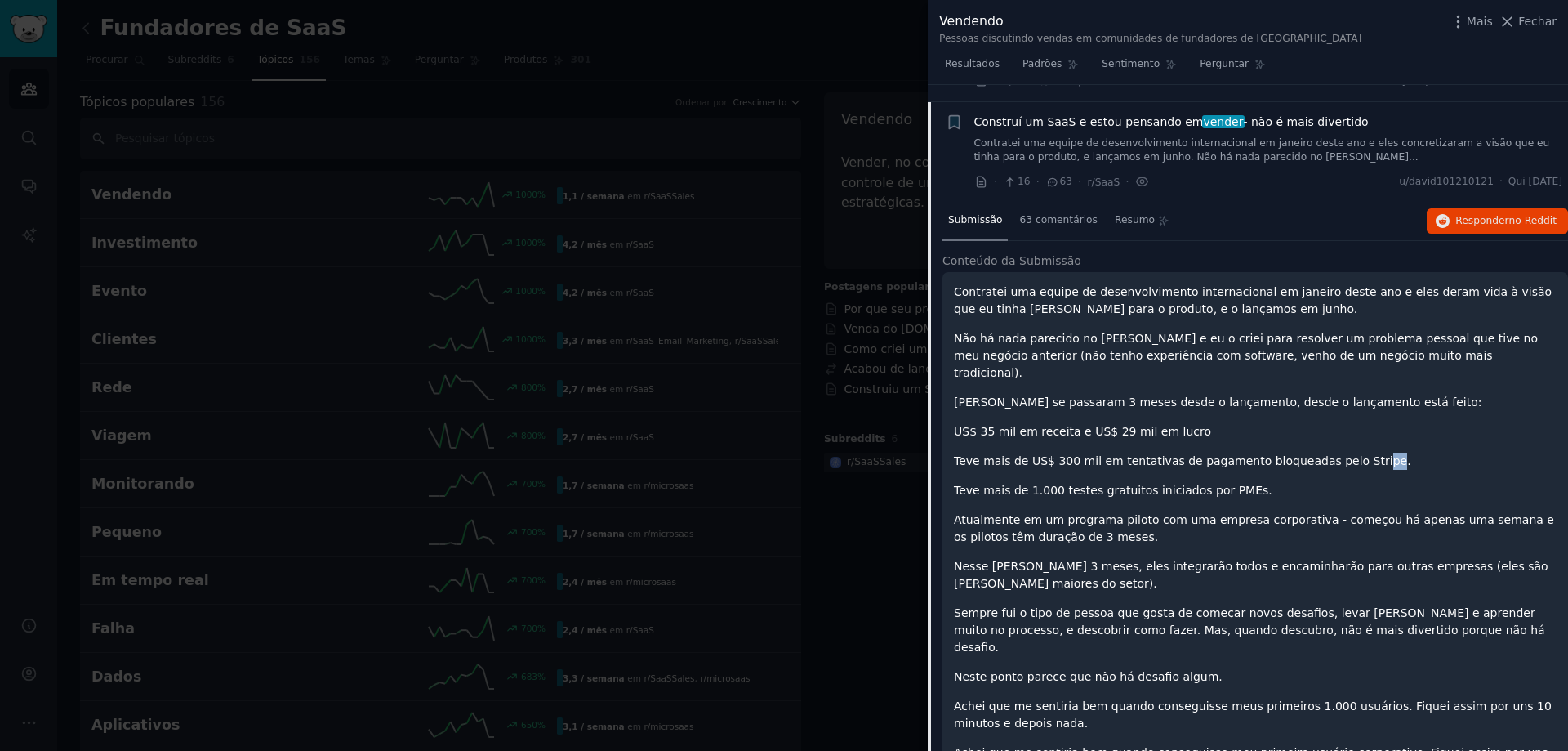
drag, startPoint x: 1338, startPoint y: 427, endPoint x: 1350, endPoint y: 431, distance: 12.6
click at [1350, 455] on font "Teve mais de US$ 300 mil em tentativas de pagamento bloqueadas pelo Stripe." at bounding box center [1183, 461] width 458 height 13
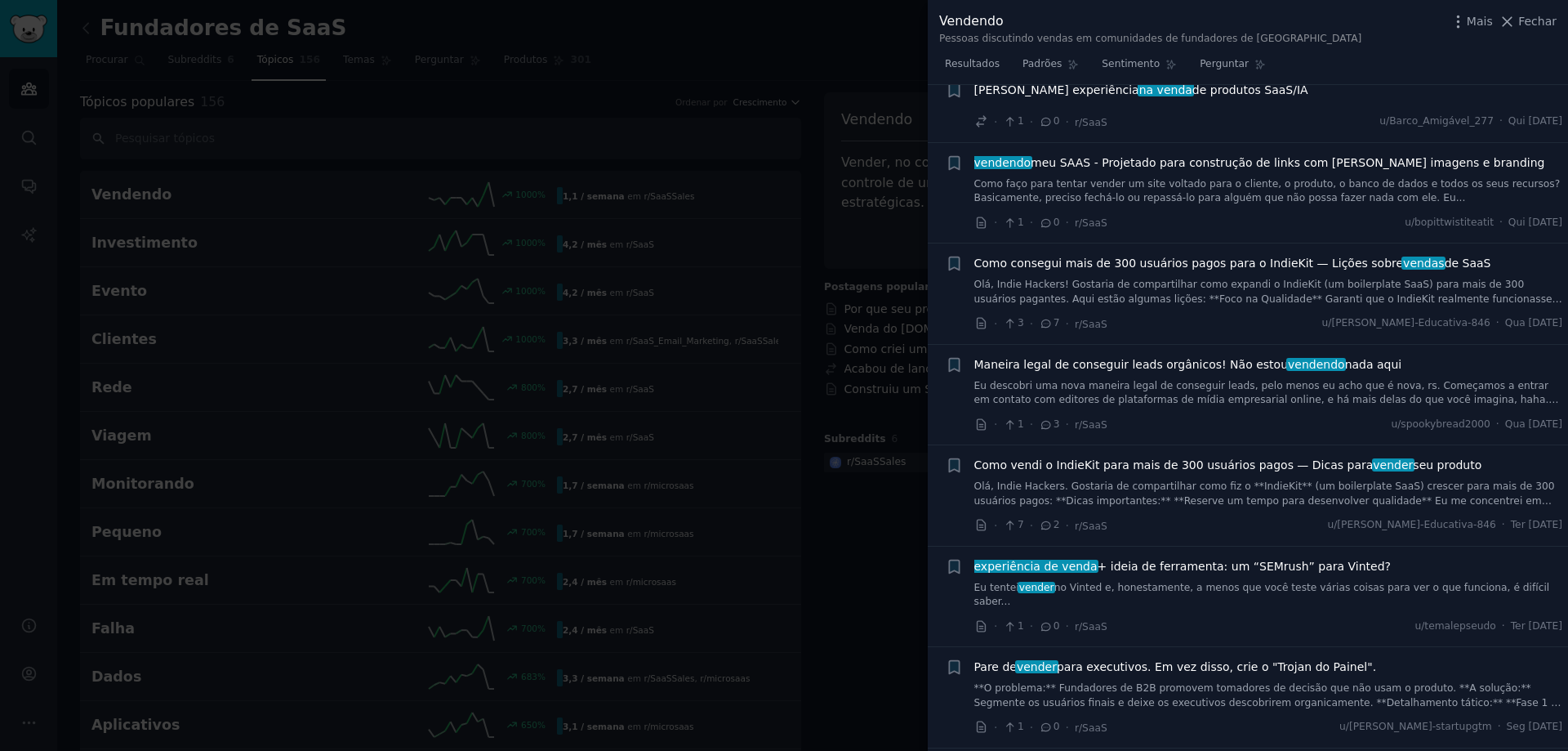
scroll to position [1372, 0]
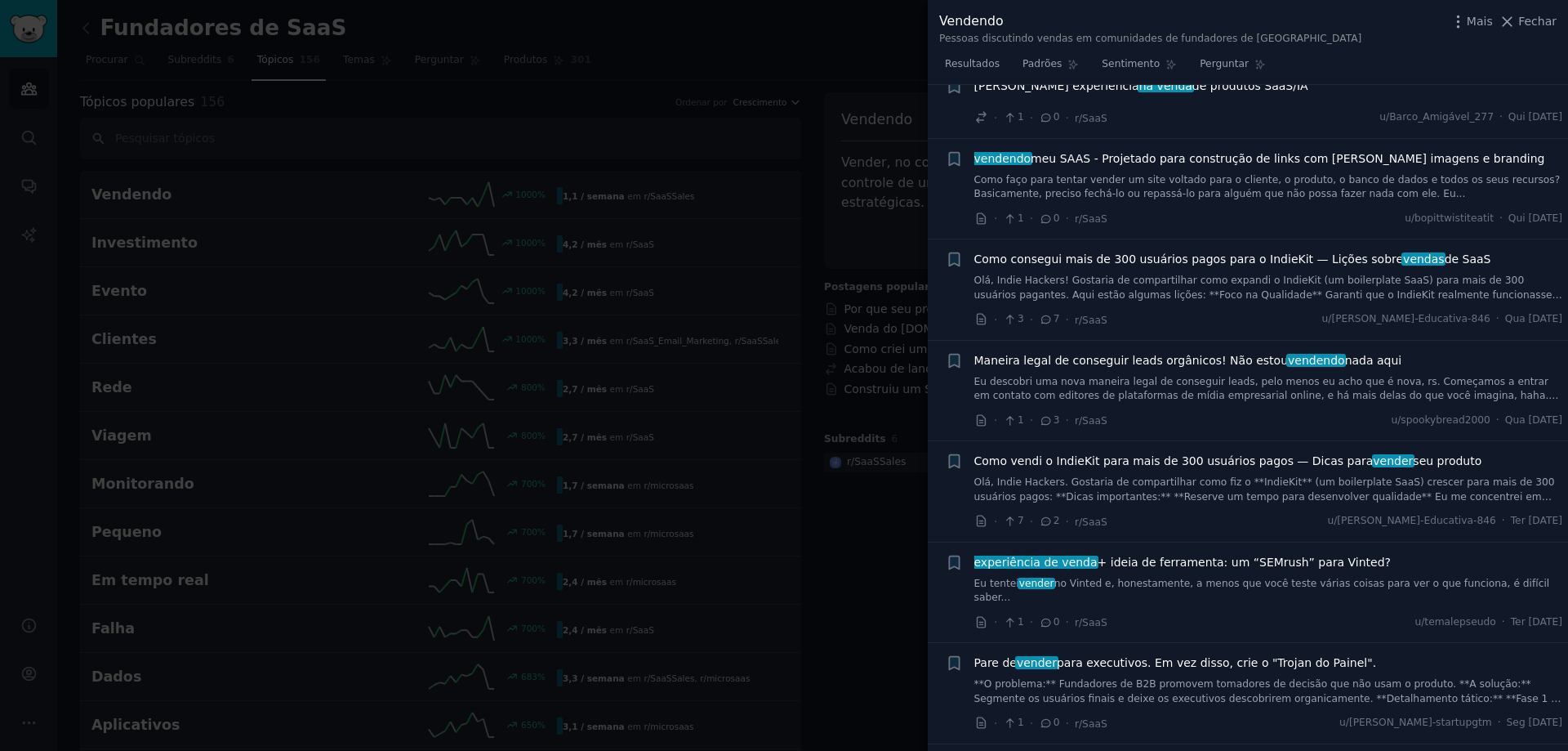
click at [870, 525] on div at bounding box center [784, 376] width 1568 height 751
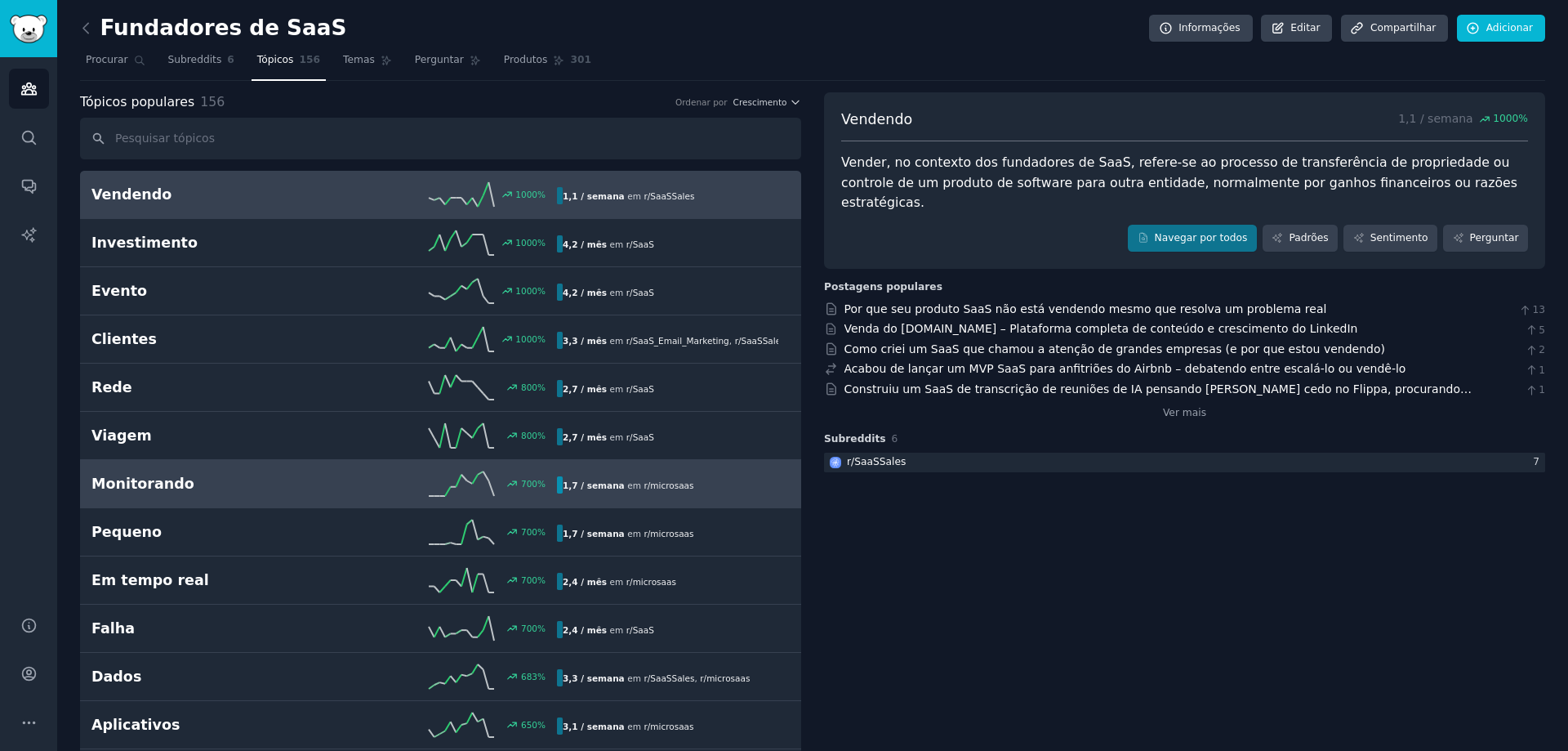
click at [281, 496] on link "Monitorando 700 % 1,7 / semana em r/ microsaas" at bounding box center [441, 483] width 721 height 49
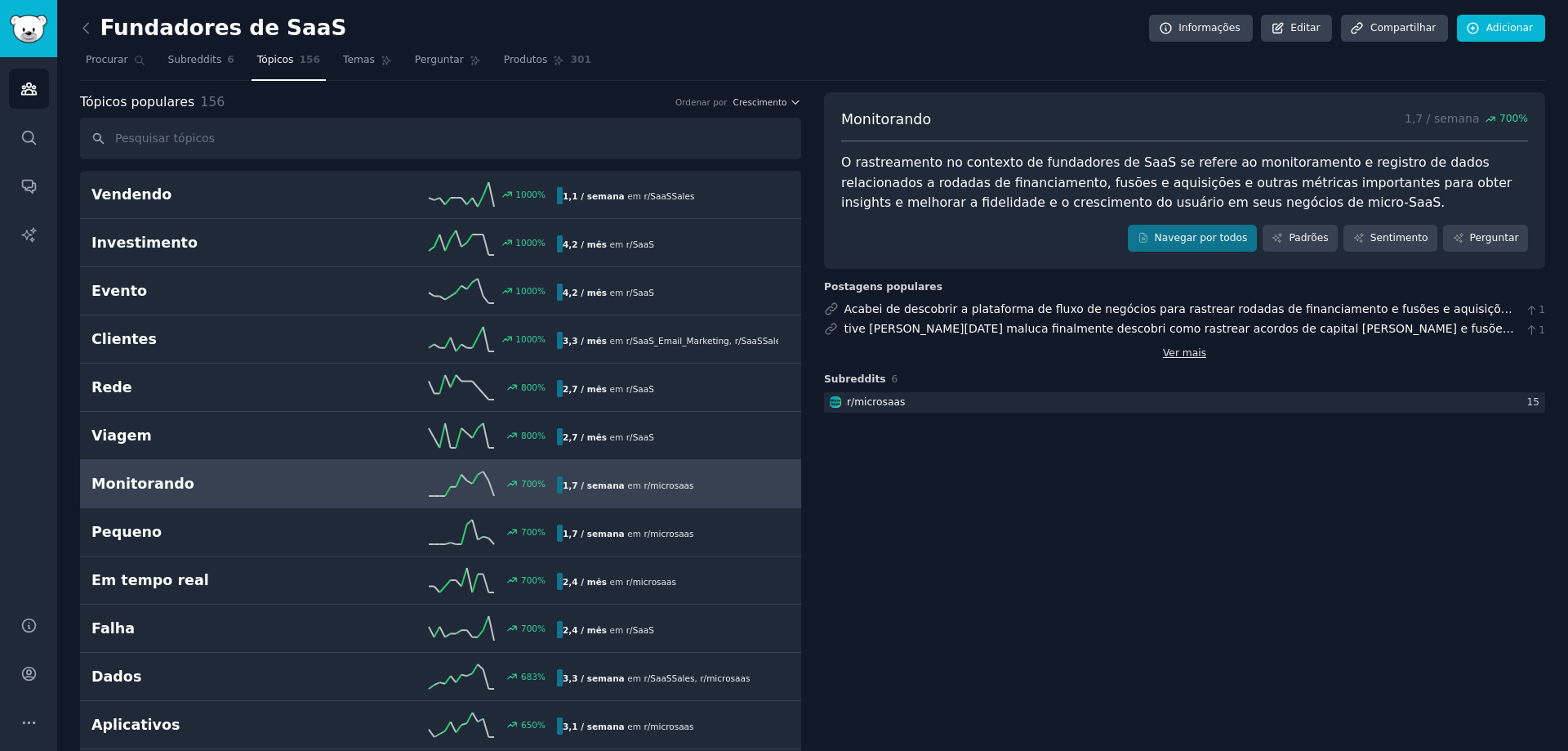
click at [1195, 354] on font "Ver mais" at bounding box center [1185, 353] width 44 height 12
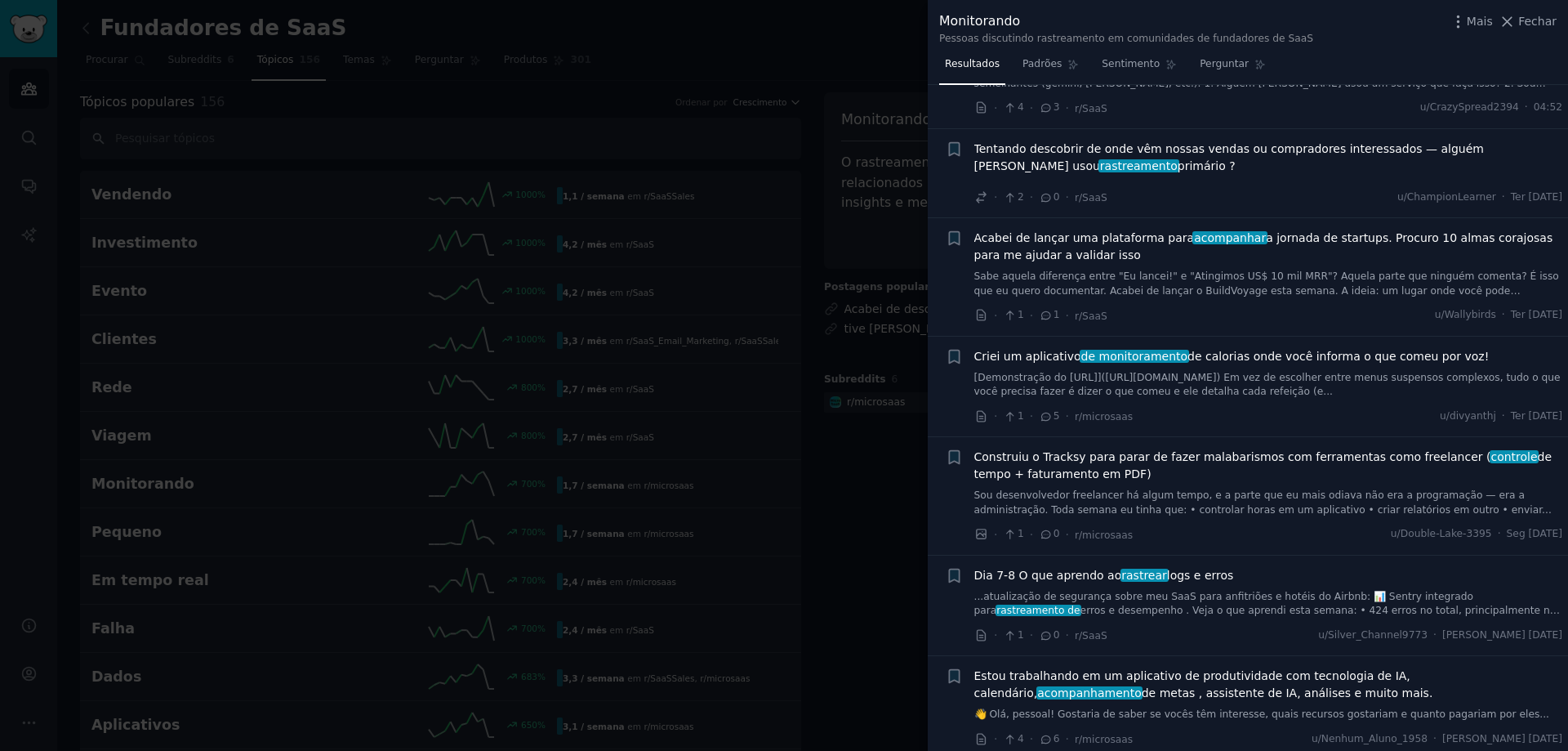
scroll to position [163, 0]
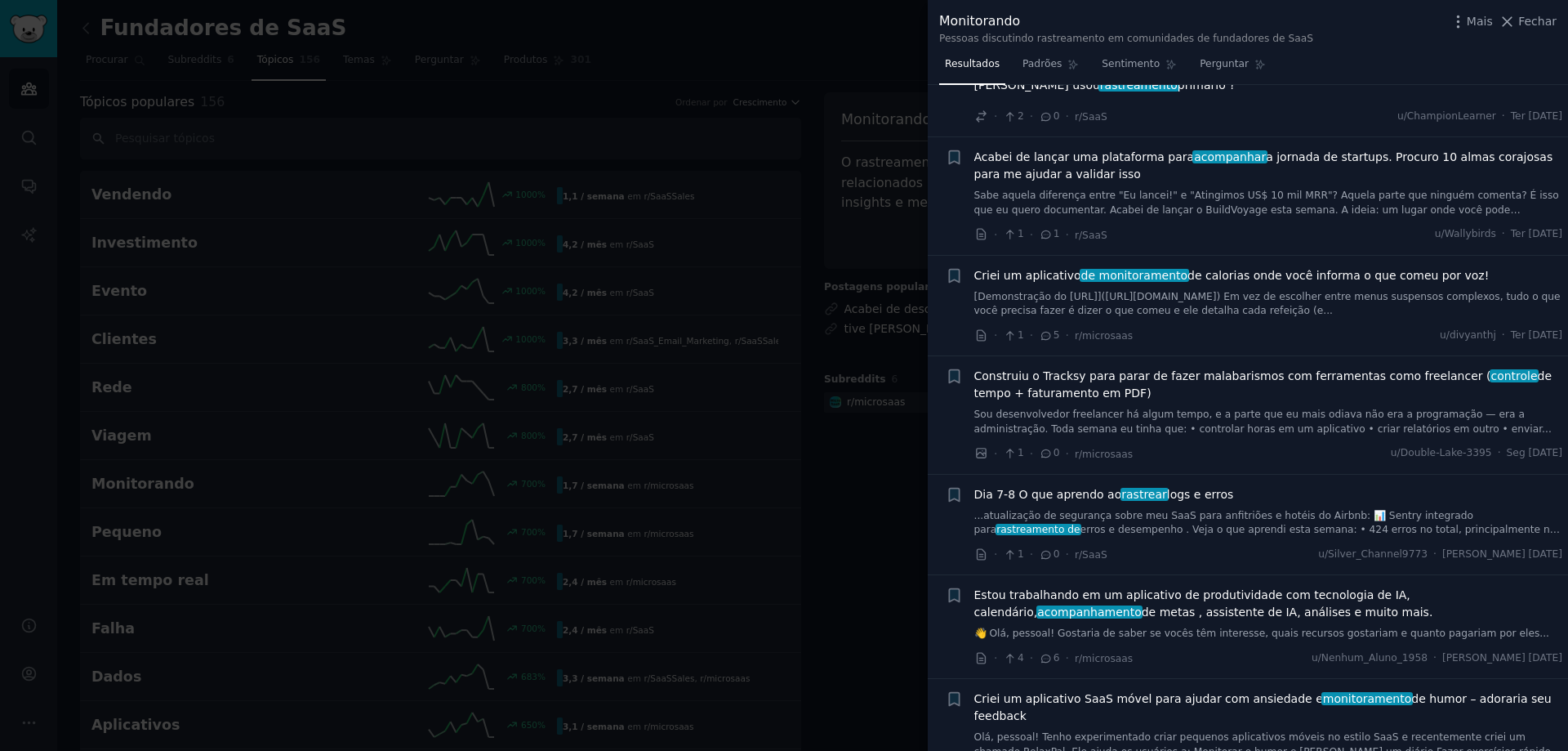
click at [1261, 298] on font "[Demonstração do Munchlog.ai](https://reddit.com/link/1n6izqw/video/9icgk1k43rm…" at bounding box center [1268, 304] width 586 height 26
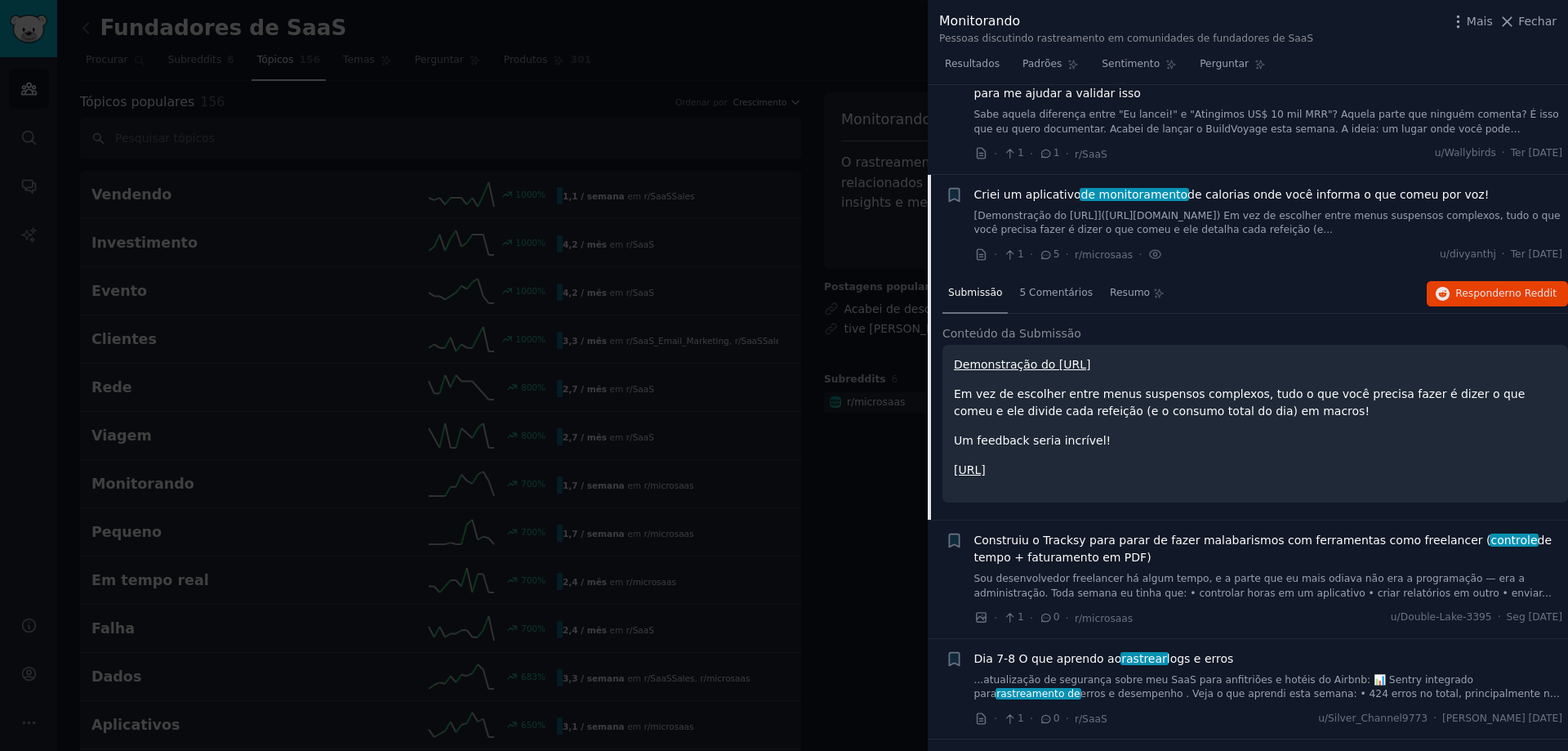
scroll to position [334, 0]
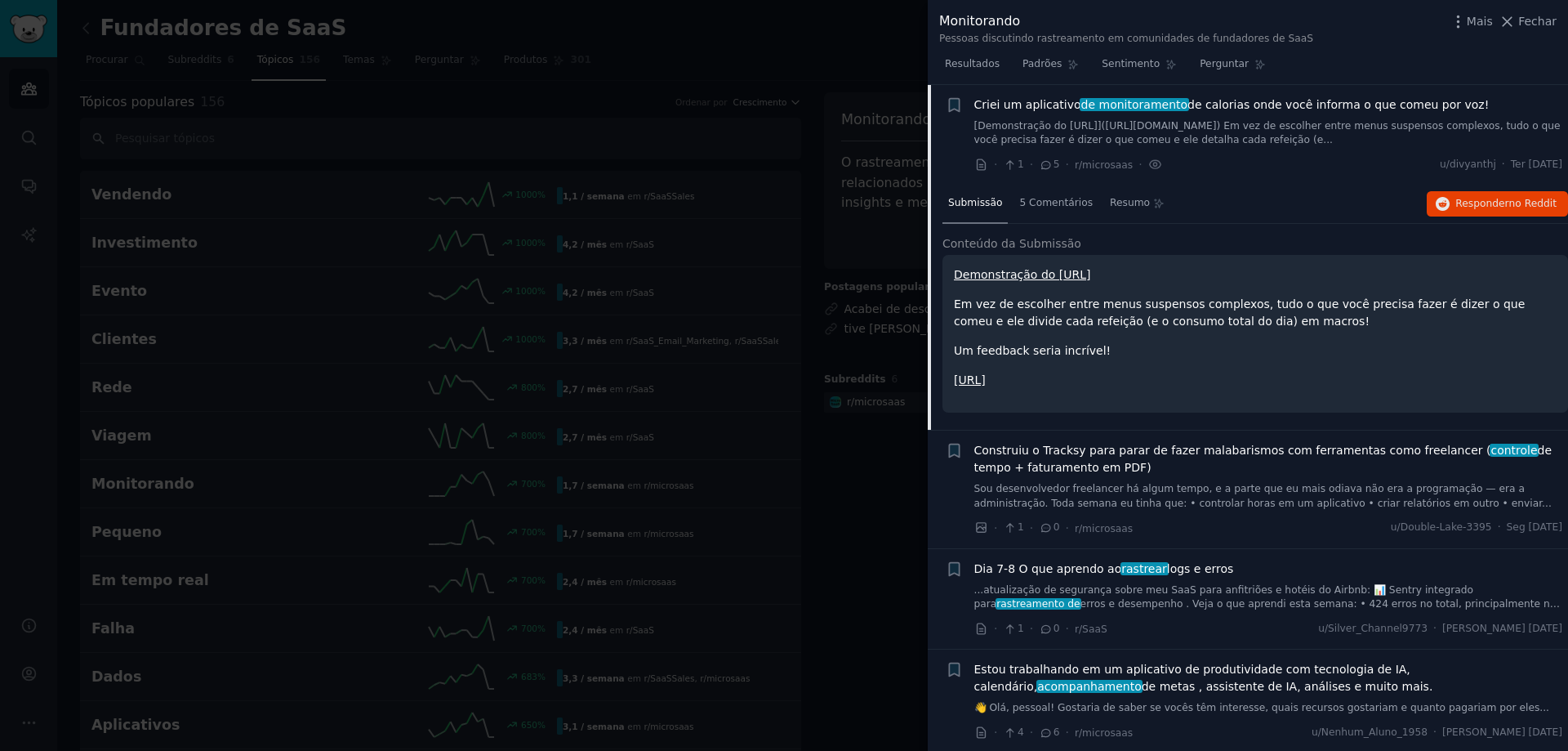
click at [986, 380] on font "https://munchlog.ai" at bounding box center [970, 379] width 32 height 13
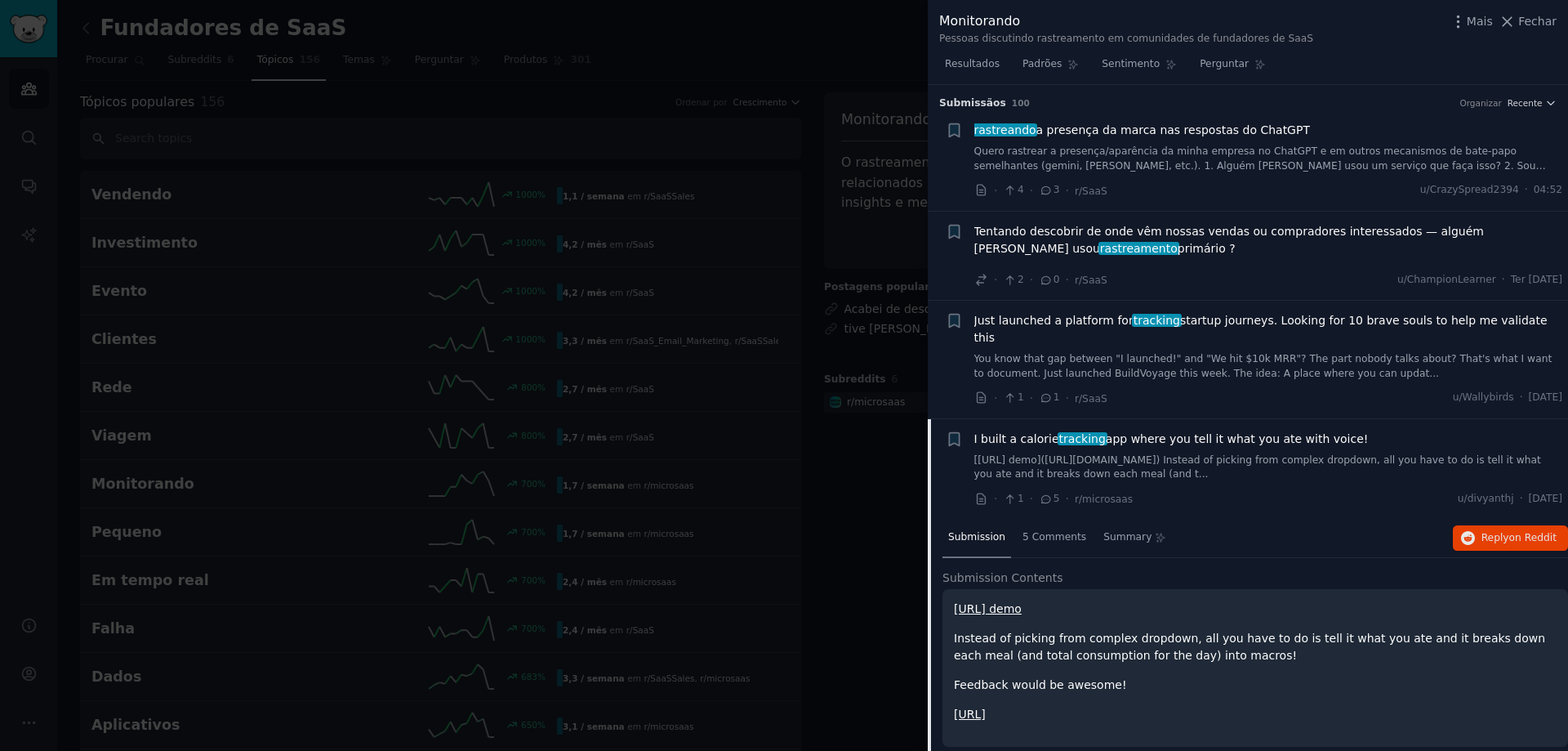
click at [892, 513] on div at bounding box center [784, 376] width 1568 height 751
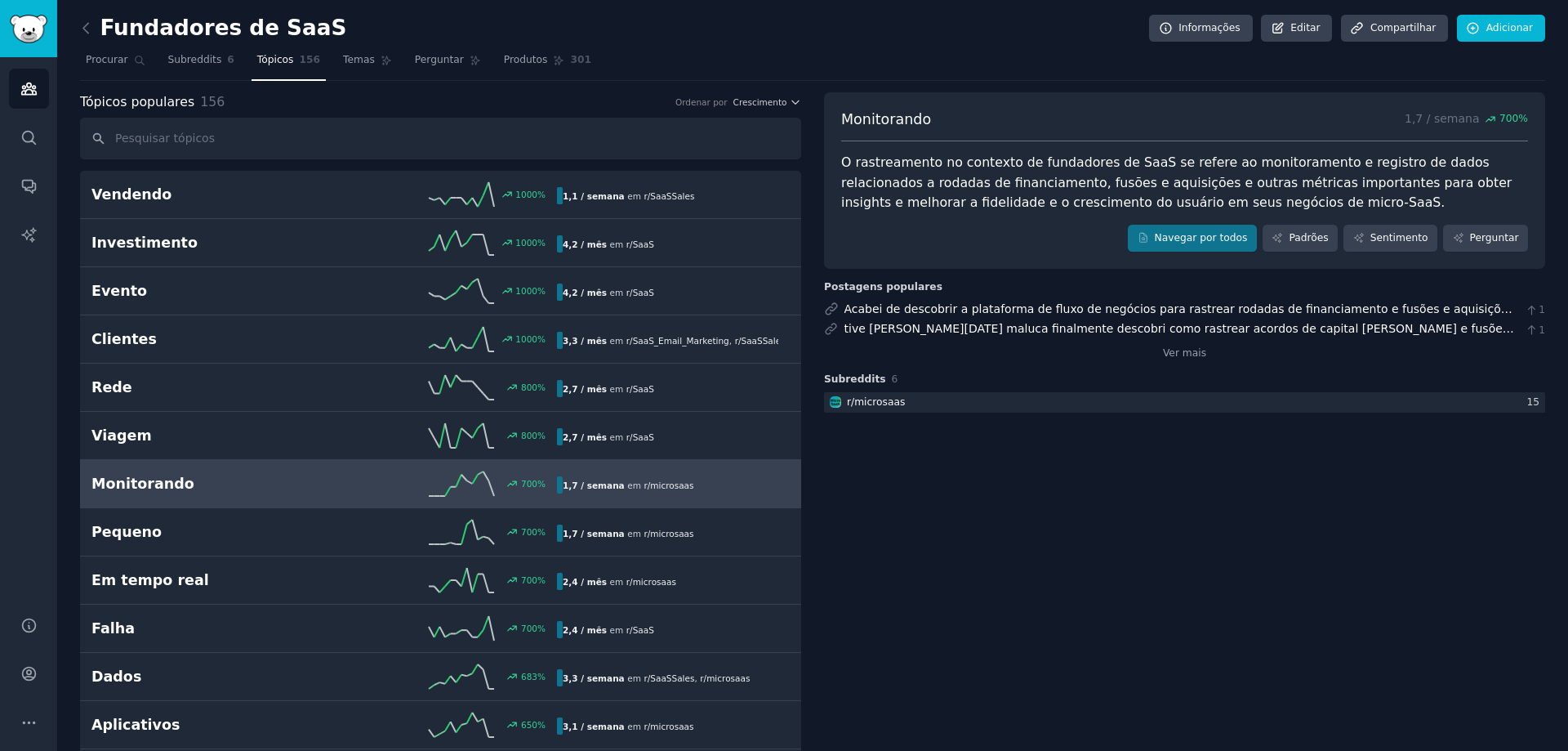
click at [1002, 175] on font "O rastreamento no contexto de fundadores de SaaS se refere ao monitoramento e r…" at bounding box center [1178, 182] width 675 height 55
click at [924, 402] on div at bounding box center [1185, 402] width 721 height 21
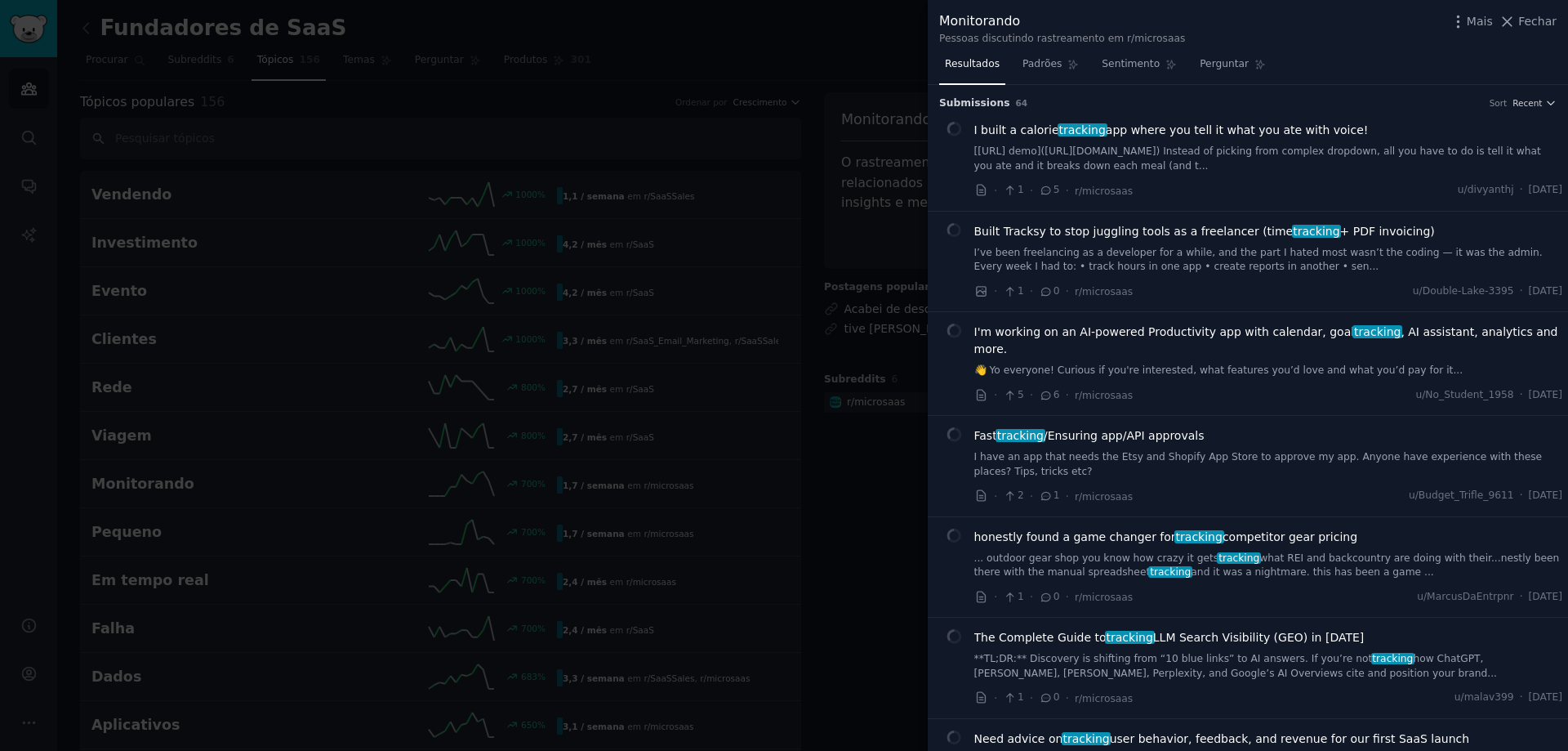
click at [898, 508] on div at bounding box center [784, 376] width 1568 height 751
